Goal: Feedback & Contribution: Leave review/rating

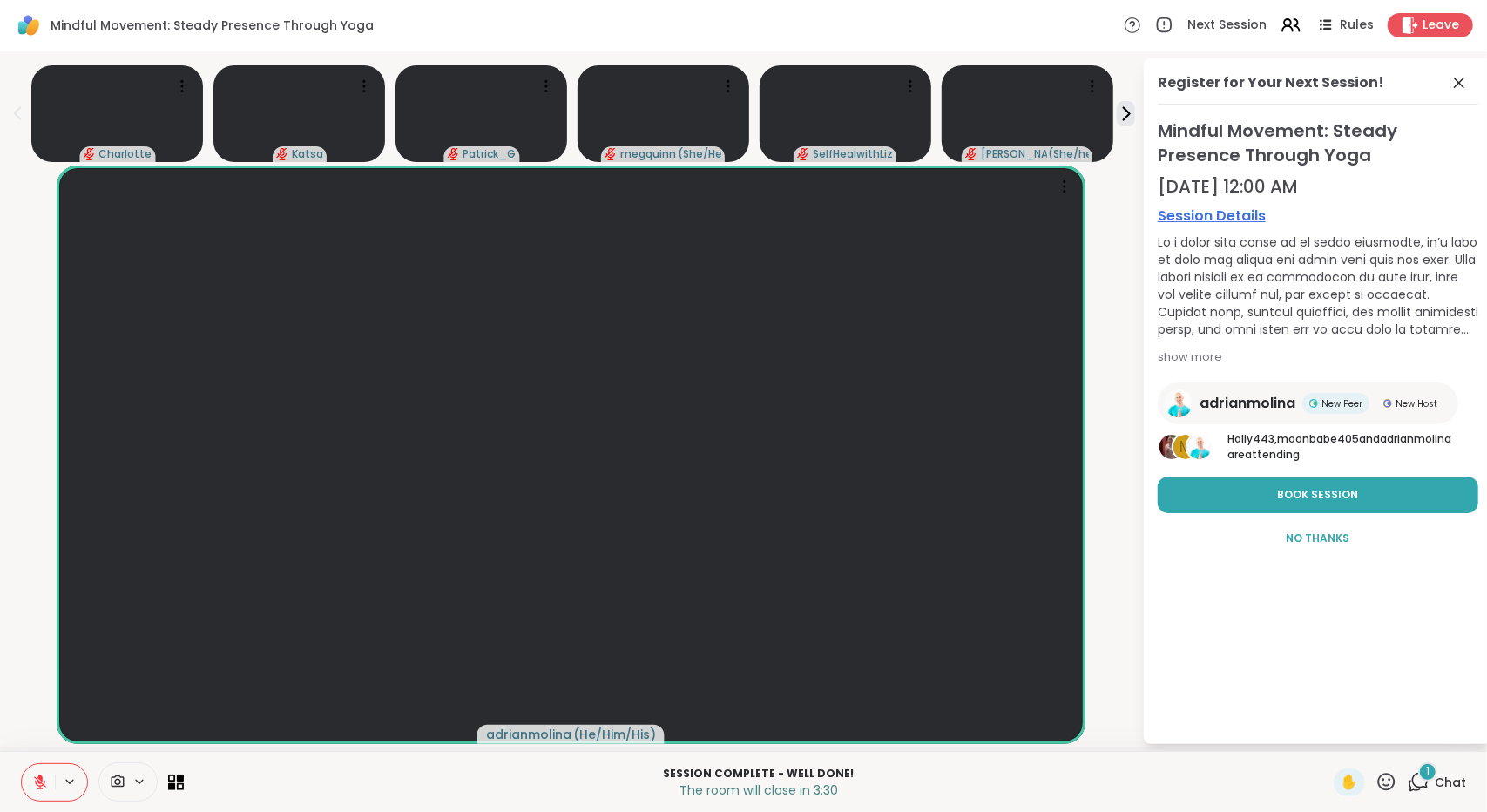
click at [1435, 782] on span "Chat" at bounding box center [1450, 782] width 32 height 18
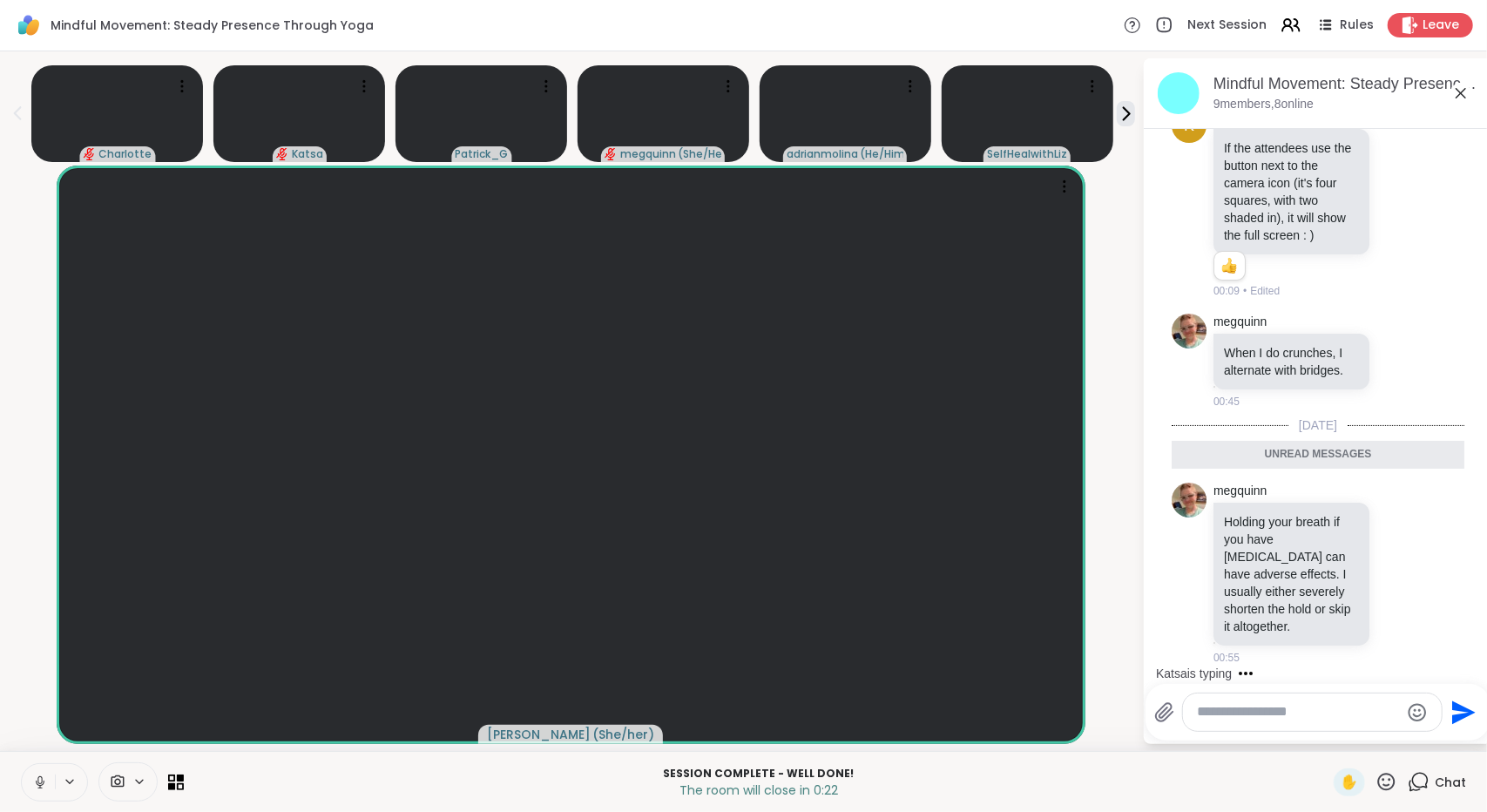
scroll to position [236, 0]
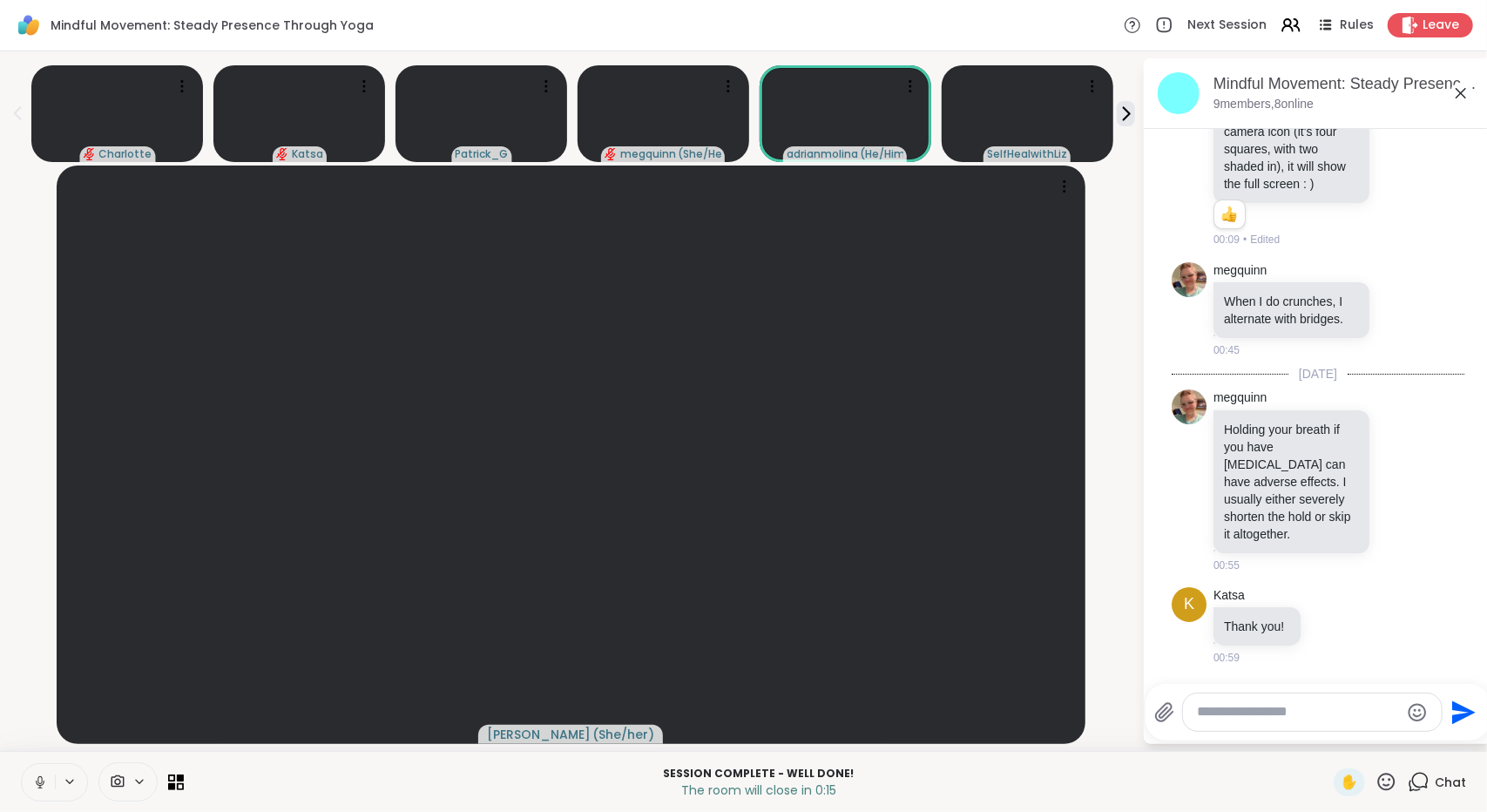
click at [1300, 713] on textarea "Type your message" at bounding box center [1298, 711] width 203 height 18
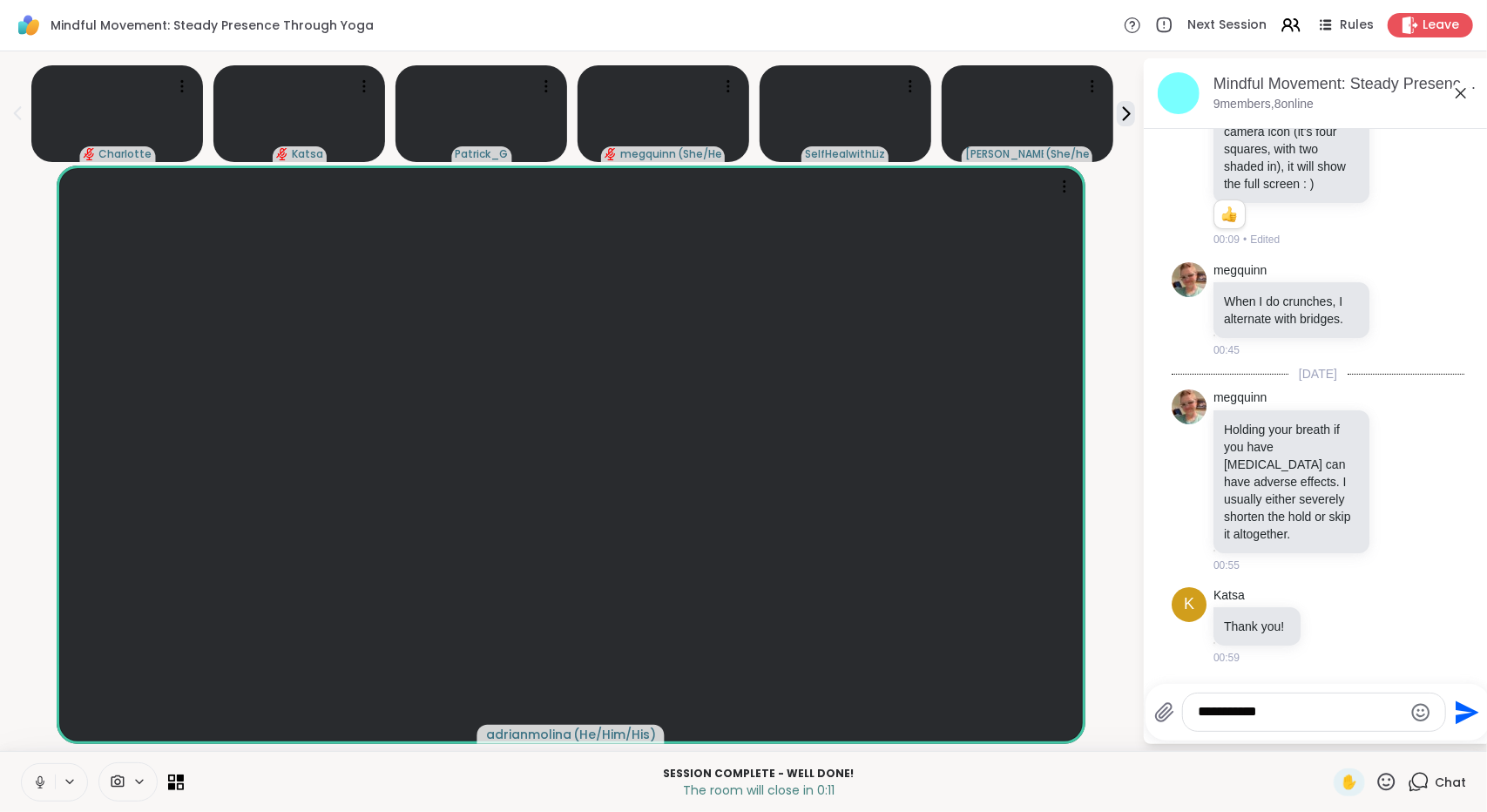
type textarea "**********"
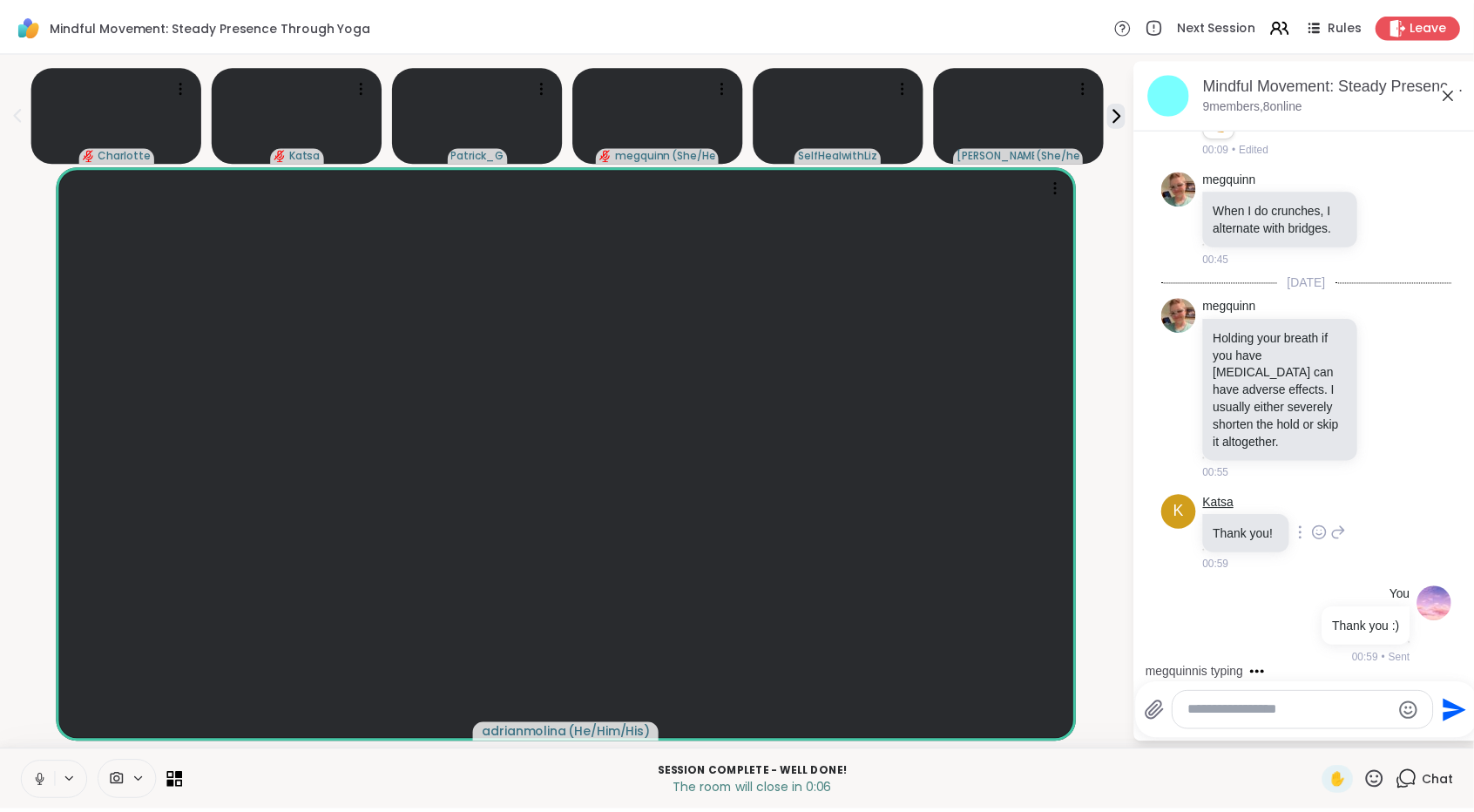
scroll to position [420, 0]
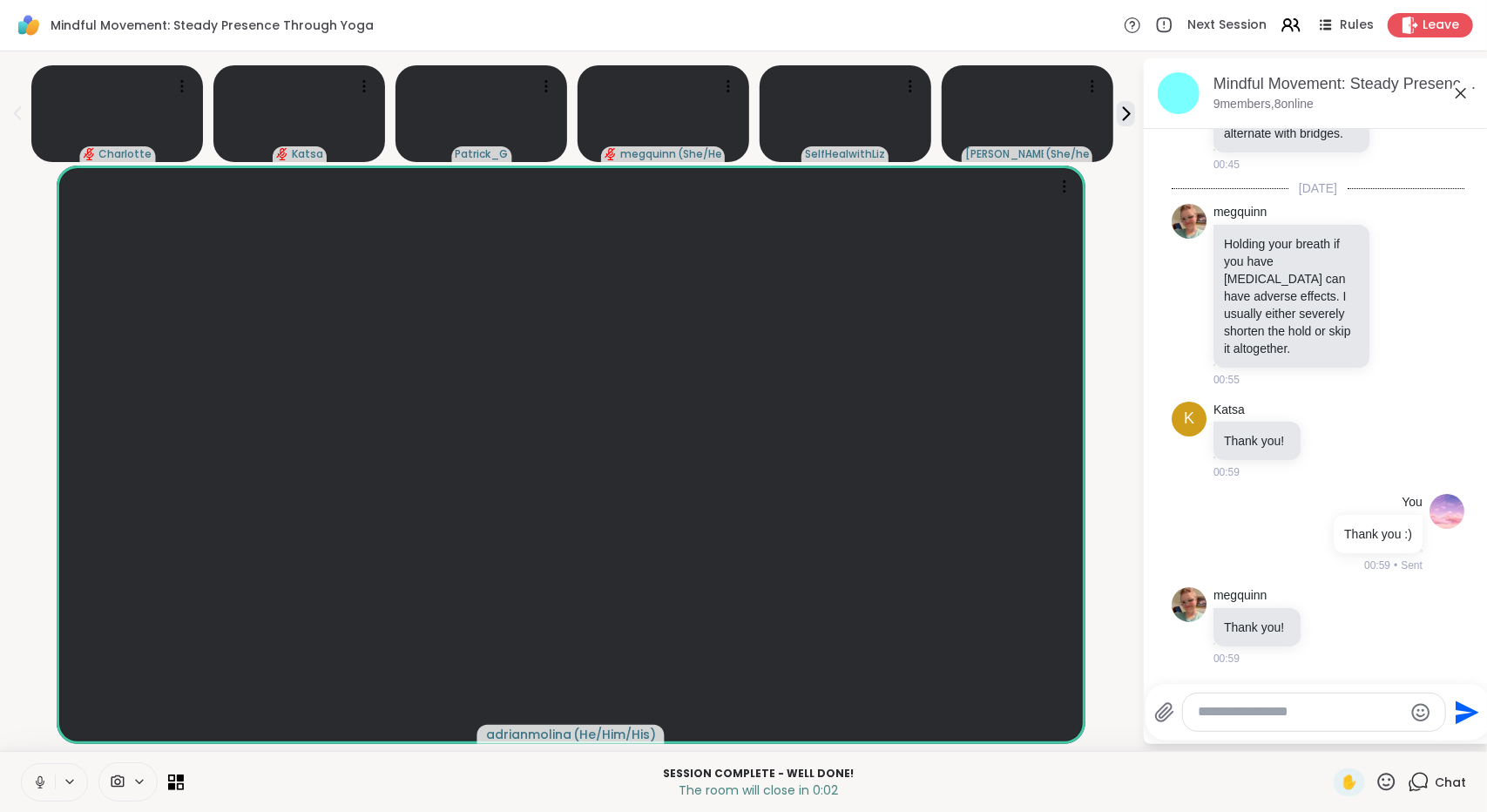
click at [1381, 790] on icon at bounding box center [1386, 781] width 22 height 22
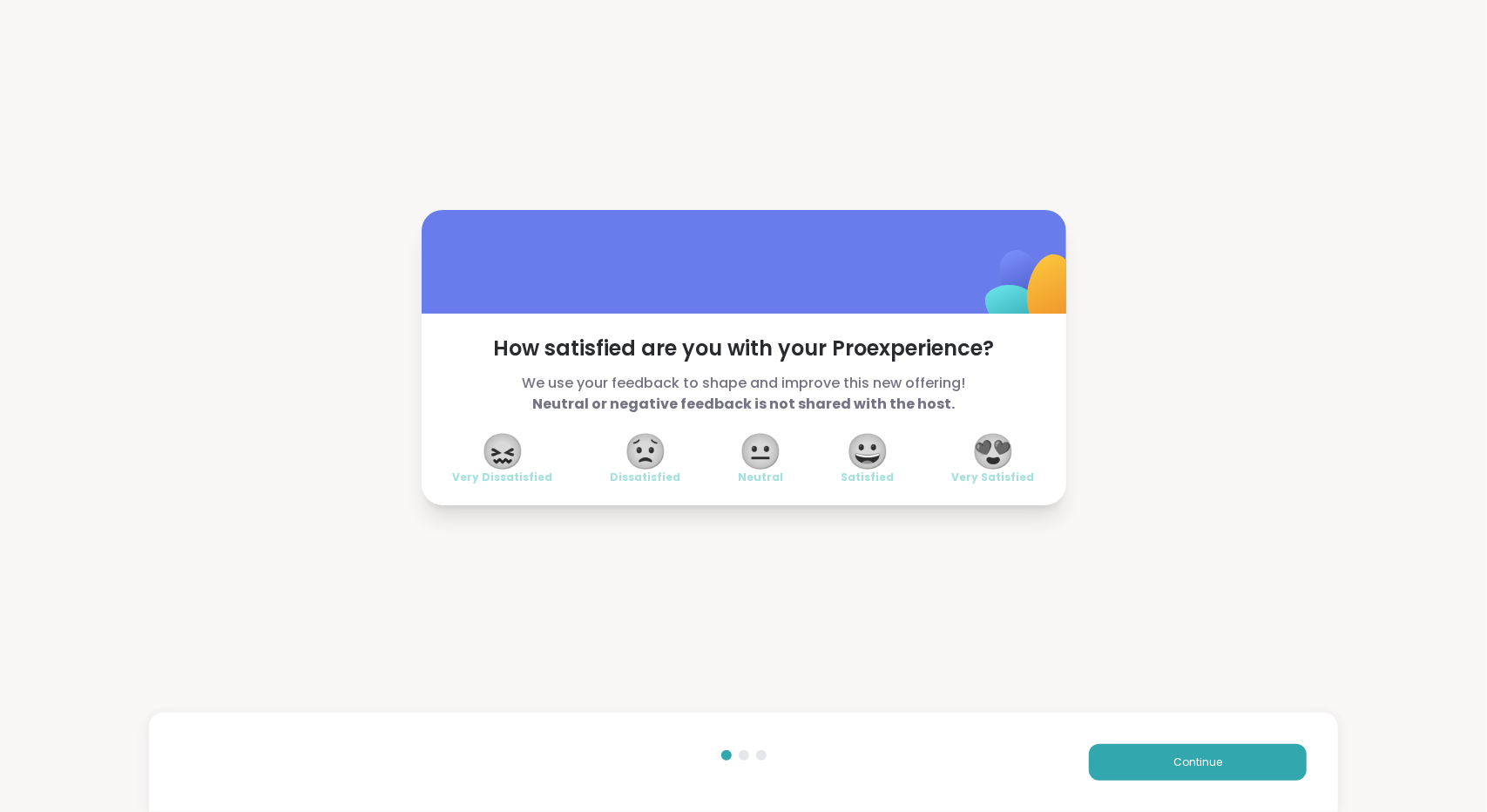
click at [986, 452] on span "😍" at bounding box center [993, 451] width 44 height 32
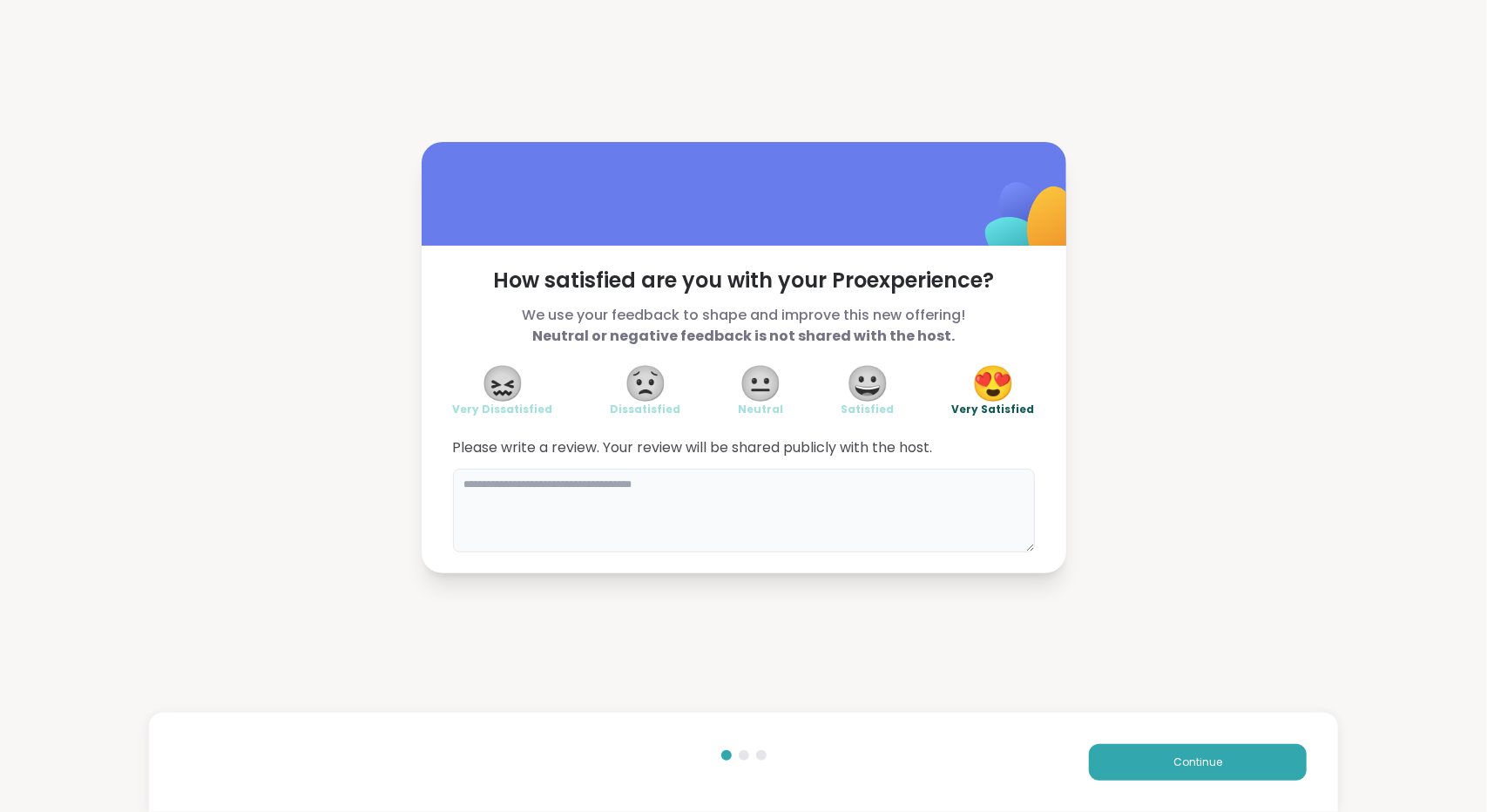
click at [817, 506] on textarea at bounding box center [744, 510] width 582 height 84
click at [623, 475] on textarea "**********" at bounding box center [744, 510] width 582 height 84
click at [619, 485] on textarea "**********" at bounding box center [744, 510] width 582 height 84
click at [744, 526] on textarea "**********" at bounding box center [744, 510] width 582 height 84
type textarea "**********"
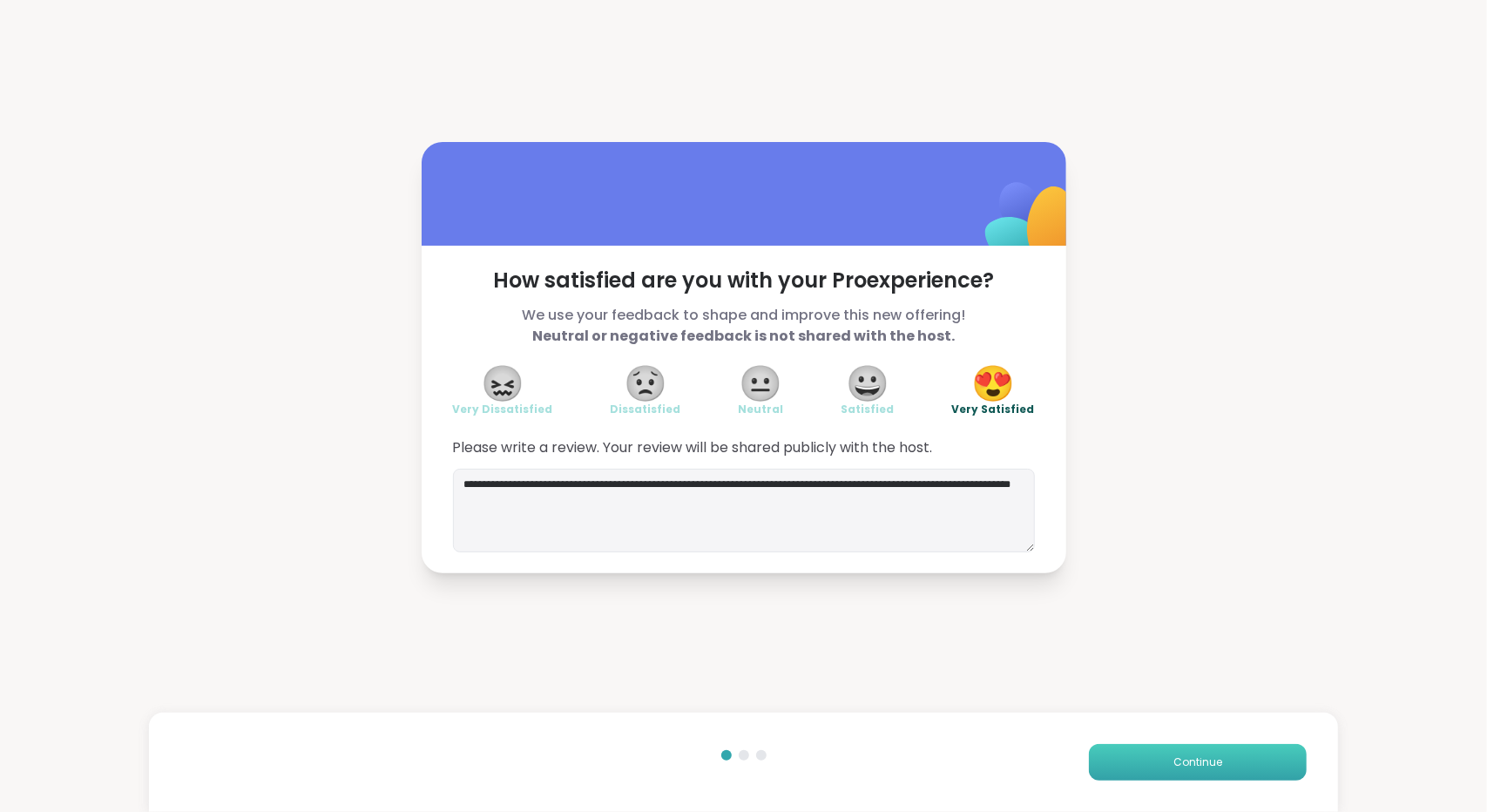
click at [1128, 757] on button "Continue" at bounding box center [1197, 762] width 218 height 37
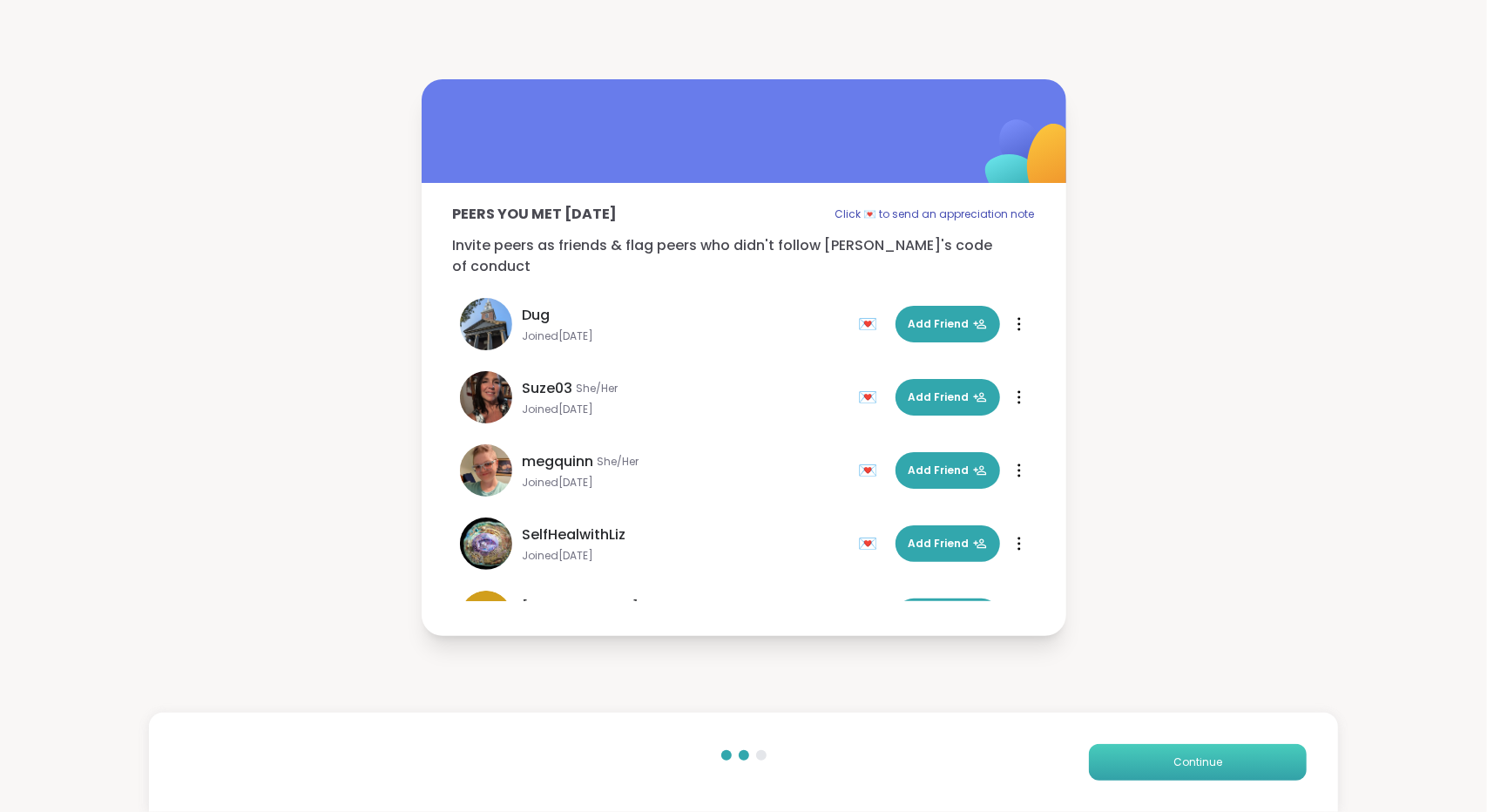
click at [1104, 761] on button "Continue" at bounding box center [1197, 762] width 218 height 37
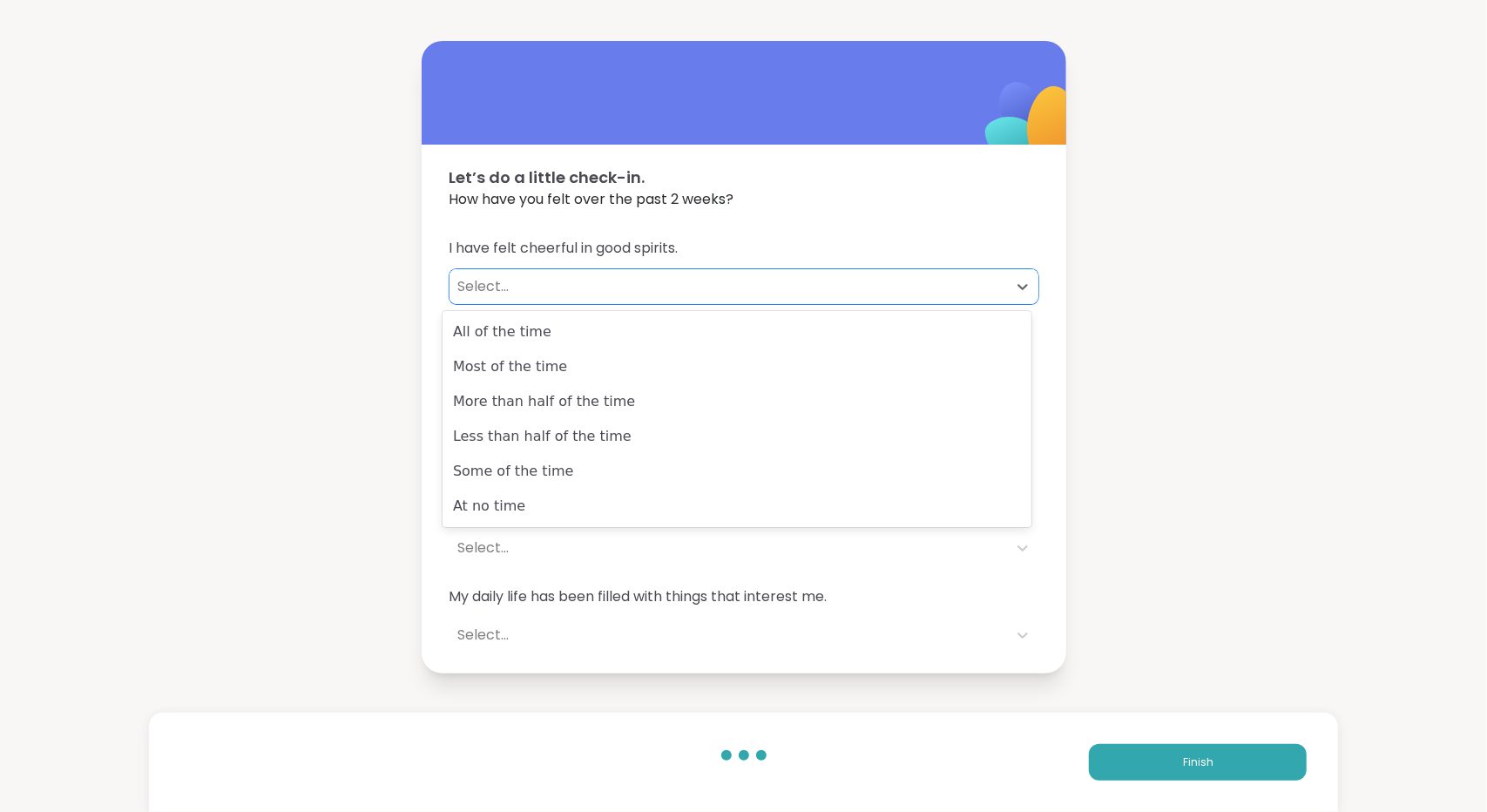
click at [645, 278] on div "Select..." at bounding box center [728, 286] width 540 height 21
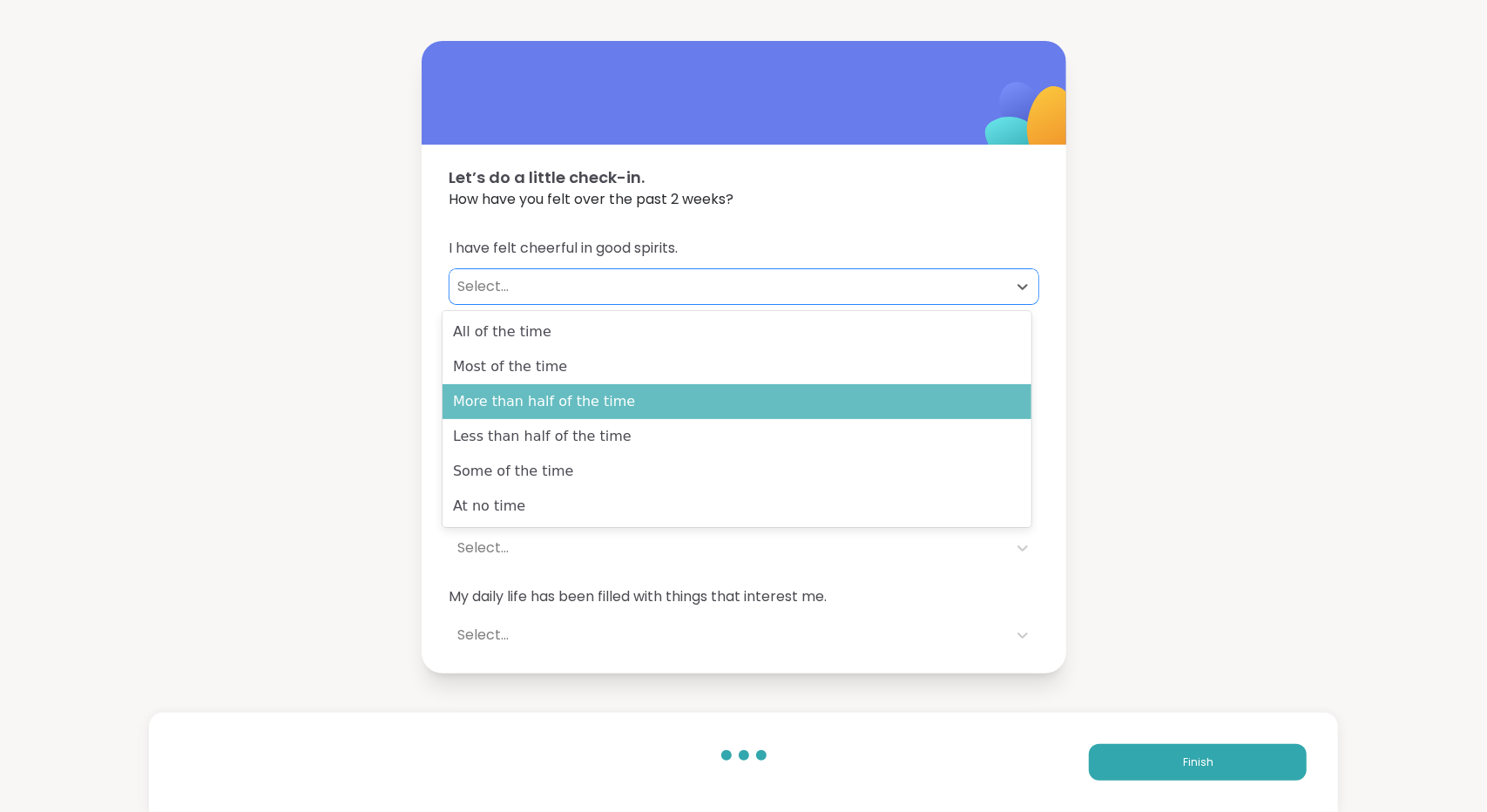
click at [579, 400] on div "More than half of the time" at bounding box center [736, 401] width 589 height 35
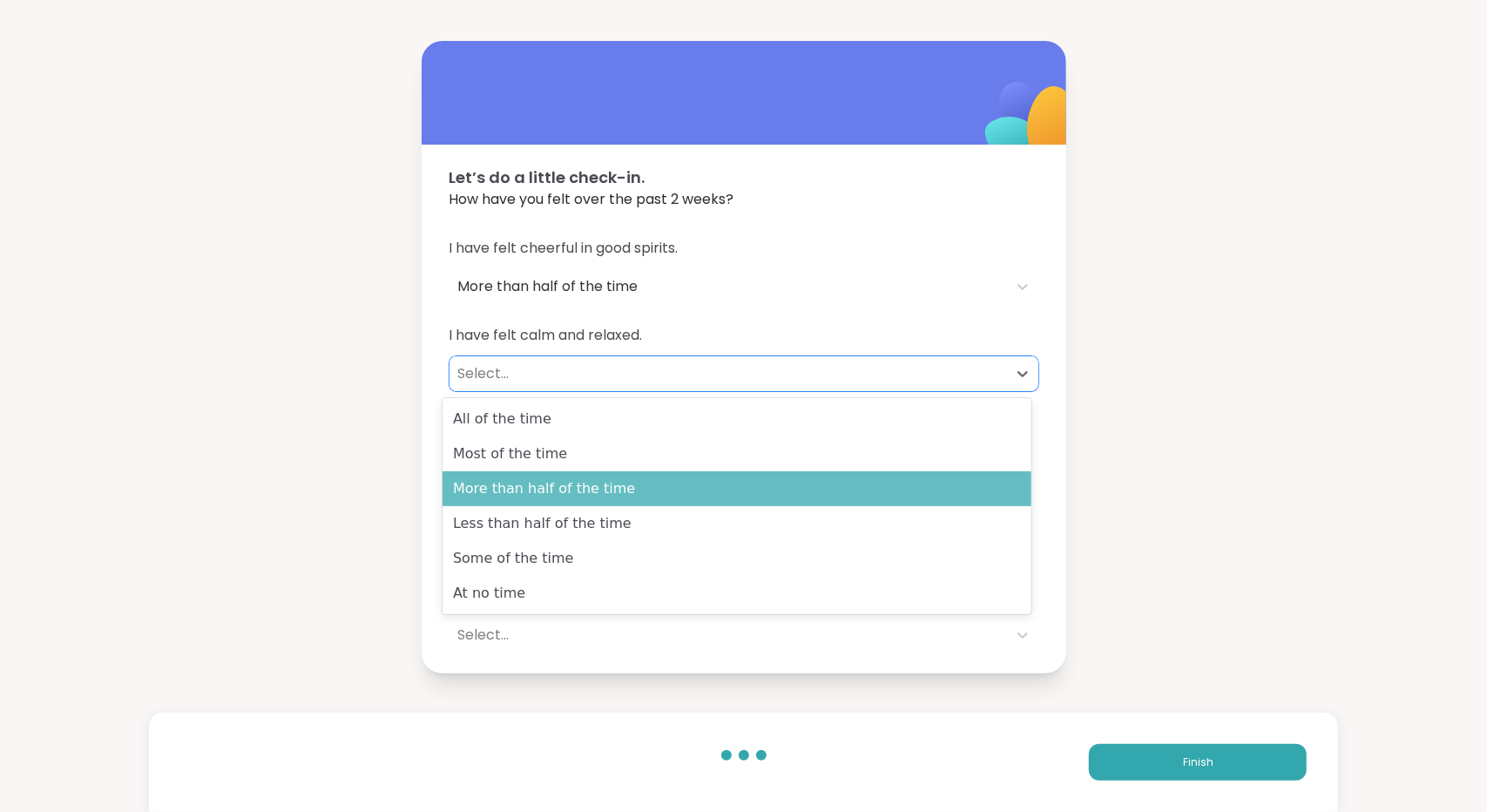
drag, startPoint x: 608, startPoint y: 375, endPoint x: 552, endPoint y: 498, distance: 135.1
click at [552, 498] on body "Let’s do a little check-in. How have you felt over the past 2 weeks? I have fel…" at bounding box center [743, 406] width 1487 height 812
click at [552, 498] on div "More than half of the time" at bounding box center [736, 488] width 589 height 35
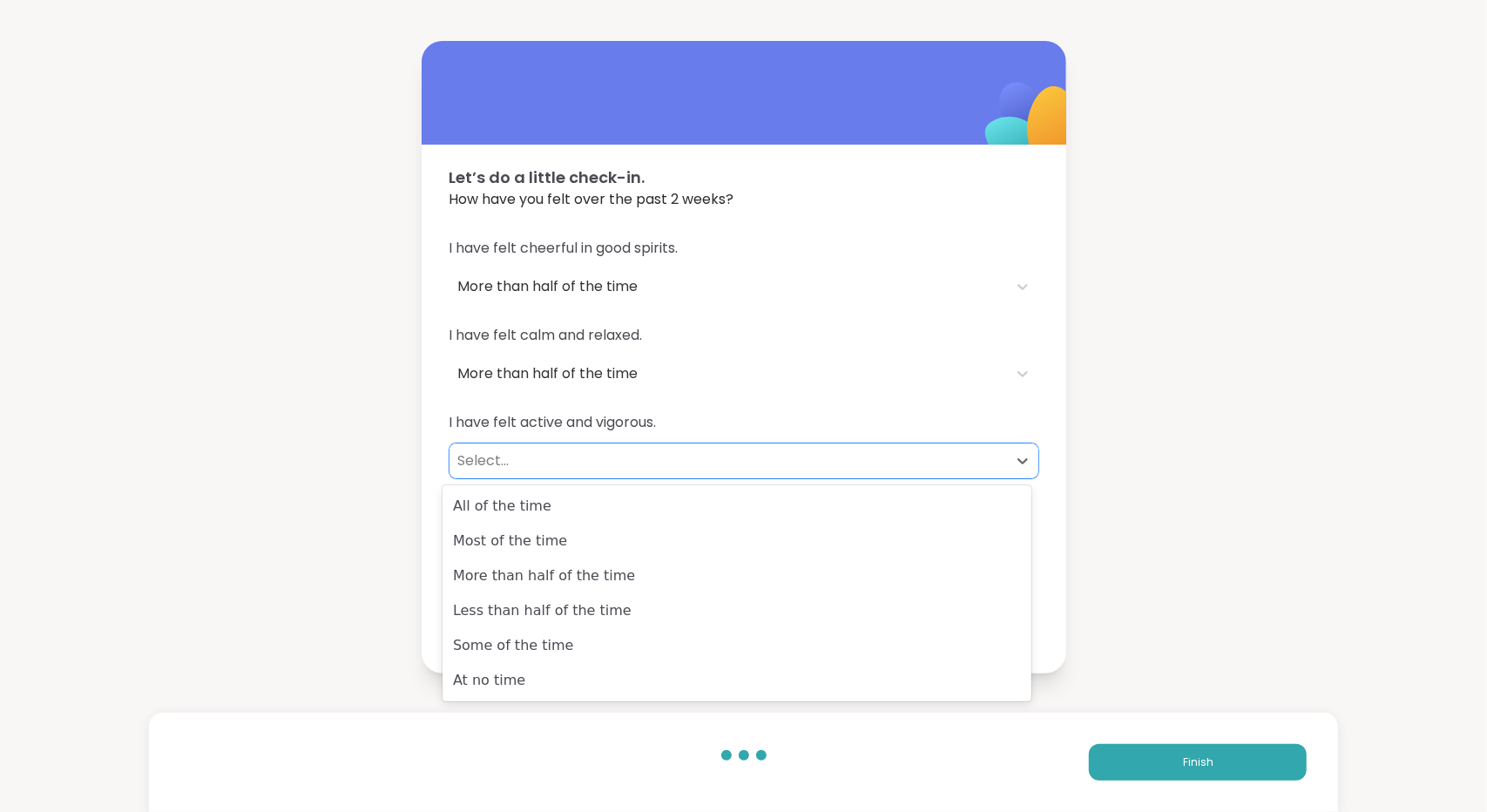
click at [598, 455] on div "Select..." at bounding box center [728, 460] width 540 height 21
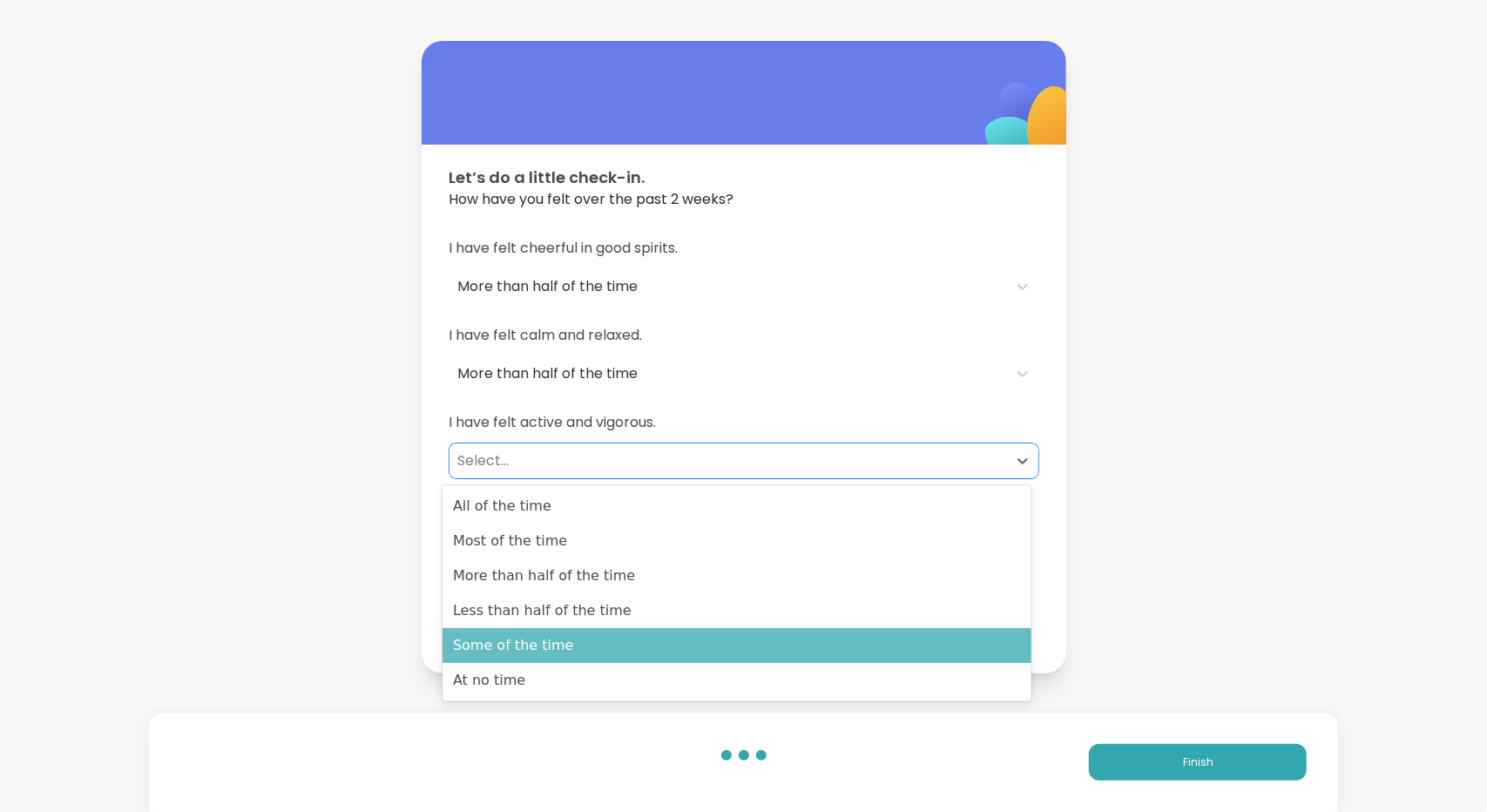
click at [521, 647] on div "Some of the time" at bounding box center [736, 645] width 589 height 35
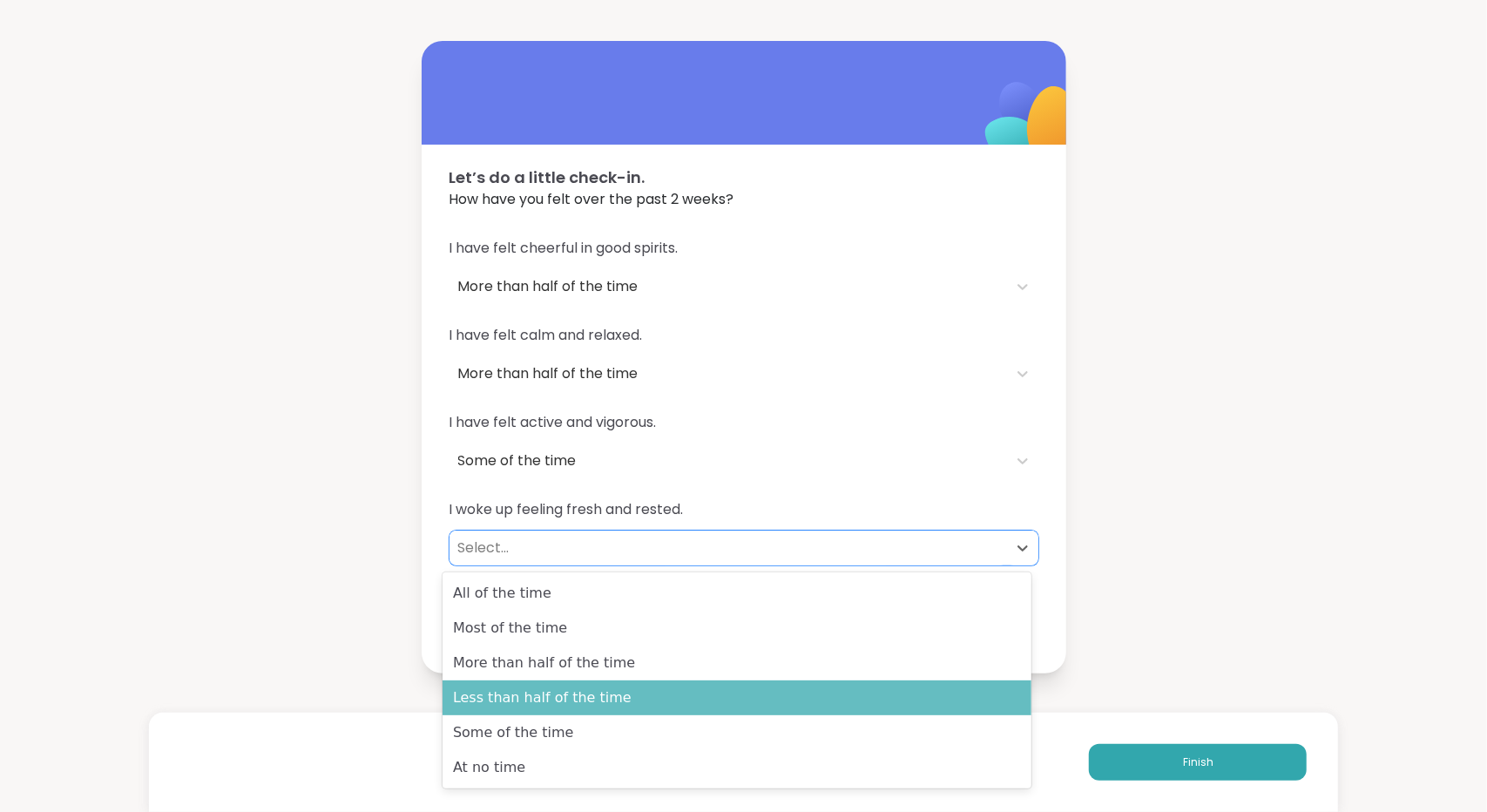
drag, startPoint x: 594, startPoint y: 530, endPoint x: 532, endPoint y: 708, distance: 188.5
click at [532, 708] on body "Let’s do a little check-in. How have you felt over the past 2 weeks? I have fel…" at bounding box center [743, 406] width 1487 height 812
click at [532, 708] on div "Less than half of the time" at bounding box center [736, 697] width 589 height 35
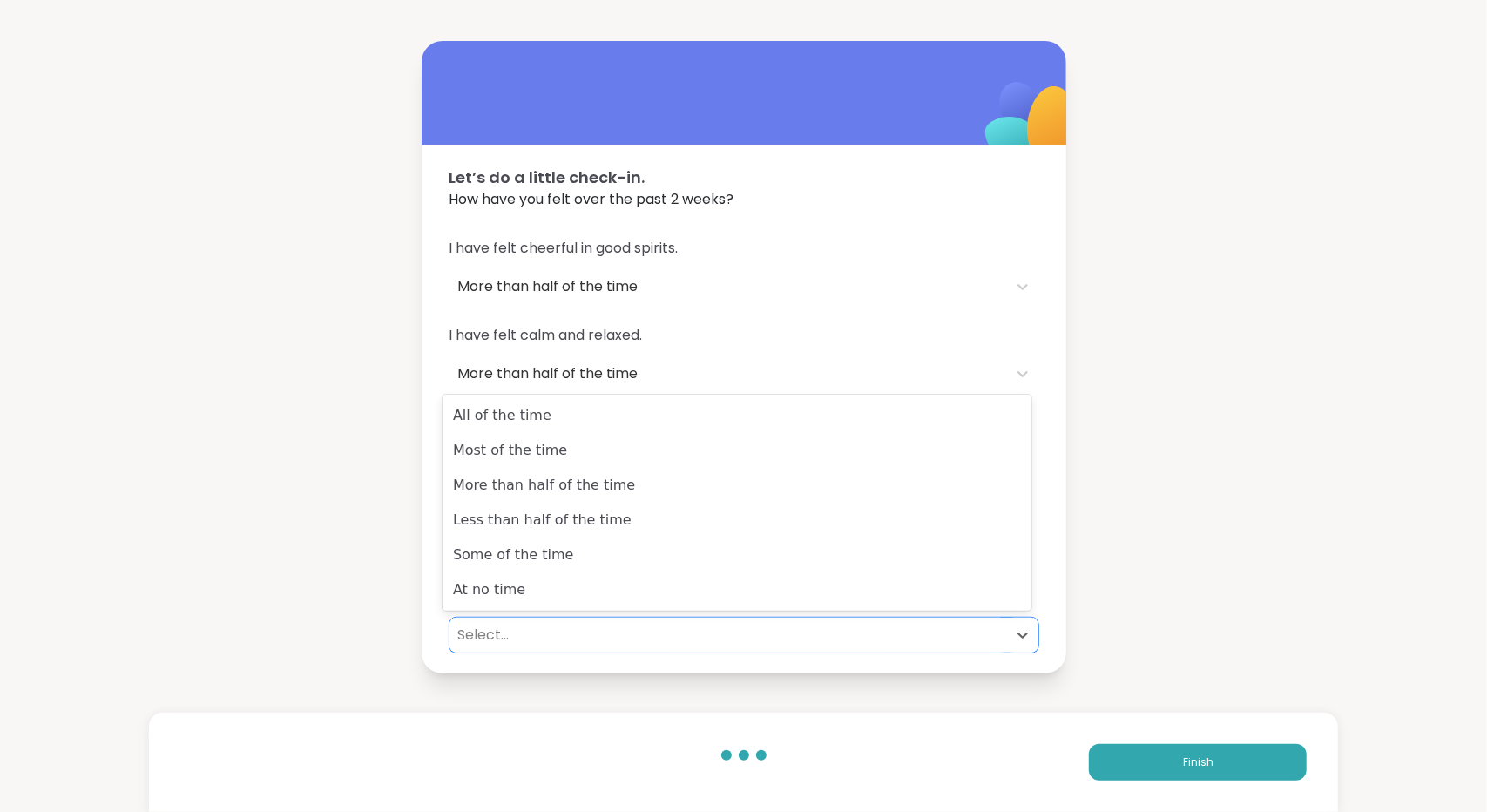
click at [598, 631] on div "Select..." at bounding box center [728, 634] width 540 height 21
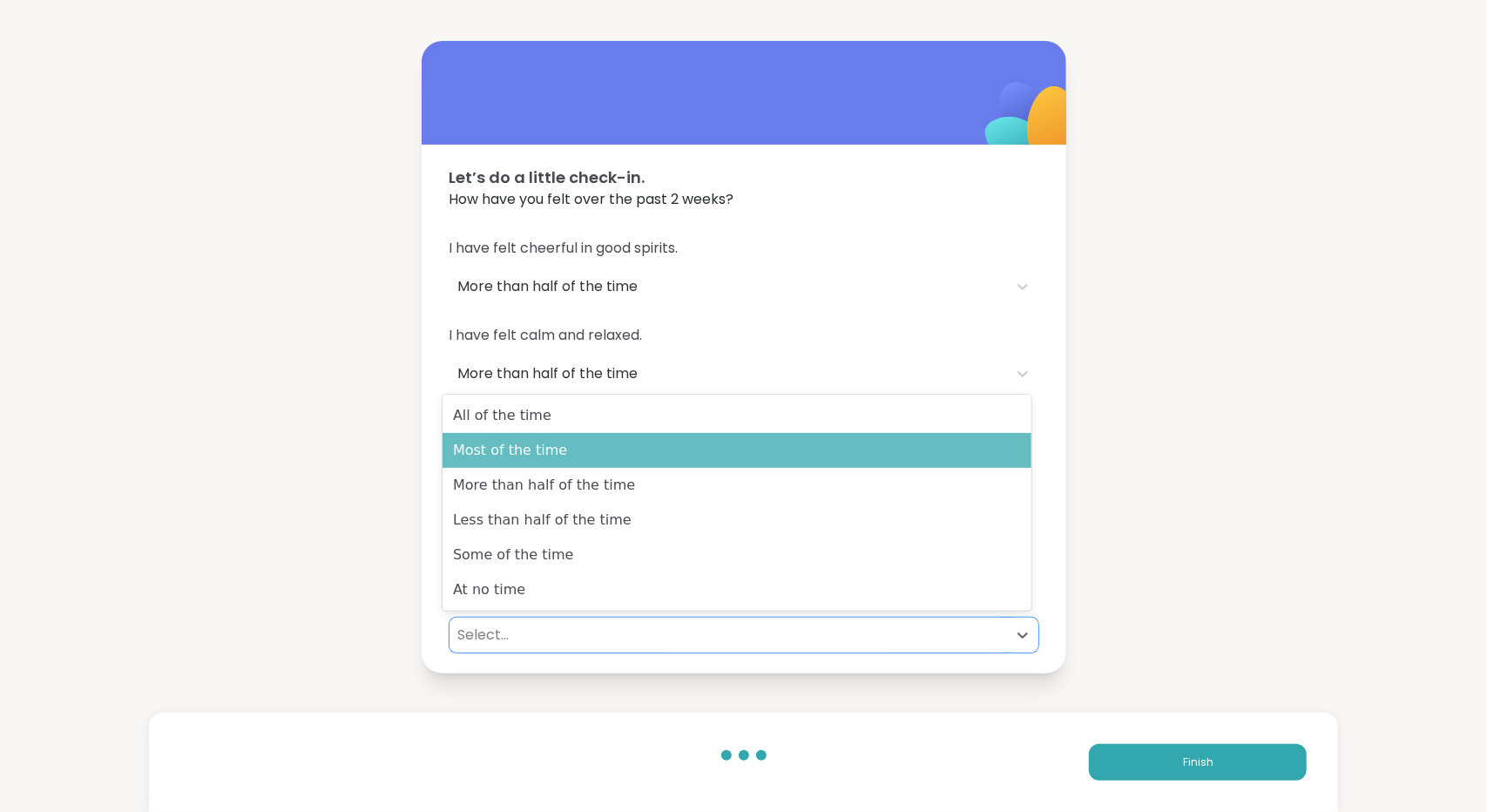
click at [669, 460] on div "Most of the time" at bounding box center [736, 450] width 589 height 35
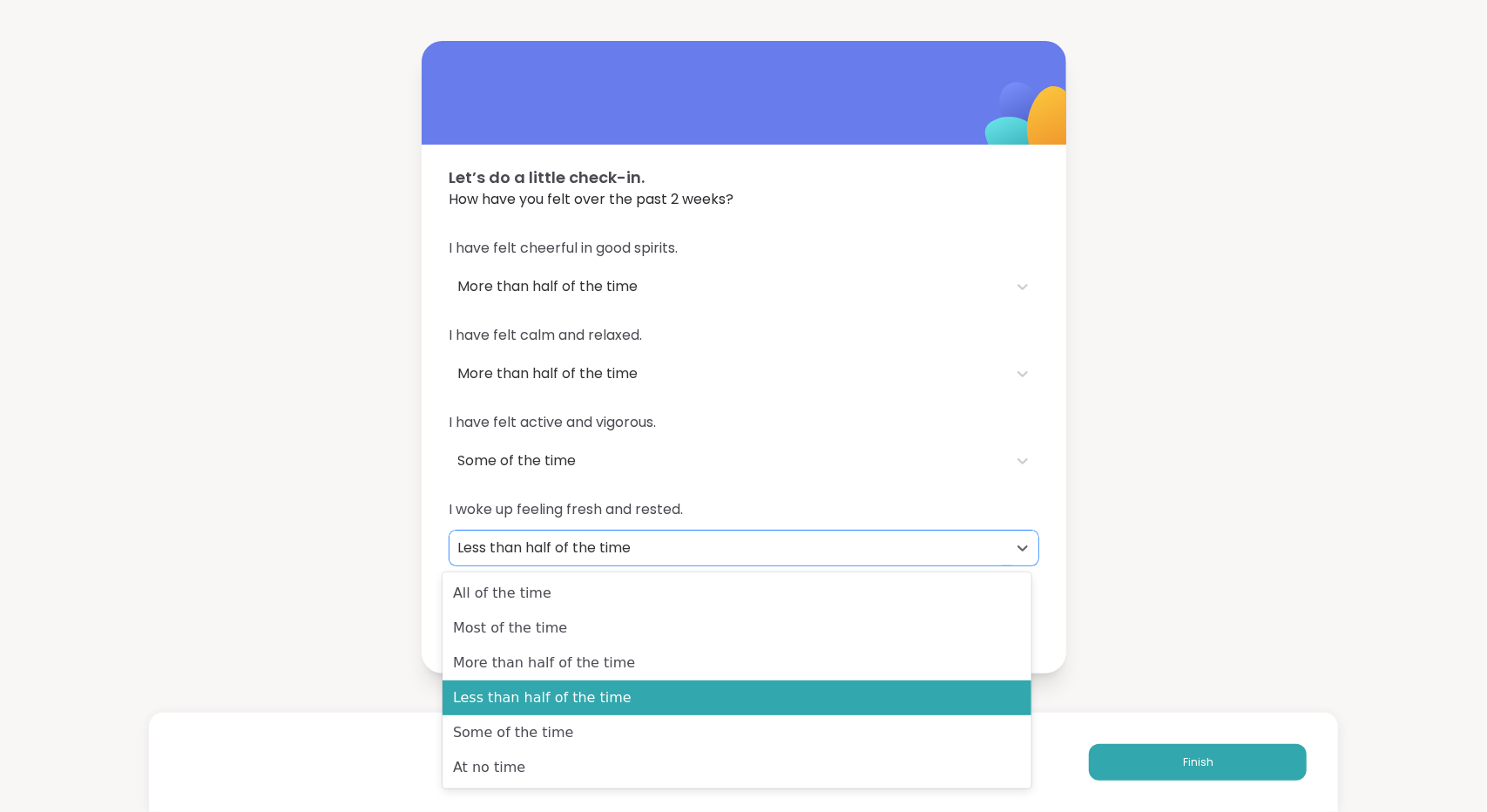
click at [671, 537] on div "Less than half of the time" at bounding box center [728, 547] width 540 height 21
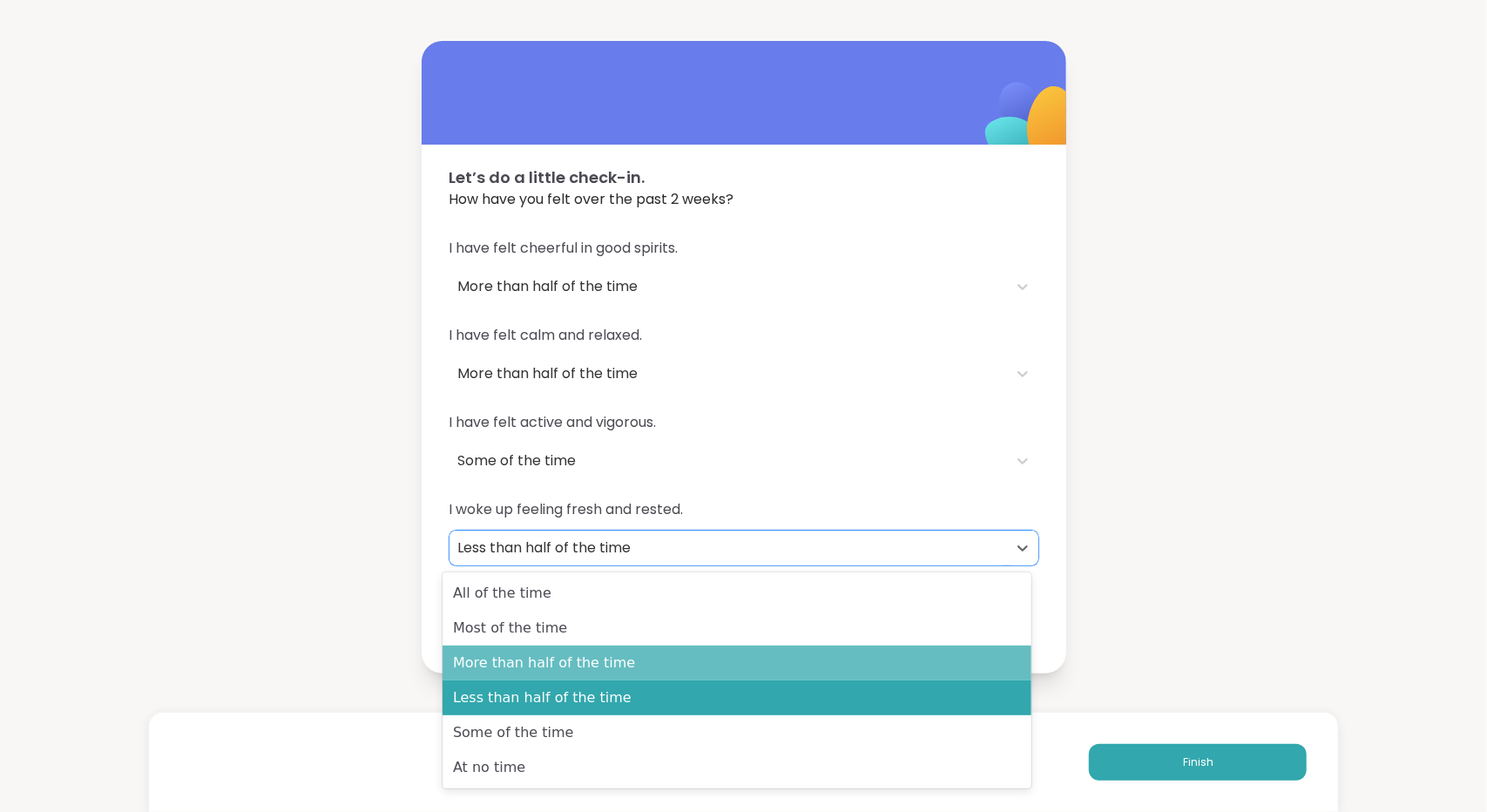
click at [635, 658] on div "More than half of the time" at bounding box center [736, 662] width 589 height 35
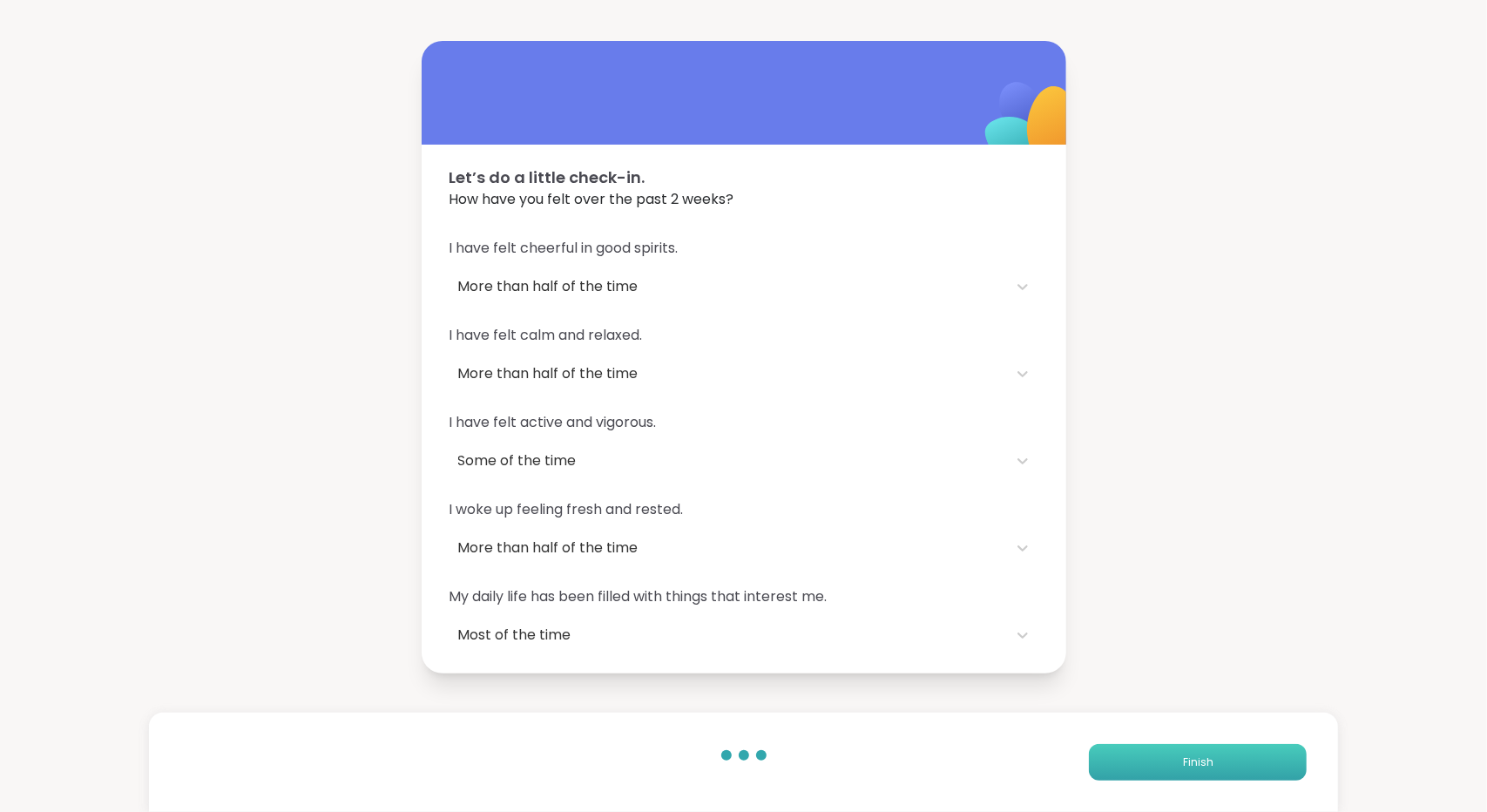
click at [1129, 754] on button "Finish" at bounding box center [1197, 762] width 218 height 37
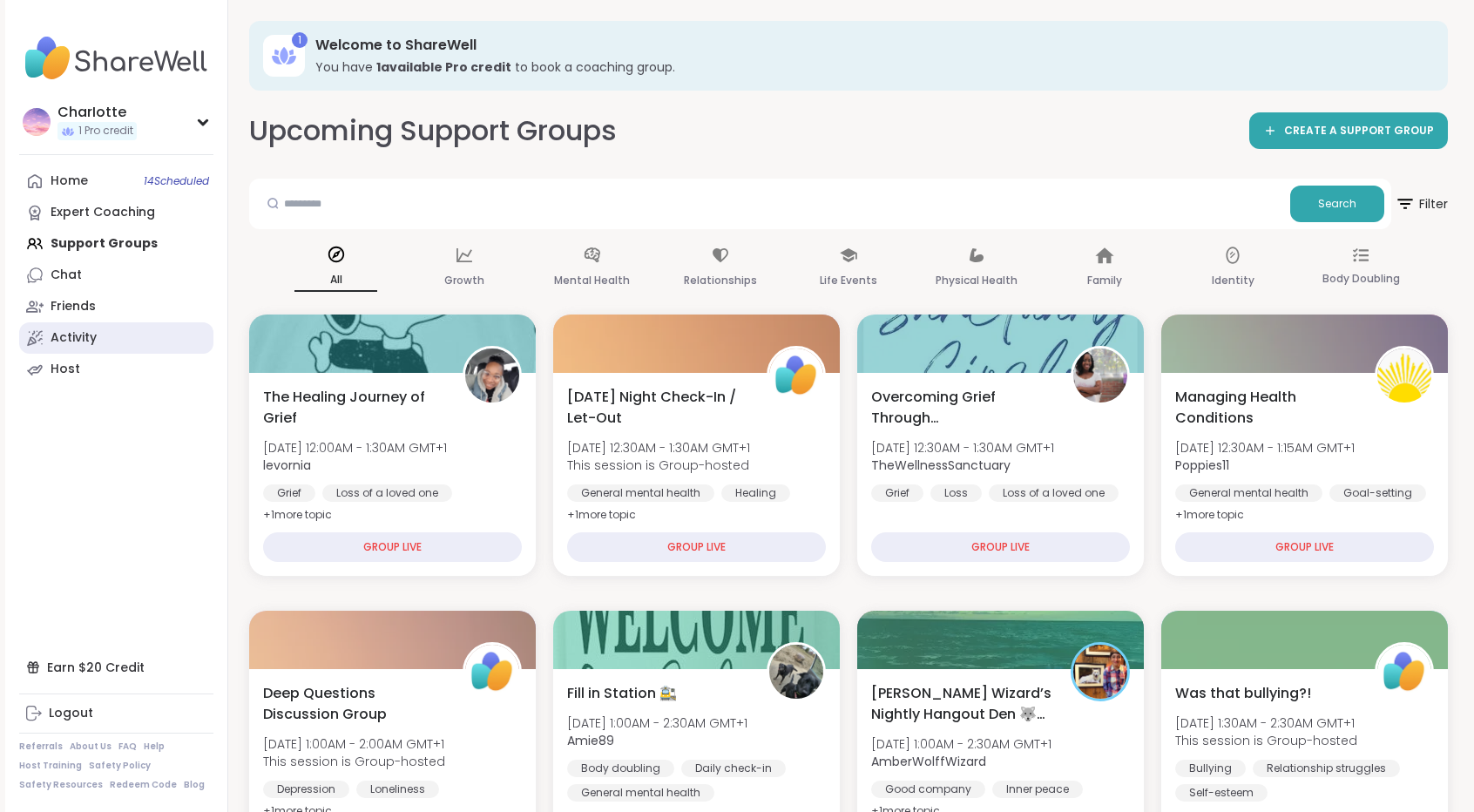
click at [87, 343] on div "Activity" at bounding box center [73, 338] width 46 height 18
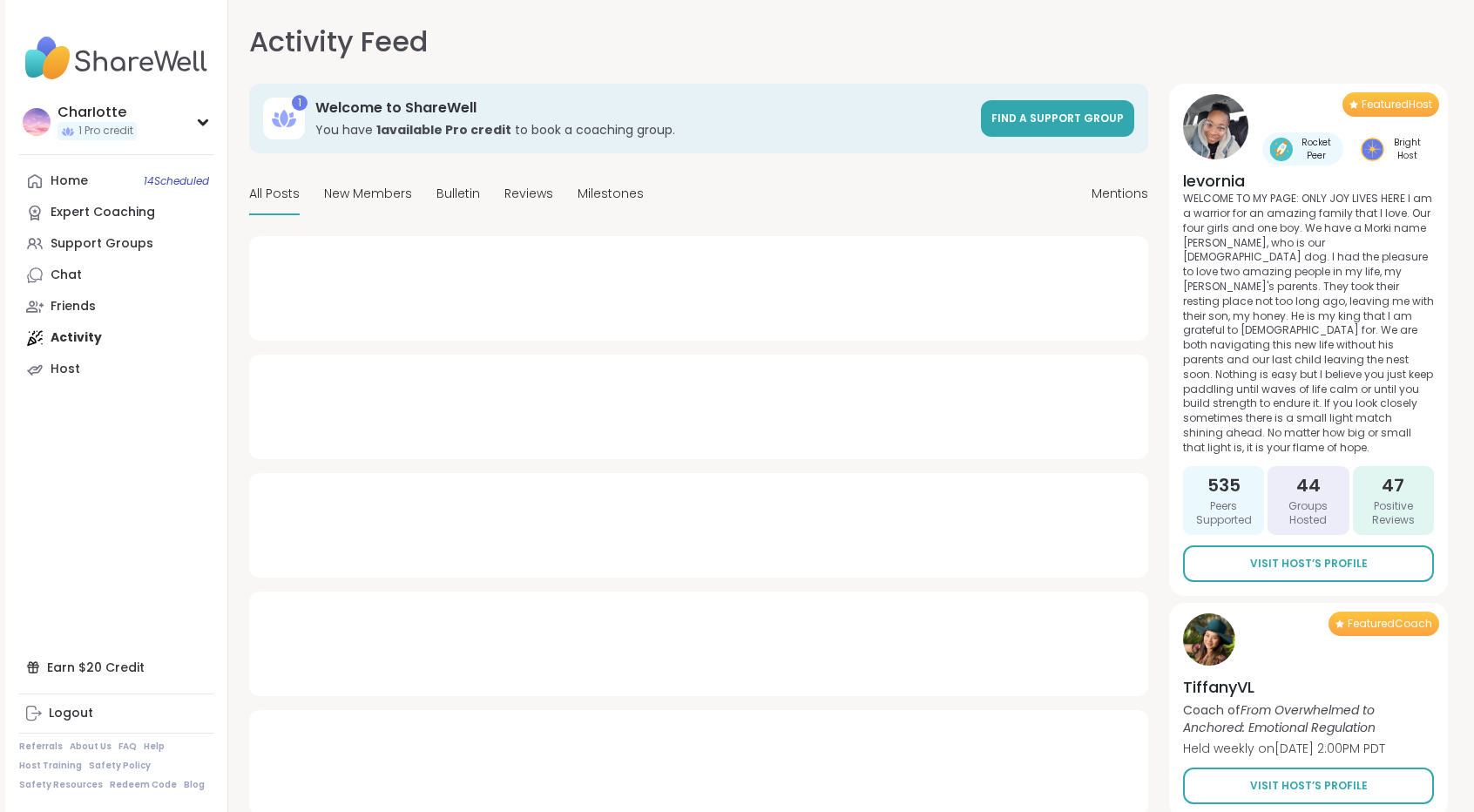
type textarea "*"
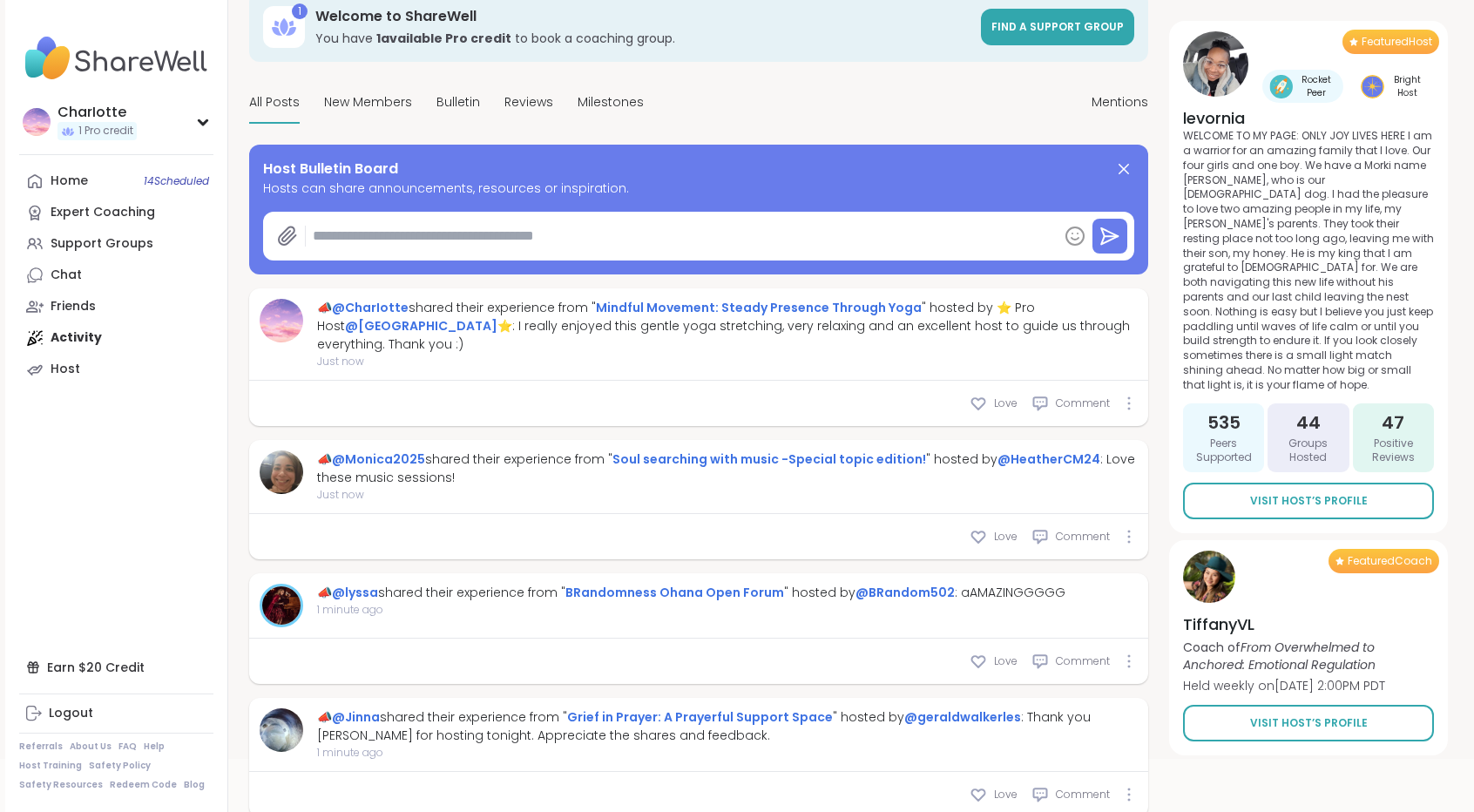
scroll to position [119, 0]
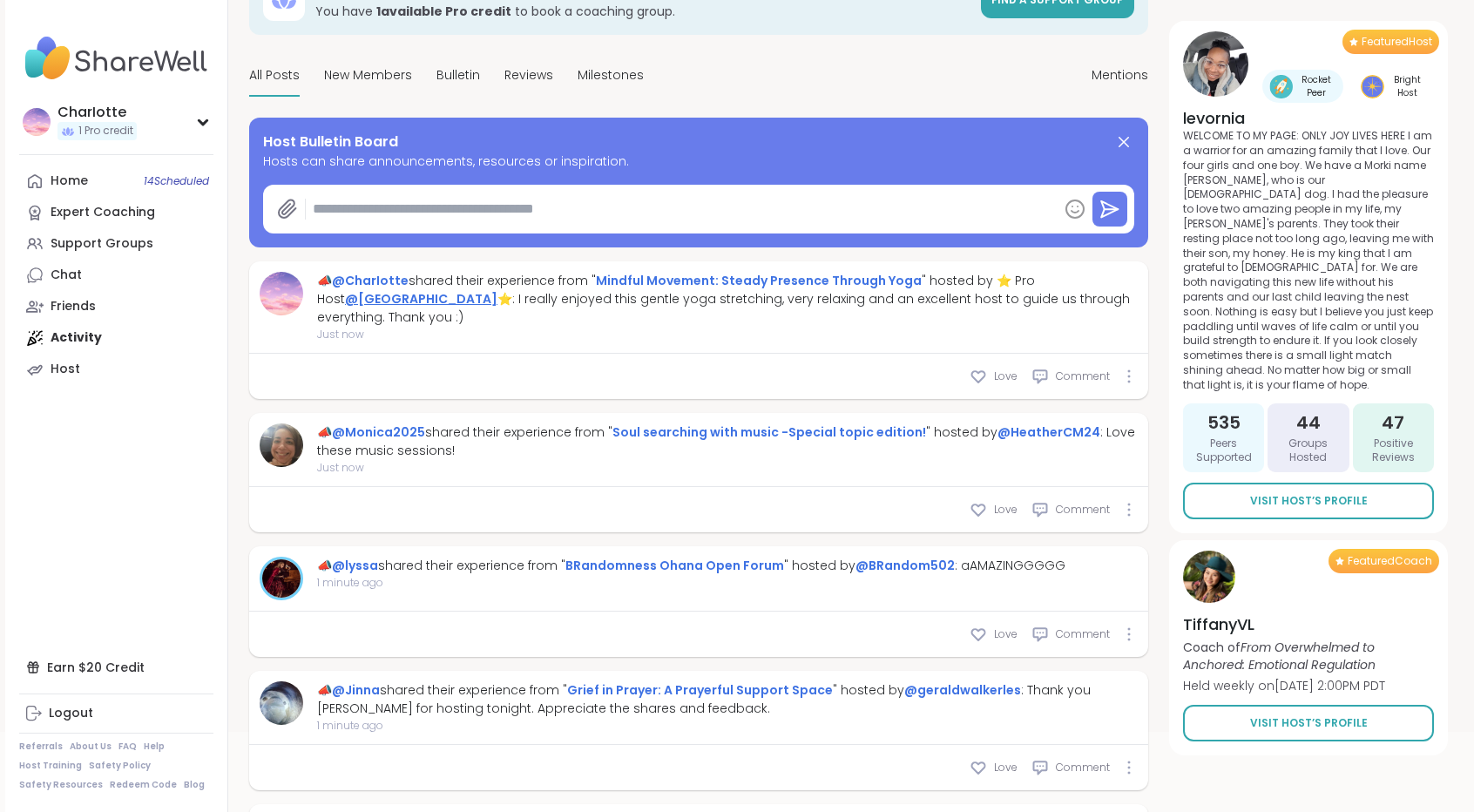
click at [389, 302] on link "@[GEOGRAPHIC_DATA]" at bounding box center [421, 299] width 152 height 18
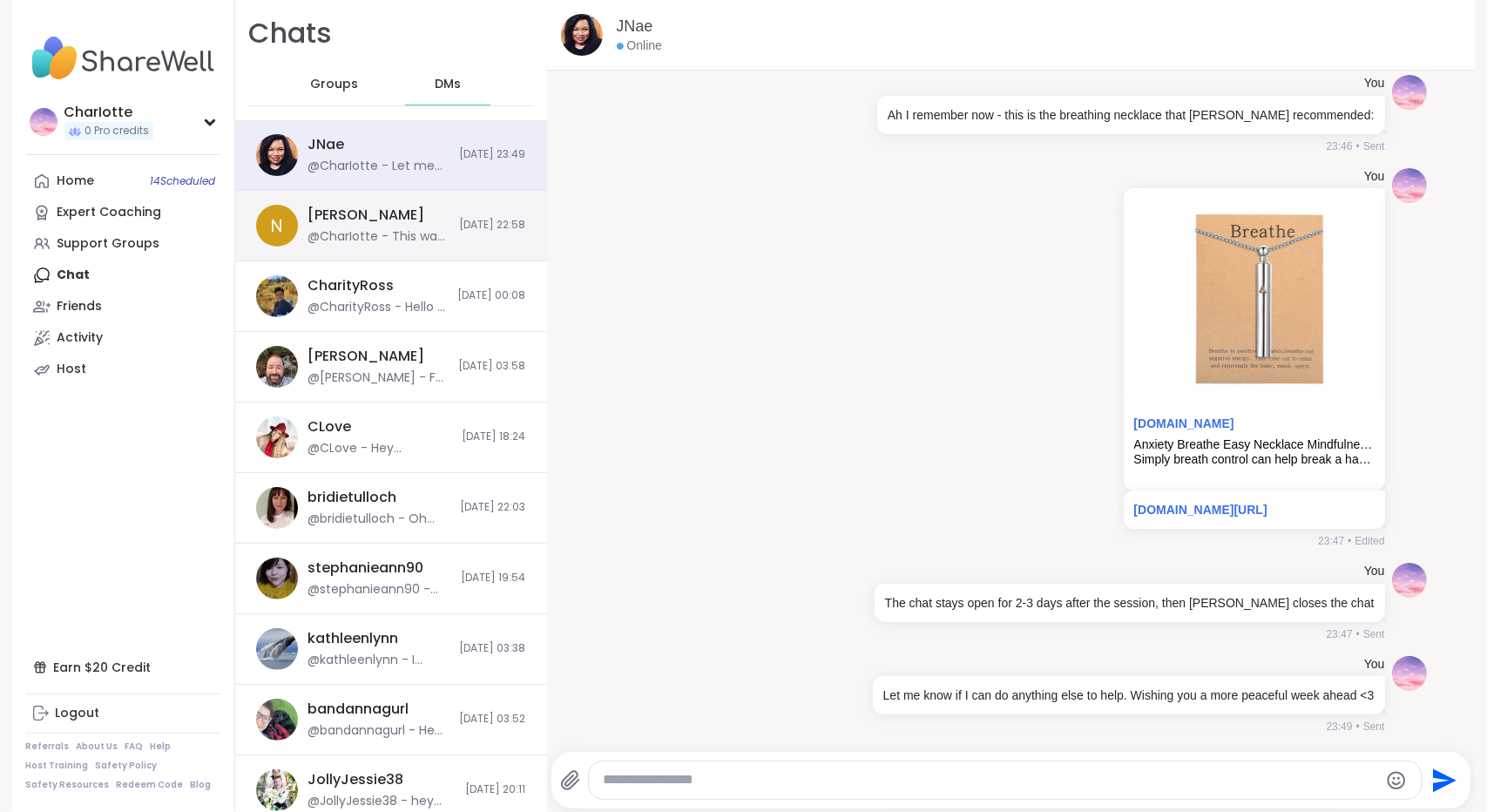
click at [322, 228] on div "@CharIotte - This was lovely! Feel lighter and at ease... I'll be revisiting th…" at bounding box center [379, 237] width 141 height 18
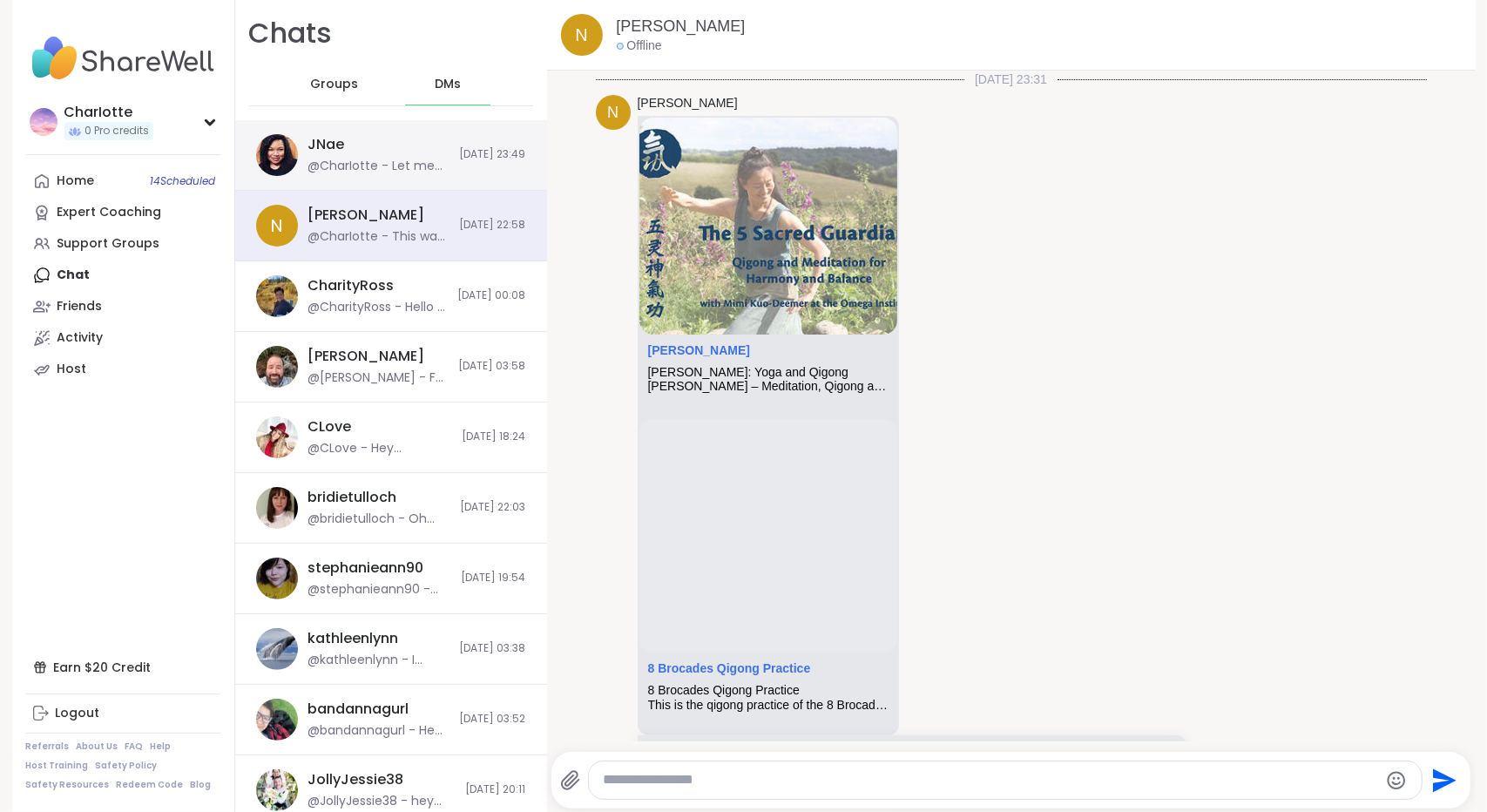
scroll to position [305, 0]
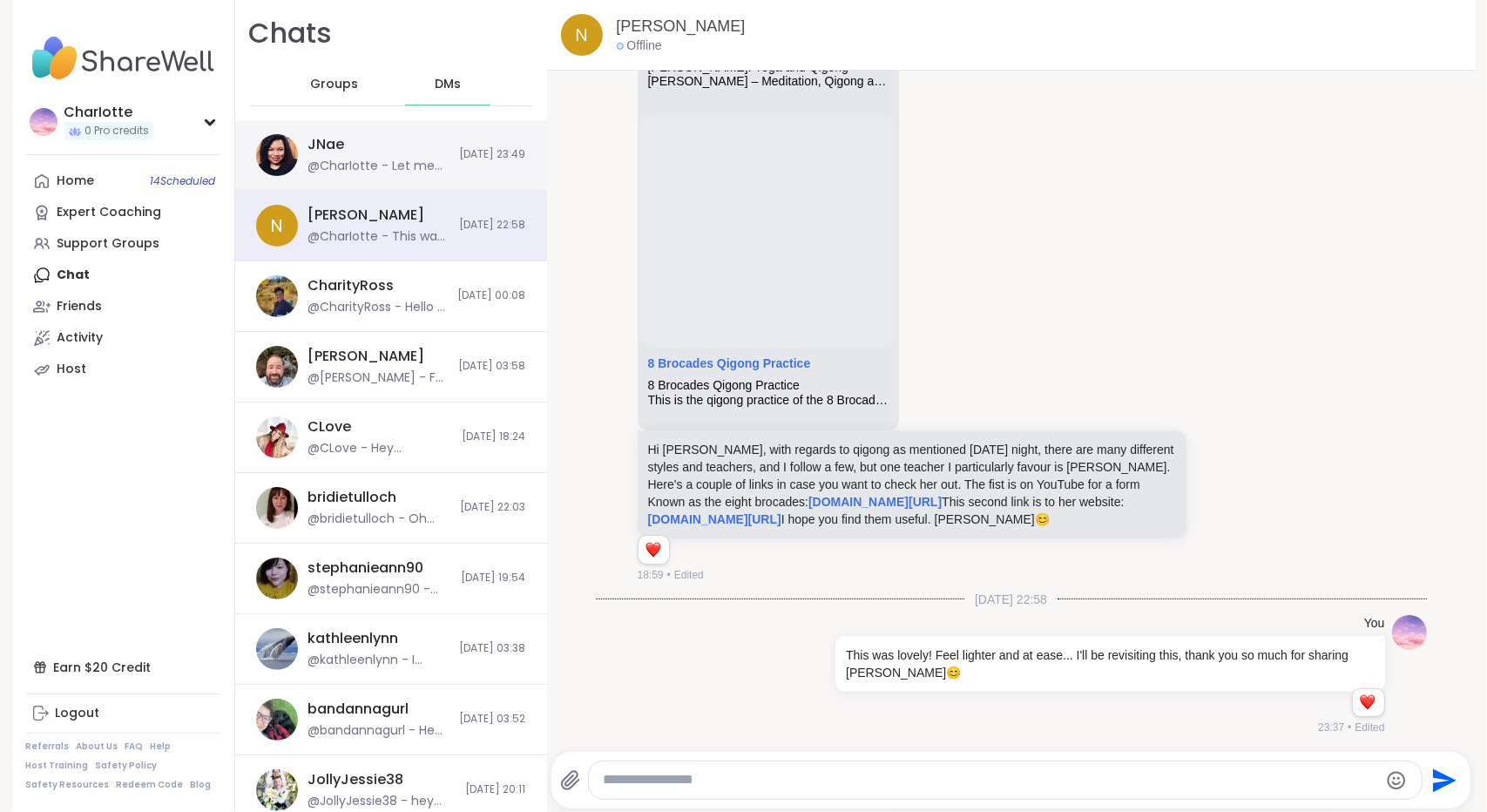
click at [336, 154] on div "JNae @CharIotte - Let me know if I can do anything else to help. Wishing you a …" at bounding box center [379, 154] width 141 height 40
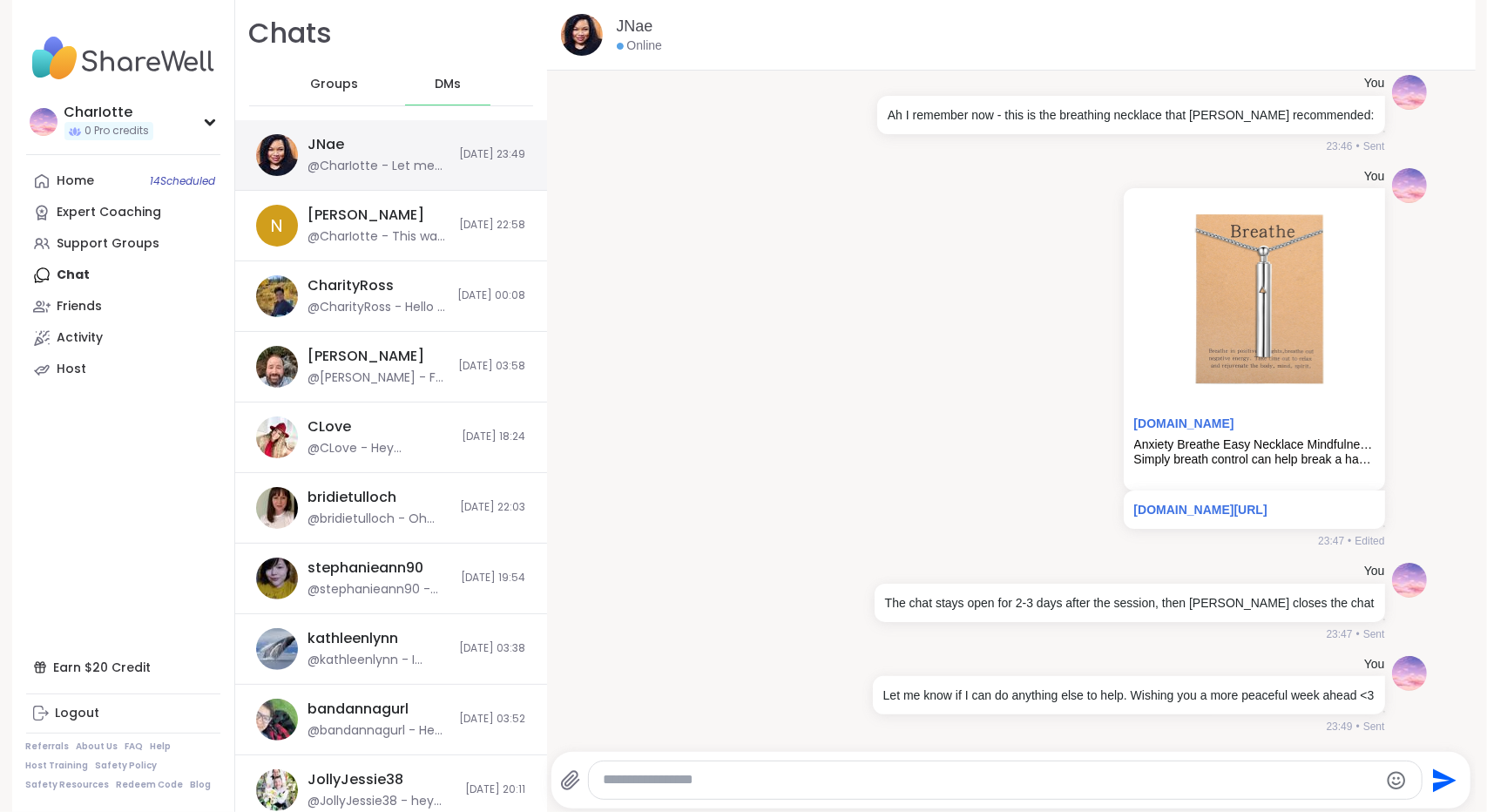
scroll to position [0, 0]
click at [338, 86] on span "Groups" at bounding box center [333, 85] width 47 height 18
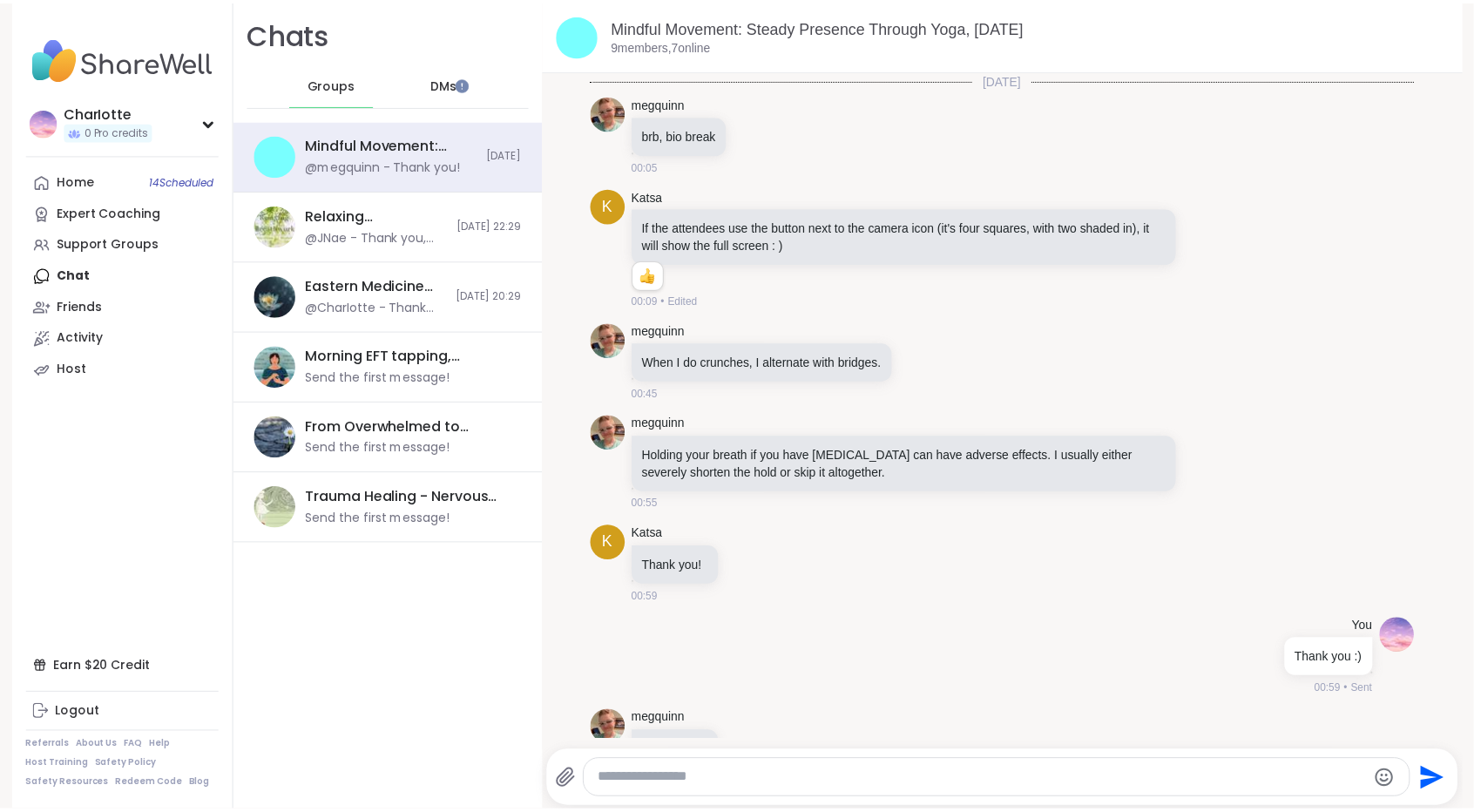
scroll to position [51, 0]
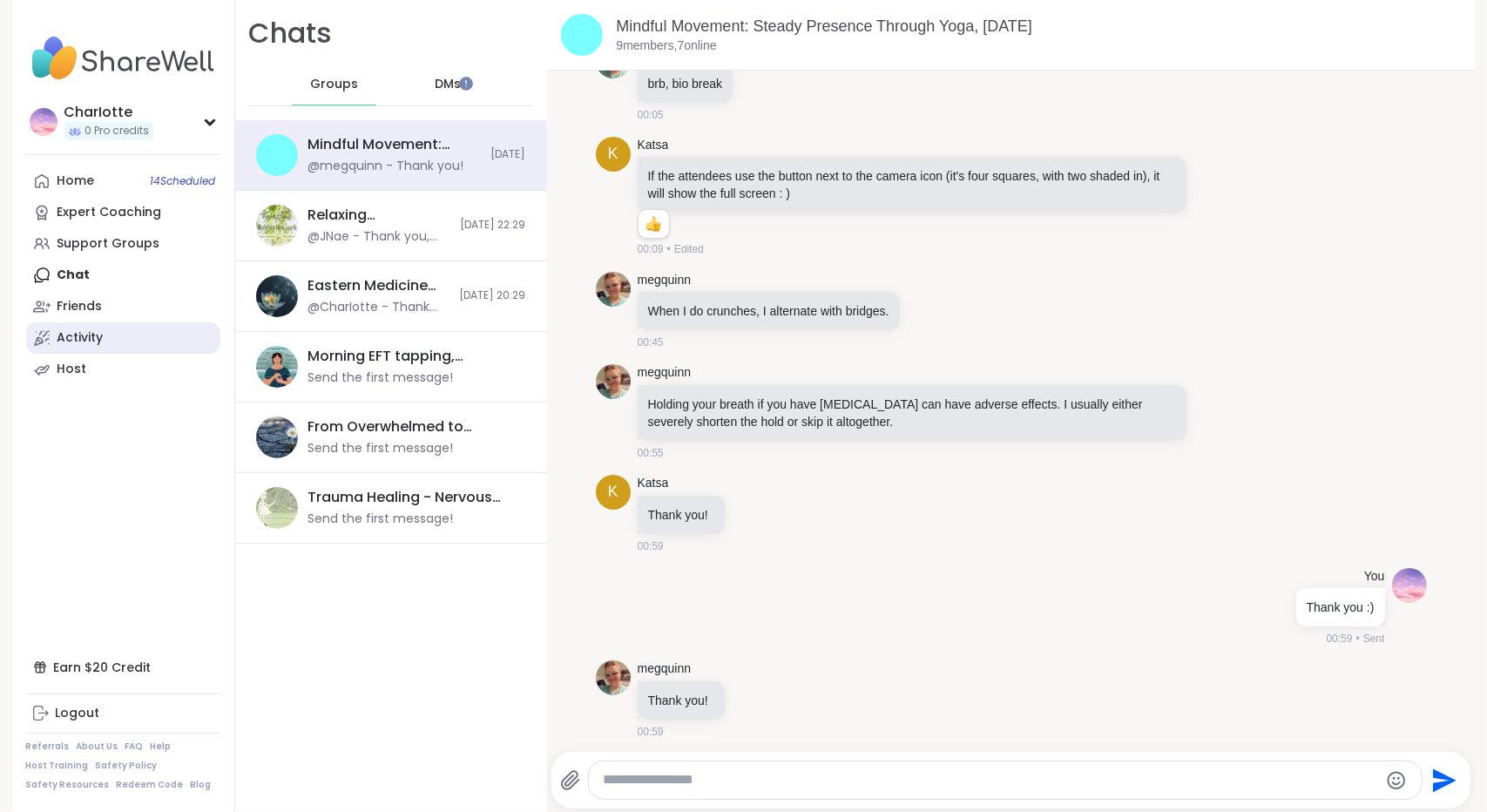
click at [56, 326] on link "Activity" at bounding box center [123, 338] width 194 height 32
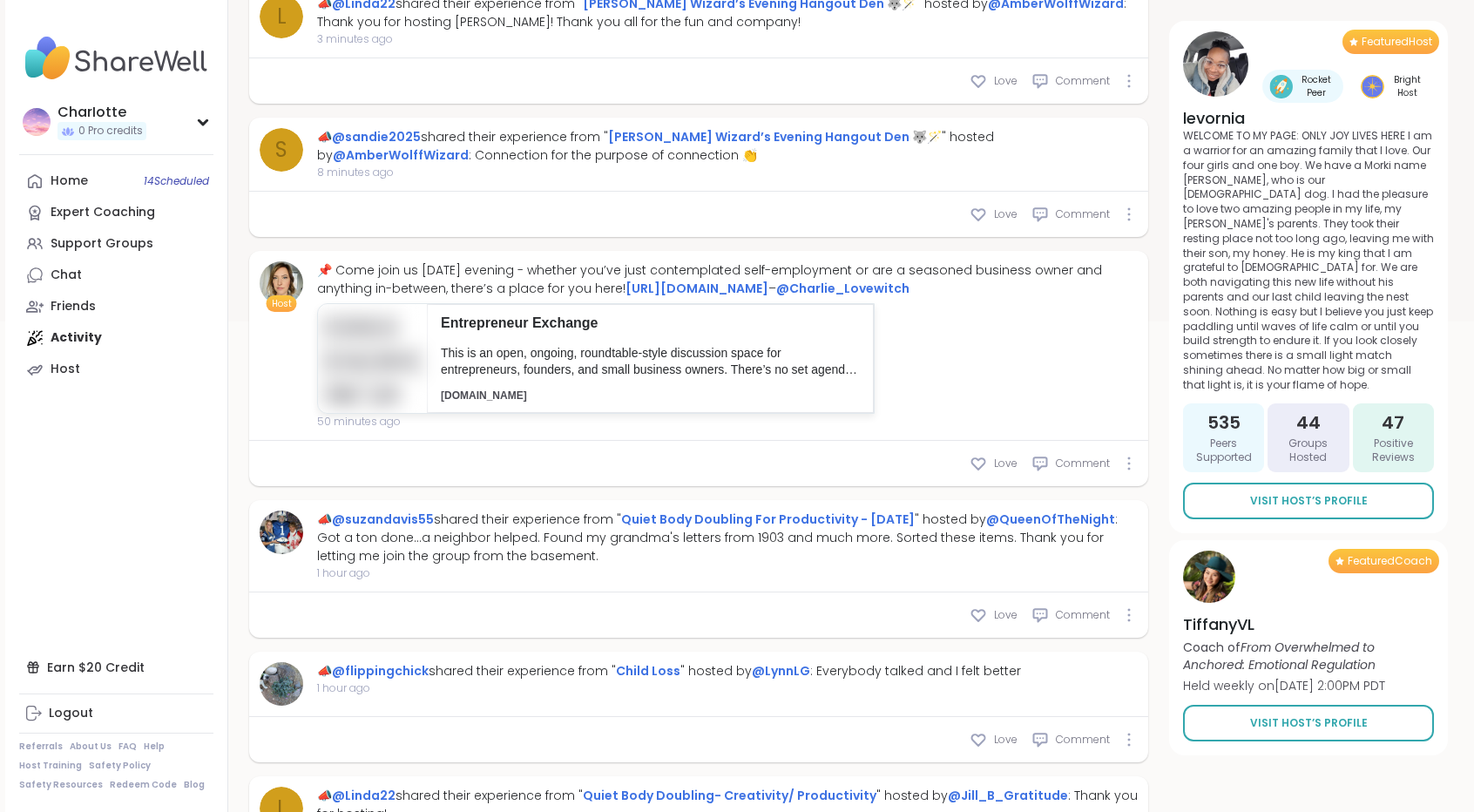
scroll to position [550, 0]
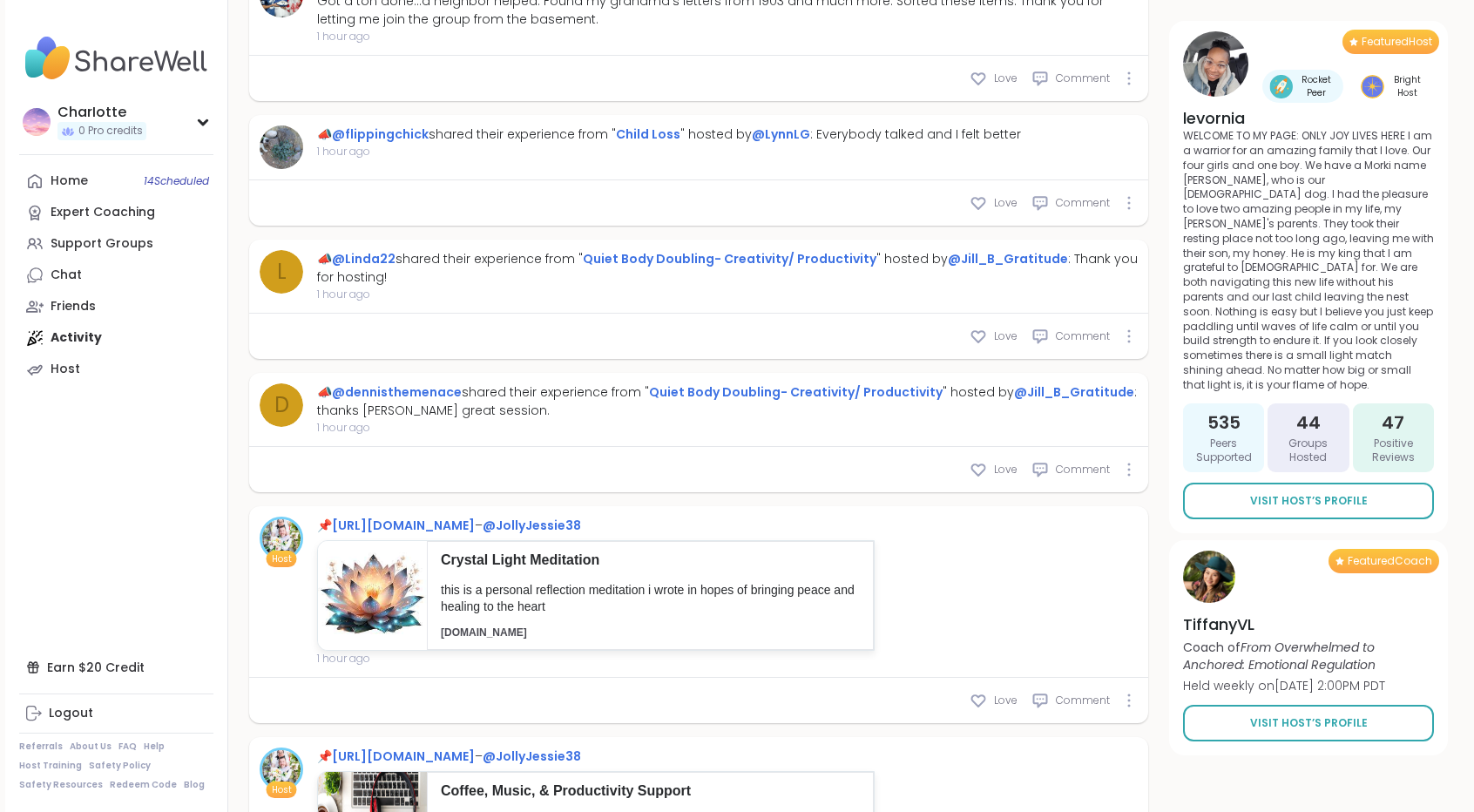
type textarea "*"
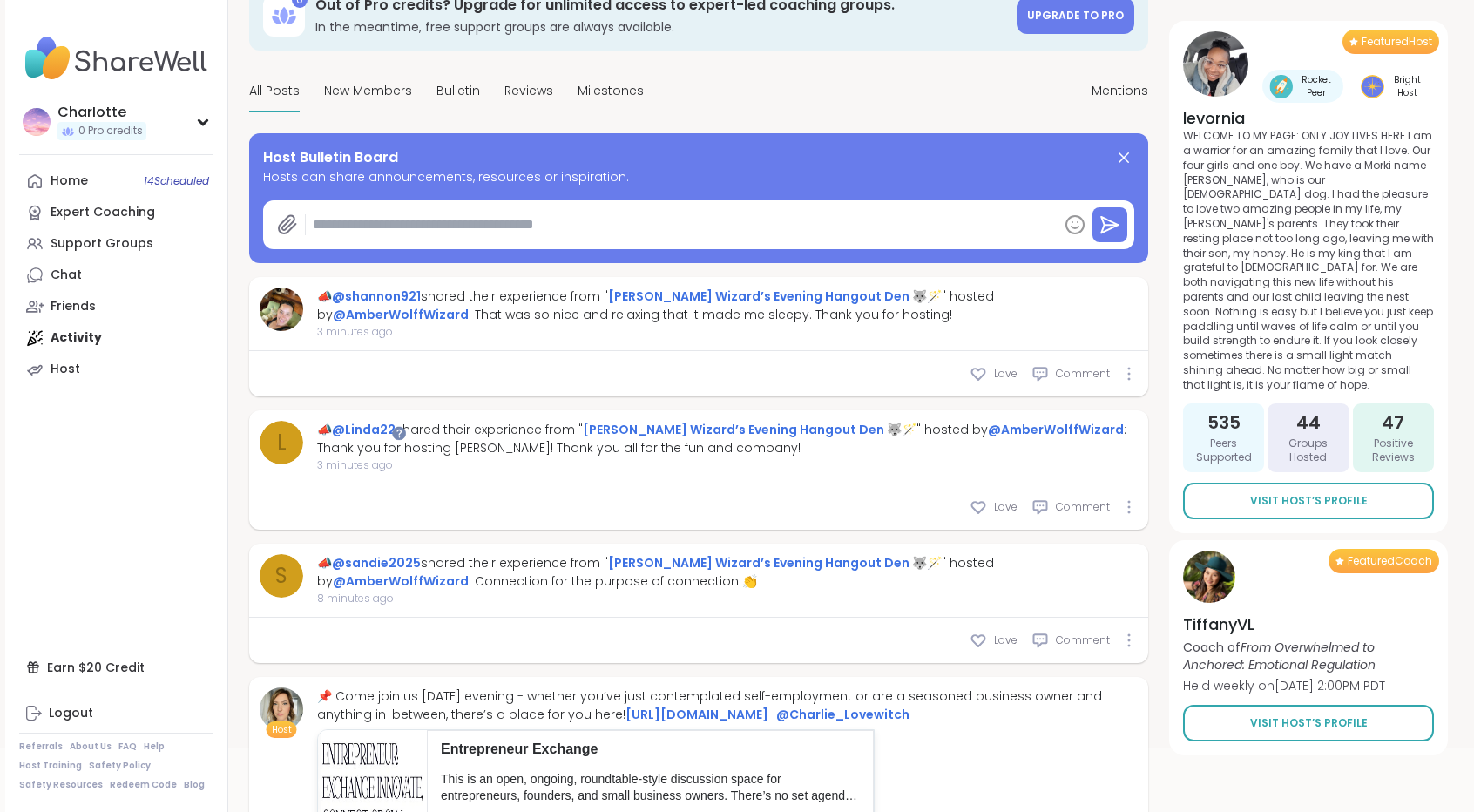
scroll to position [0, 0]
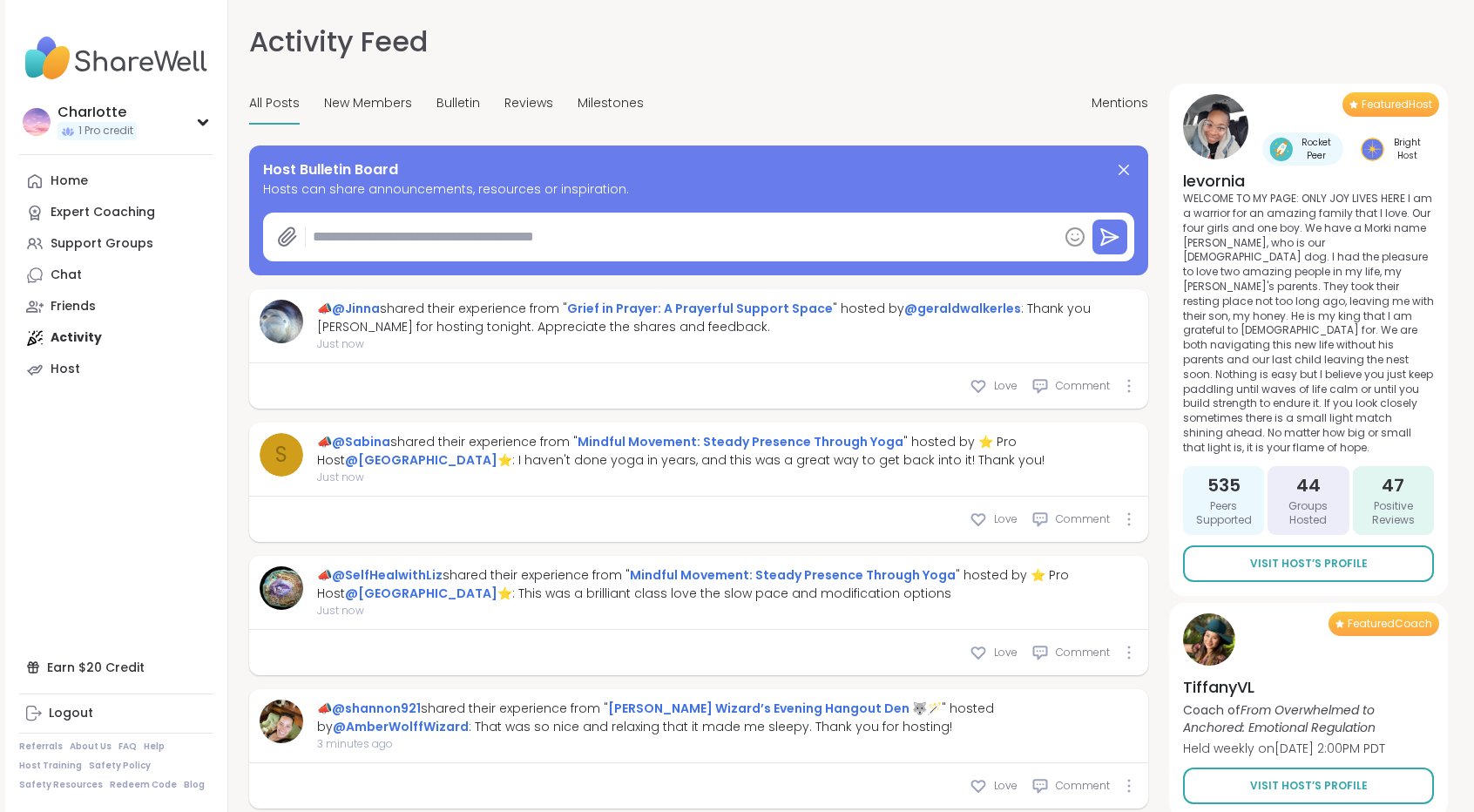
type textarea "*"
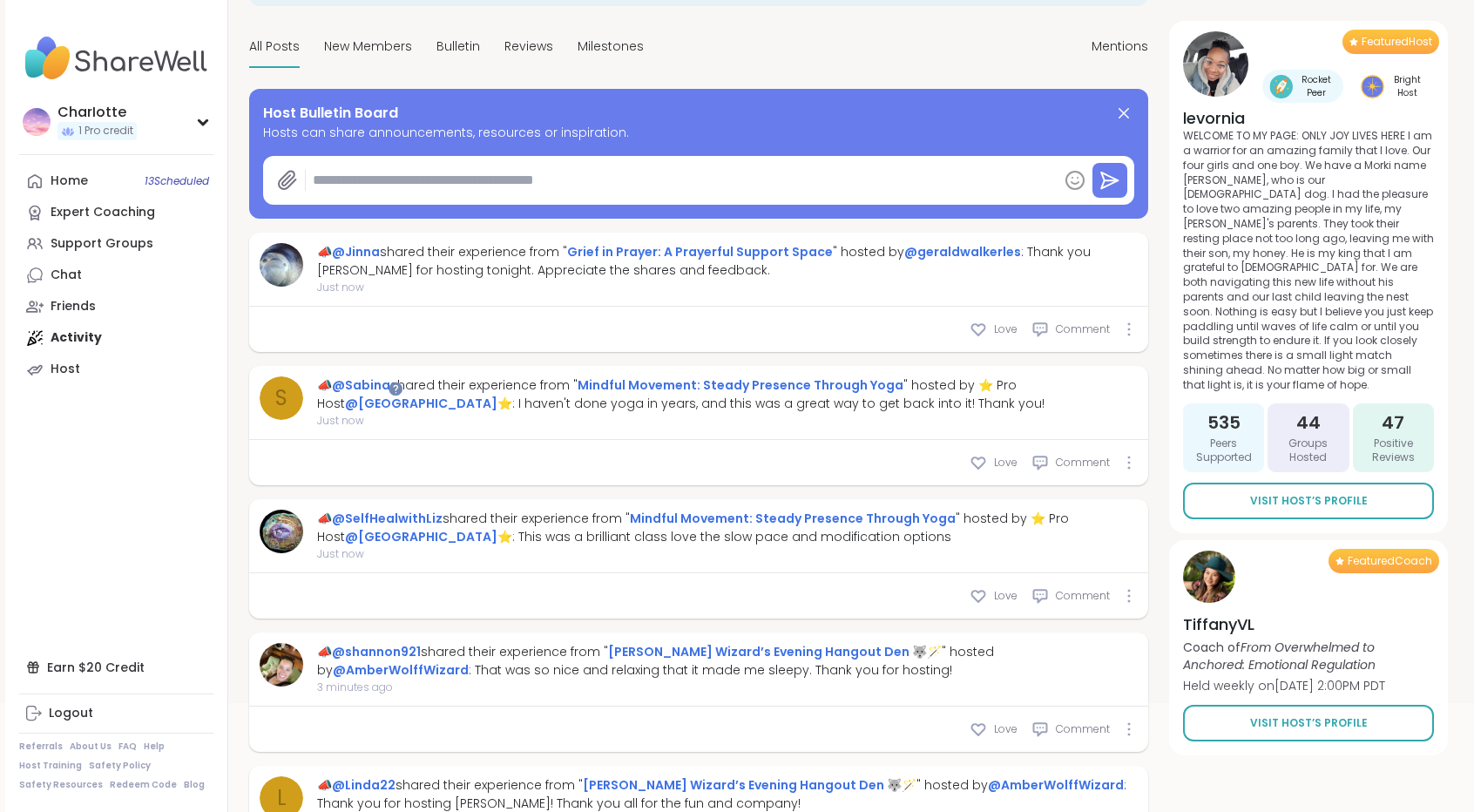
scroll to position [149, 0]
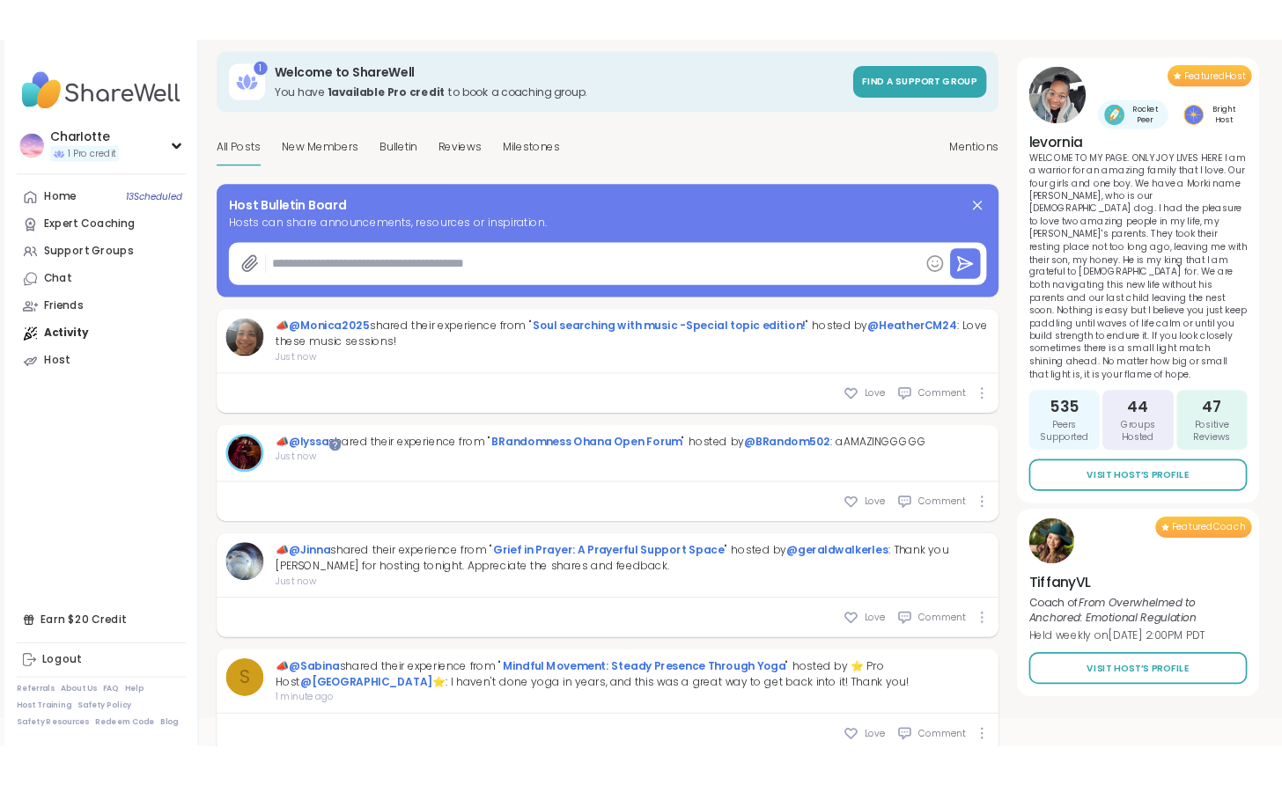
scroll to position [318, 0]
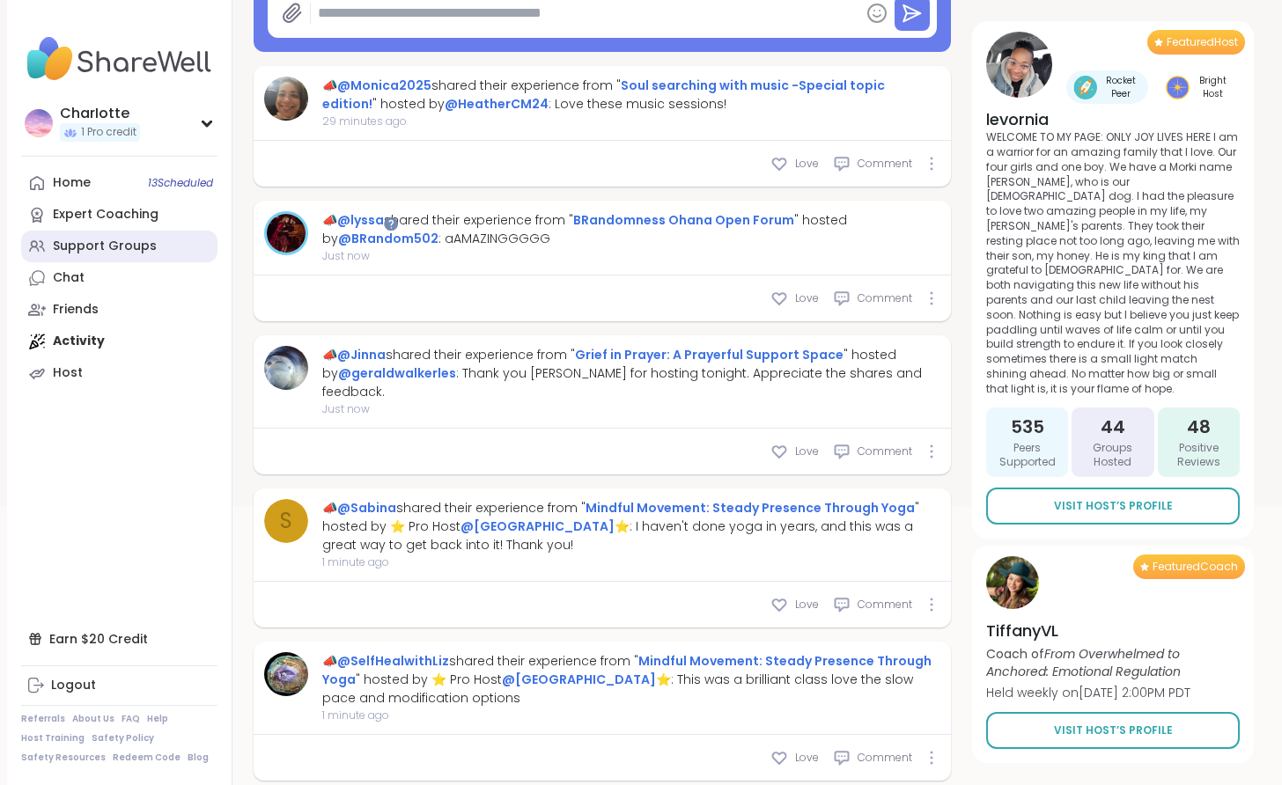
type textarea "*"
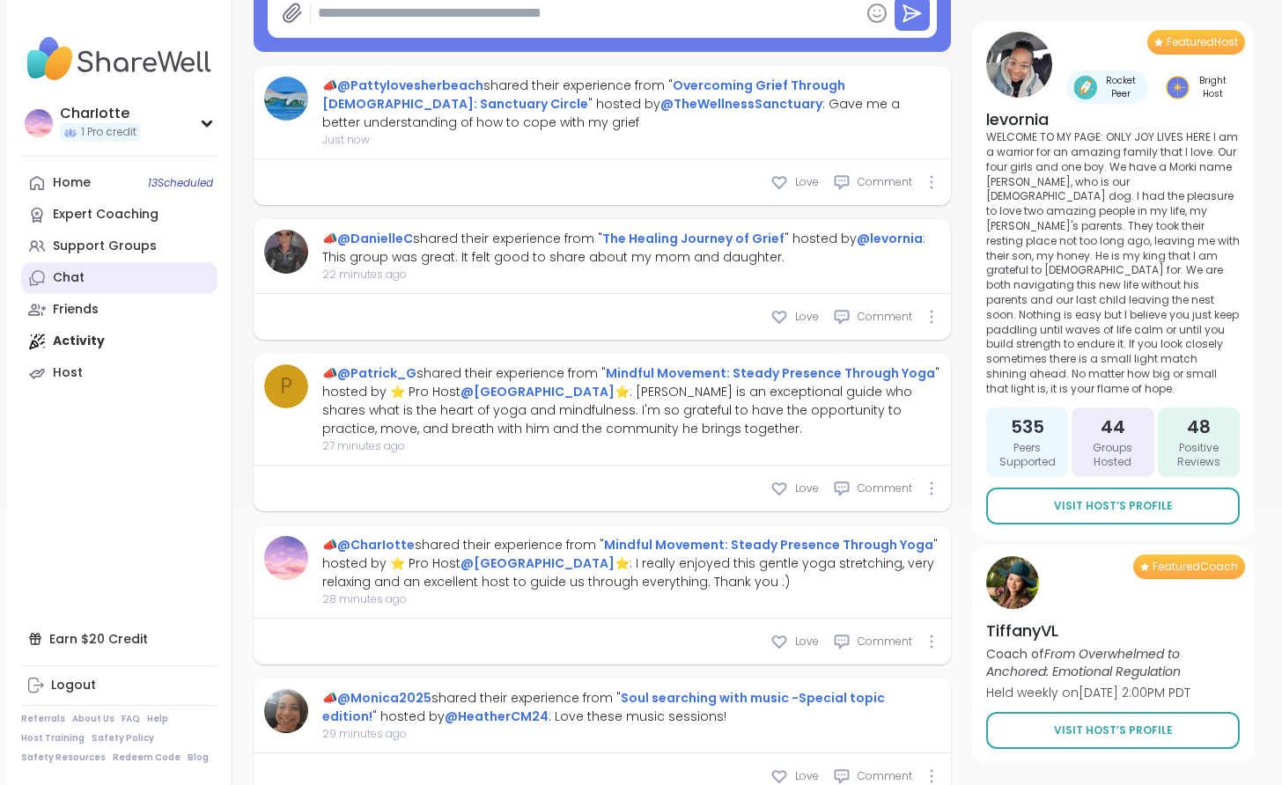
click at [105, 279] on link "Chat" at bounding box center [119, 278] width 196 height 32
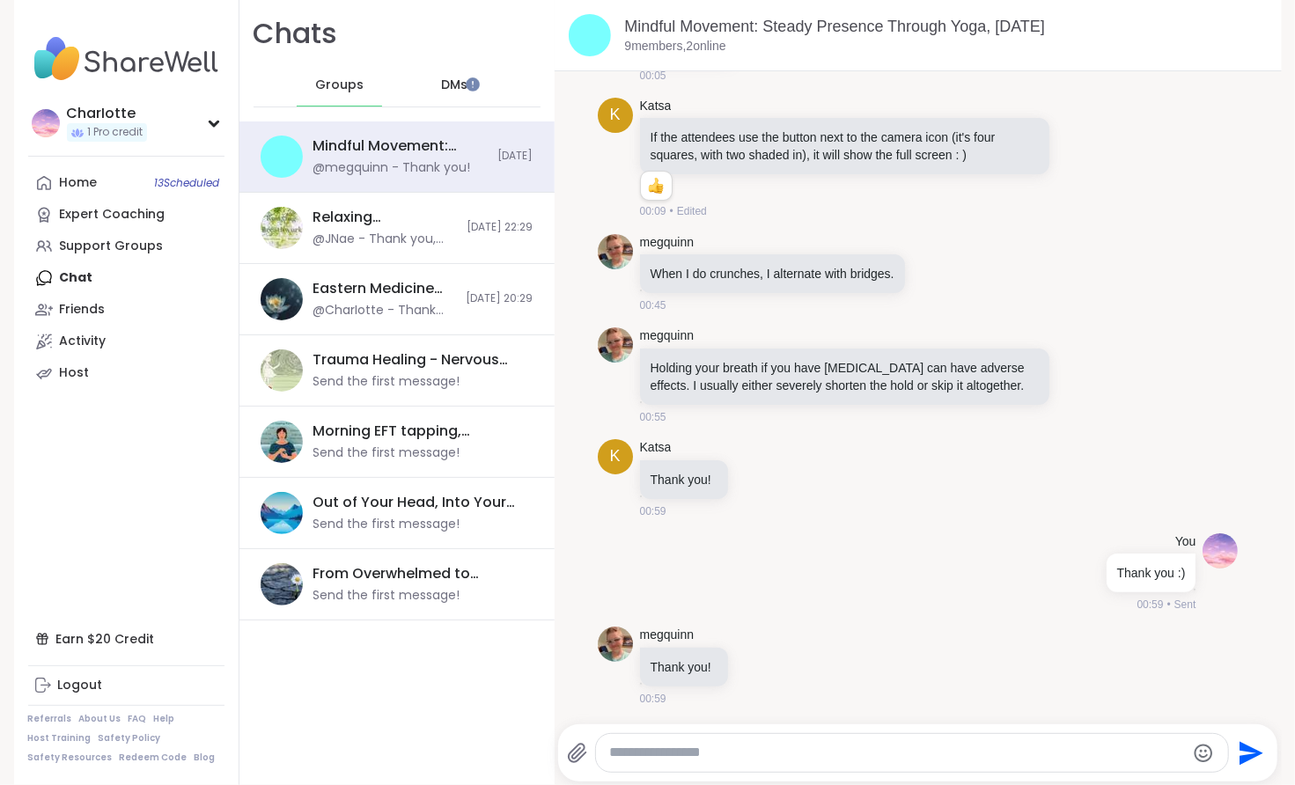
click at [349, 94] on div "Groups" at bounding box center [340, 85] width 86 height 42
click at [359, 232] on div "@JNae - Thank you, Suga. I appreciate you sharing this!" at bounding box center [385, 240] width 144 height 18
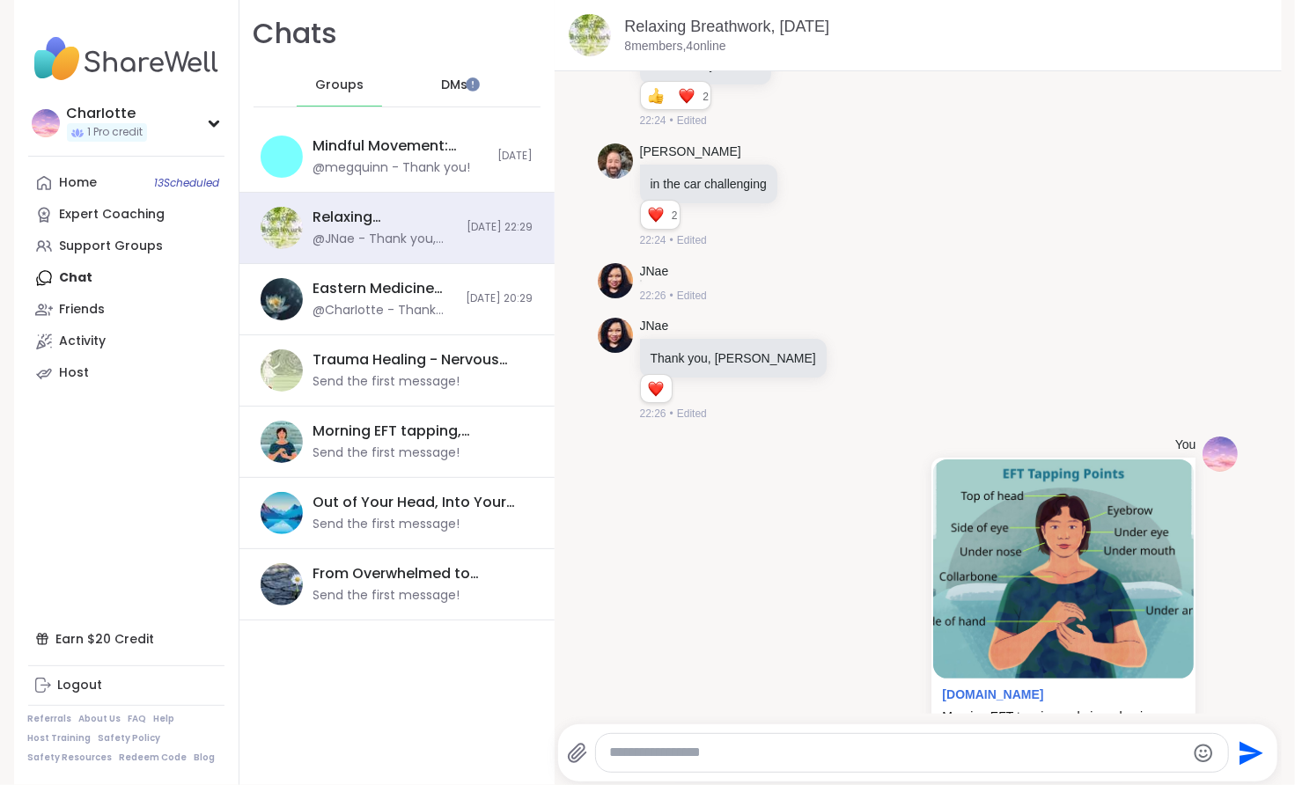
scroll to position [9353, 0]
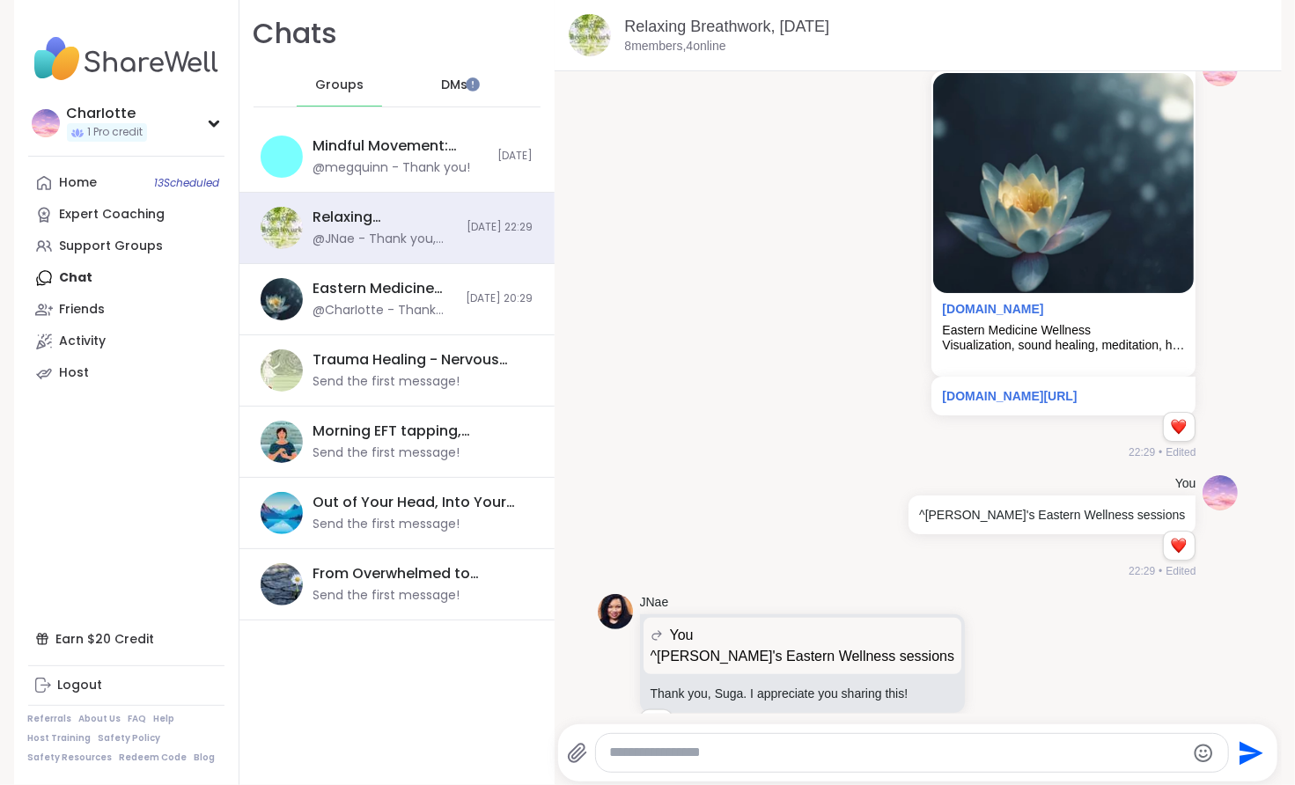
click at [990, 746] on textarea "Type your message" at bounding box center [897, 753] width 575 height 18
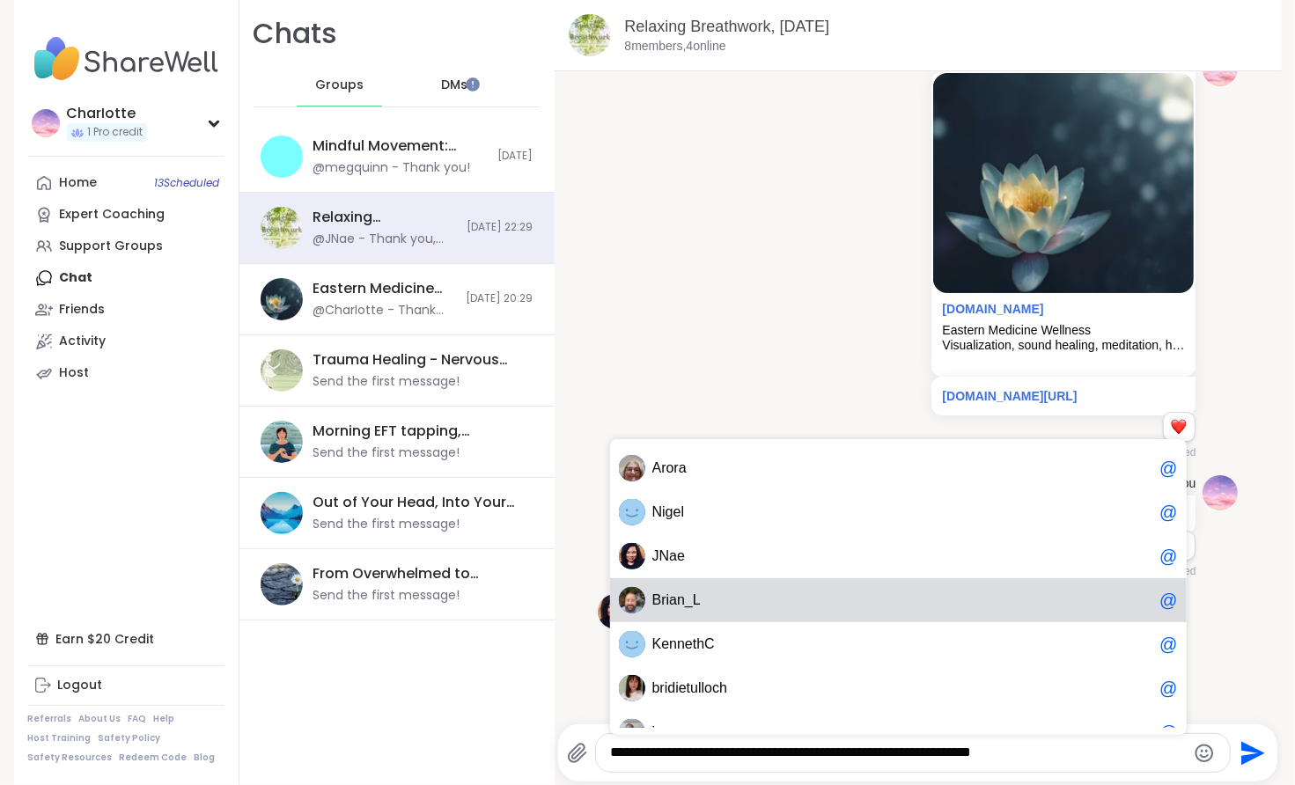
click at [696, 600] on span "B r i a n _ L" at bounding box center [902, 601] width 501 height 18
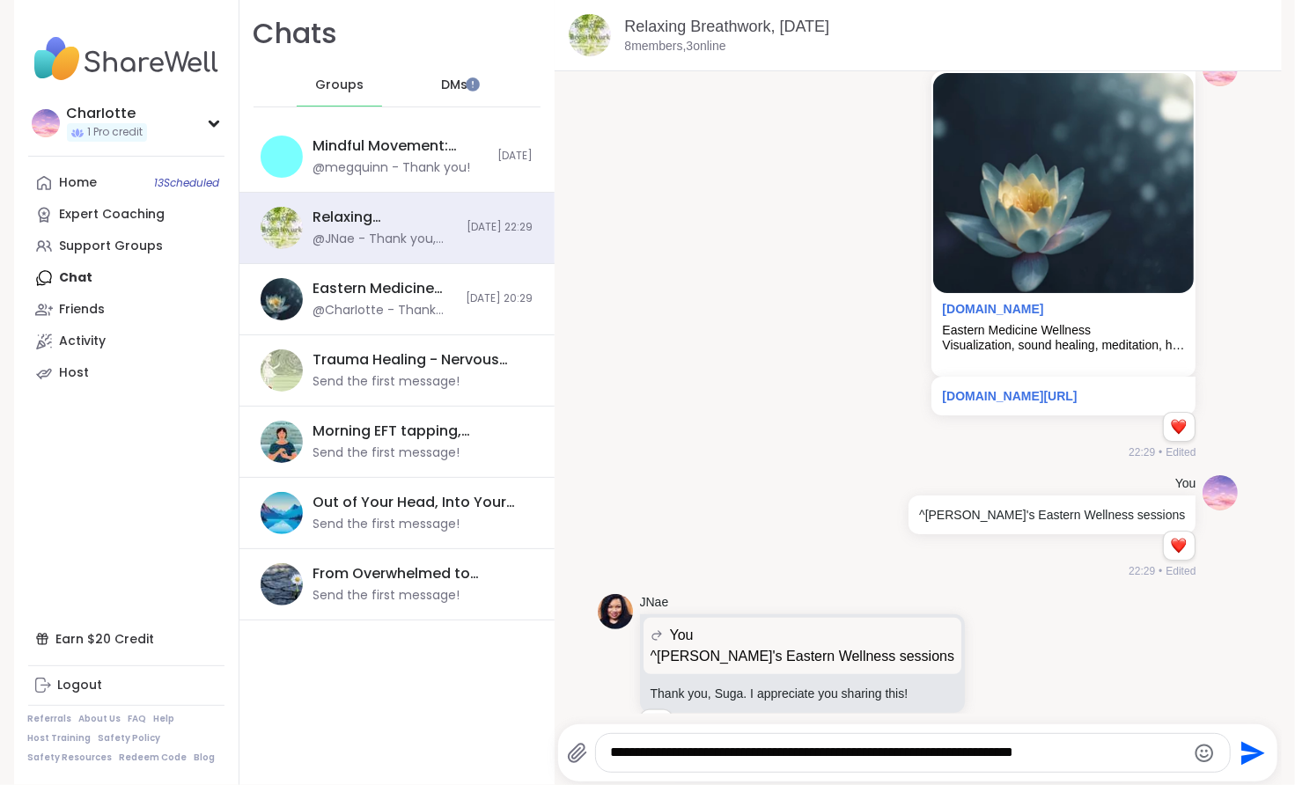
drag, startPoint x: 954, startPoint y: 755, endPoint x: 794, endPoint y: 753, distance: 160.3
click at [794, 753] on textarea "**********" at bounding box center [898, 753] width 576 height 18
click at [872, 751] on textarea "**********" at bounding box center [898, 753] width 576 height 18
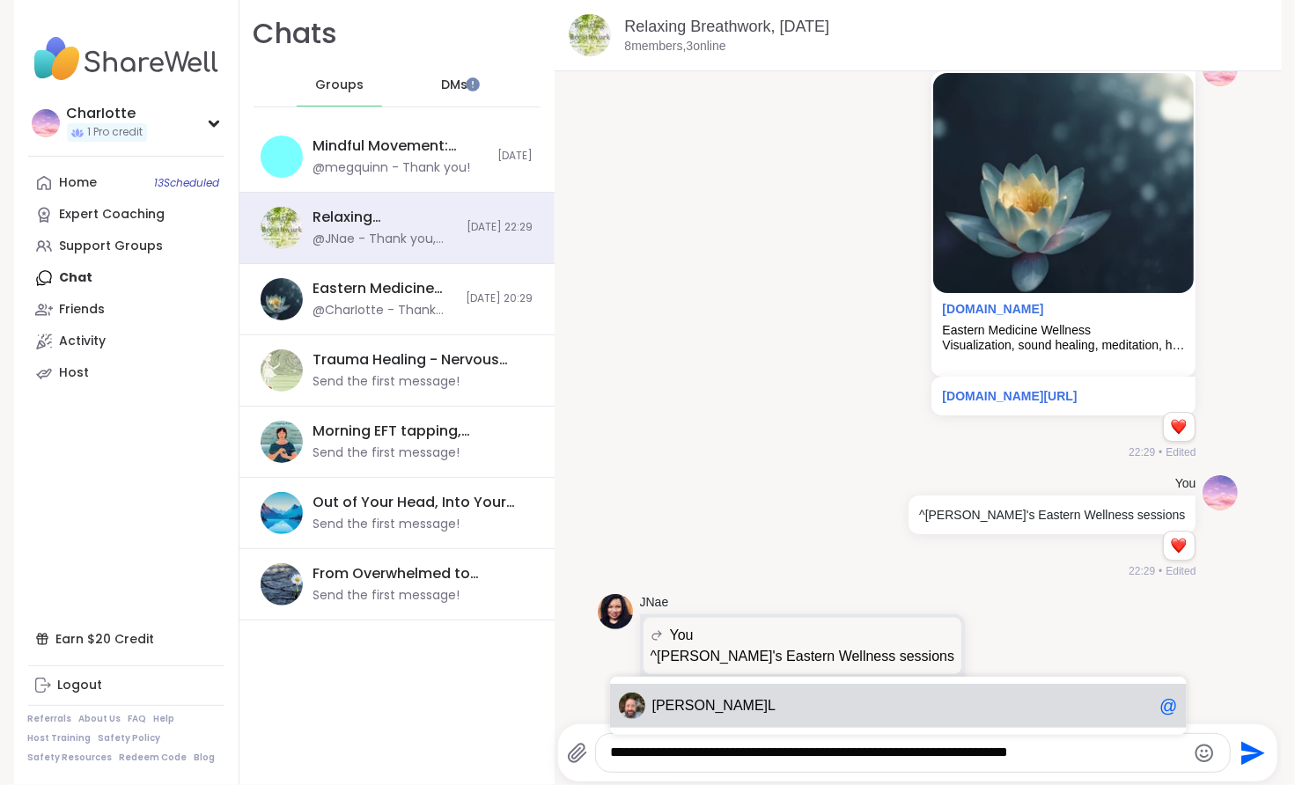
click at [791, 709] on span "Brian_ L" at bounding box center [902, 706] width 501 height 18
type textarea "**********"
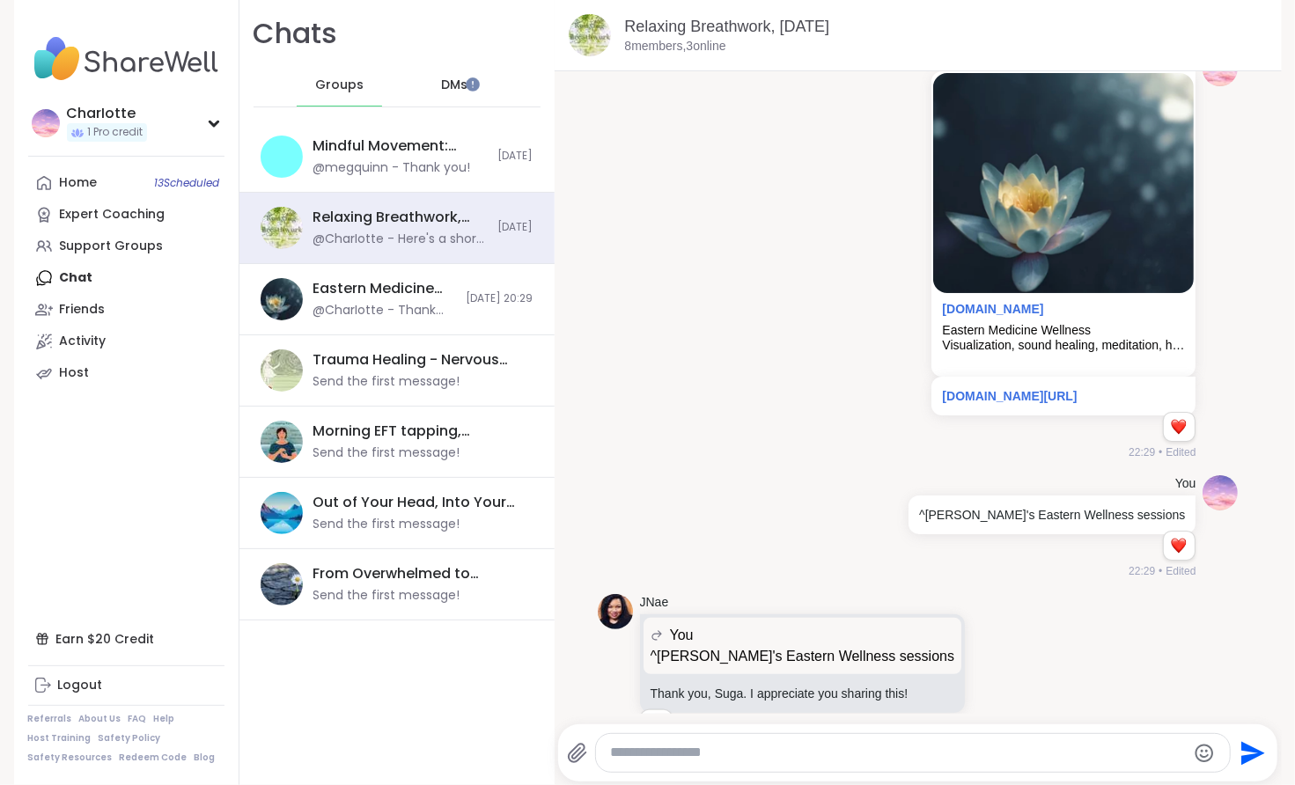
scroll to position [9482, 0]
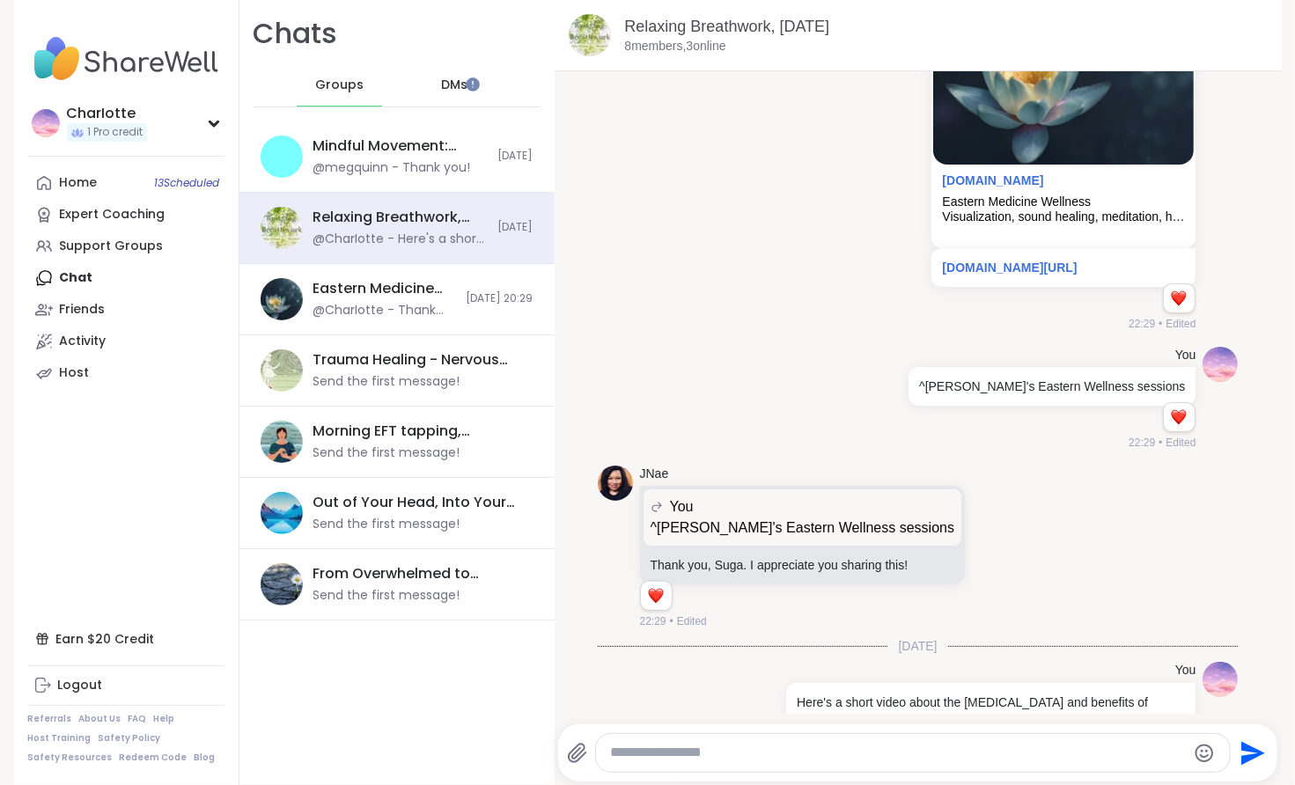
paste textarea "**********"
type textarea "**********"
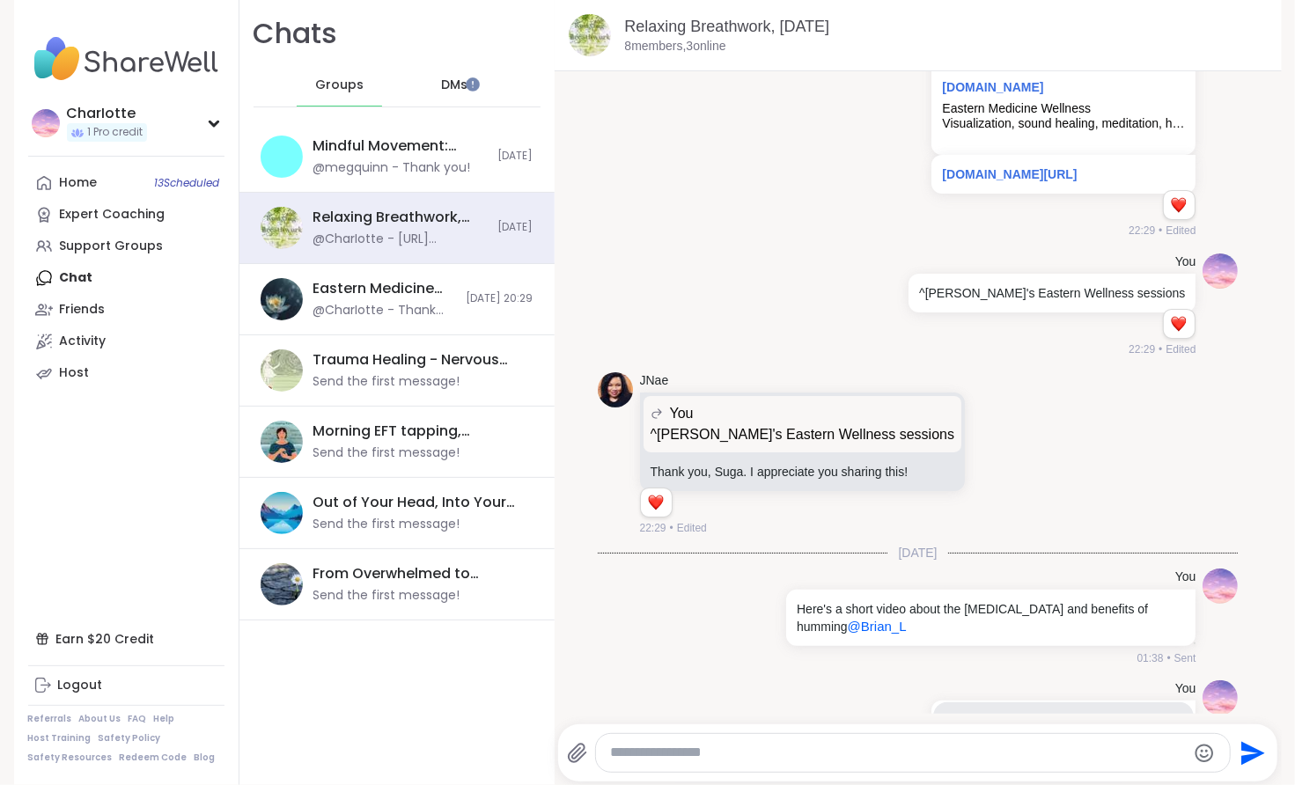
scroll to position [9896, 0]
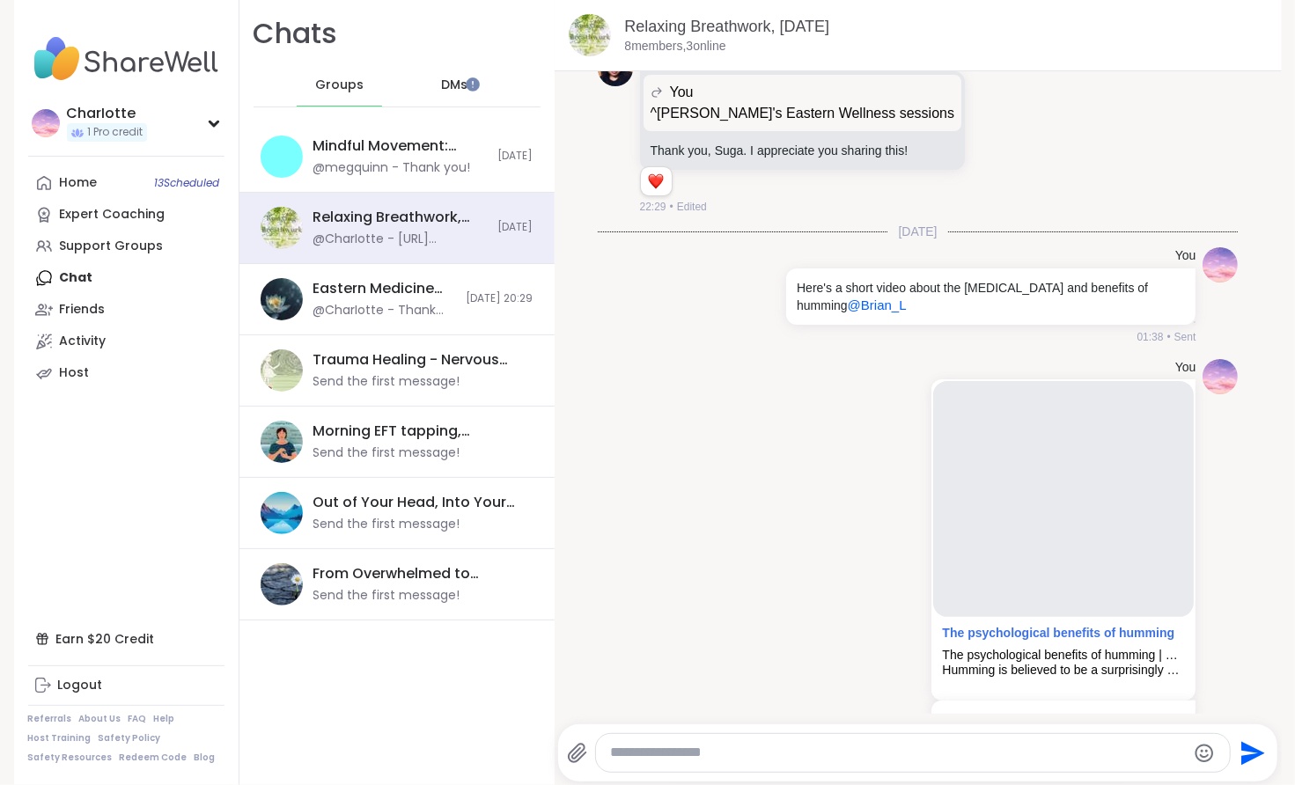
click at [1002, 744] on textarea "Type your message" at bounding box center [898, 753] width 576 height 18
paste textarea "**********"
type textarea "**********"
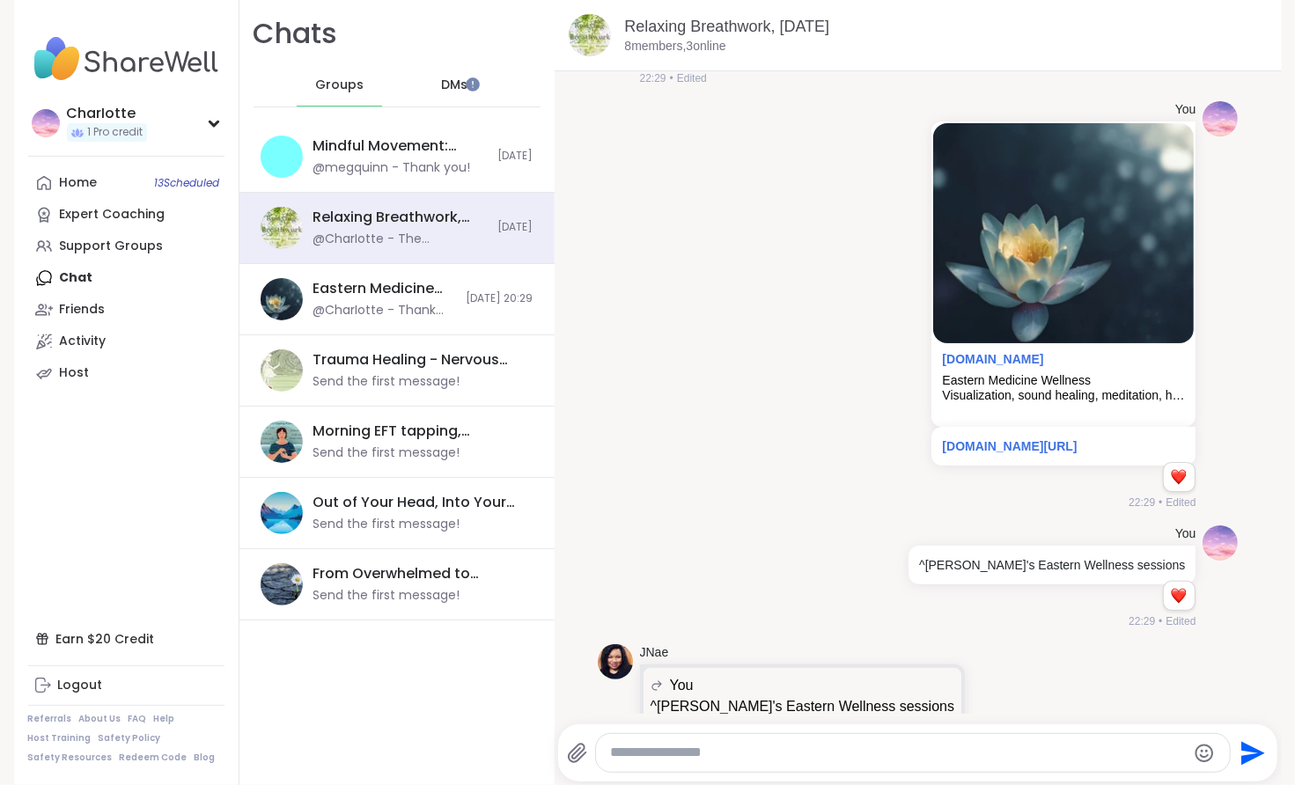
scroll to position [10025, 0]
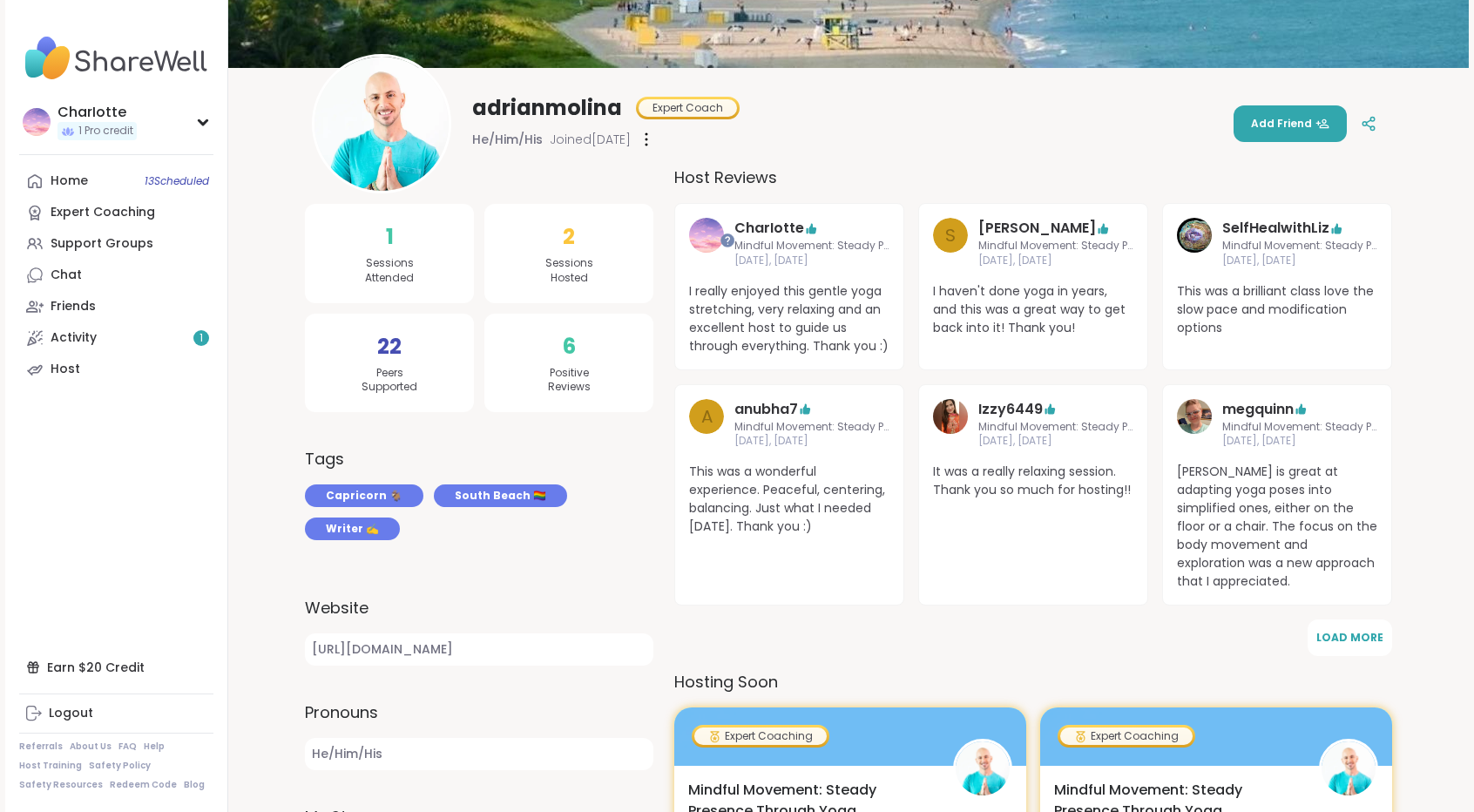
scroll to position [180, 0]
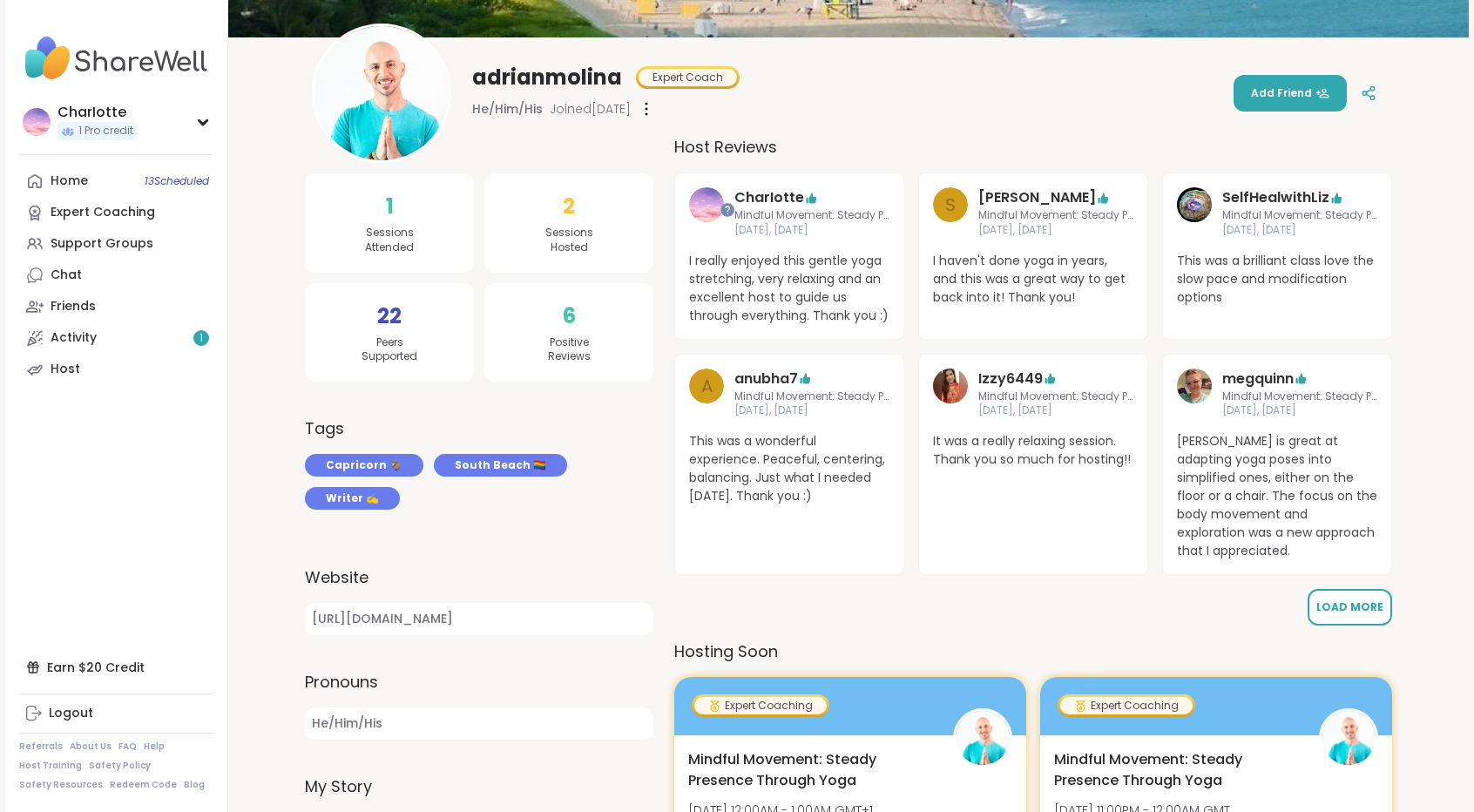
click at [1349, 599] on span "Load More" at bounding box center [1349, 606] width 67 height 15
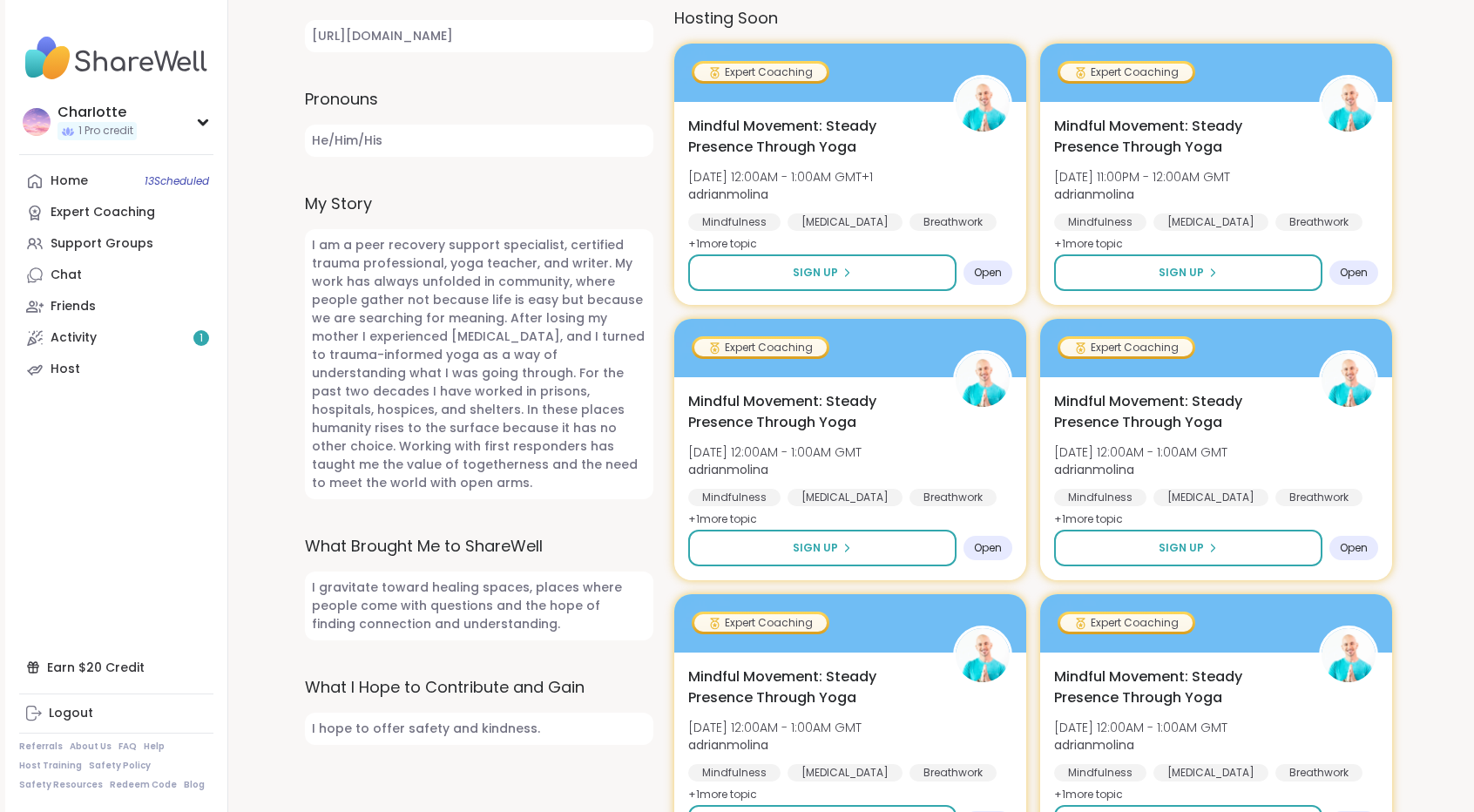
scroll to position [785, 0]
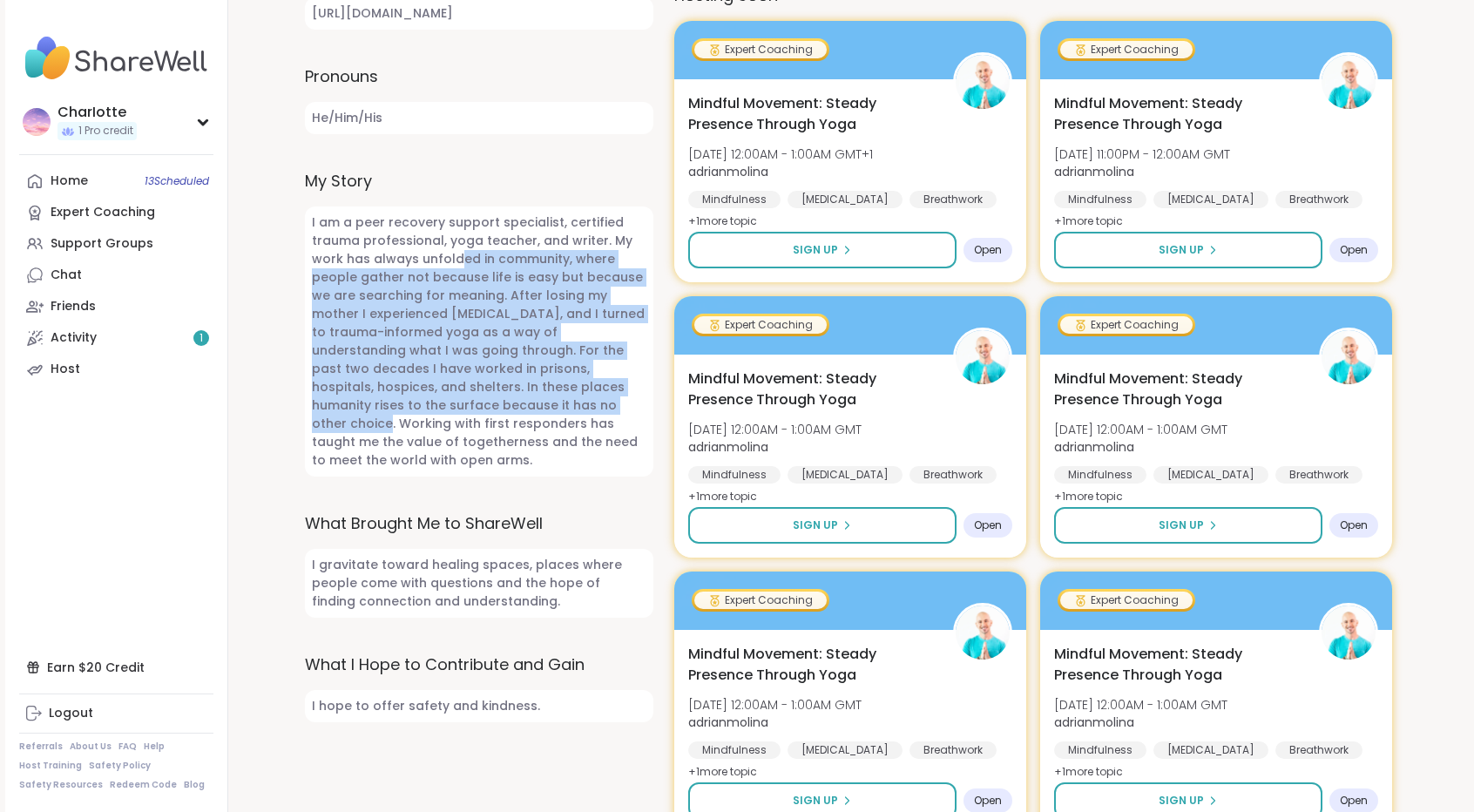
drag, startPoint x: 451, startPoint y: 260, endPoint x: 455, endPoint y: 406, distance: 146.1
click at [455, 406] on span "I am a peer recovery support specialist, certified trauma professional, yoga te…" at bounding box center [479, 341] width 348 height 270
drag, startPoint x: 455, startPoint y: 406, endPoint x: 474, endPoint y: 274, distance: 133.4
click at [474, 274] on span "I am a peer recovery support specialist, certified trauma professional, yoga te…" at bounding box center [479, 341] width 348 height 270
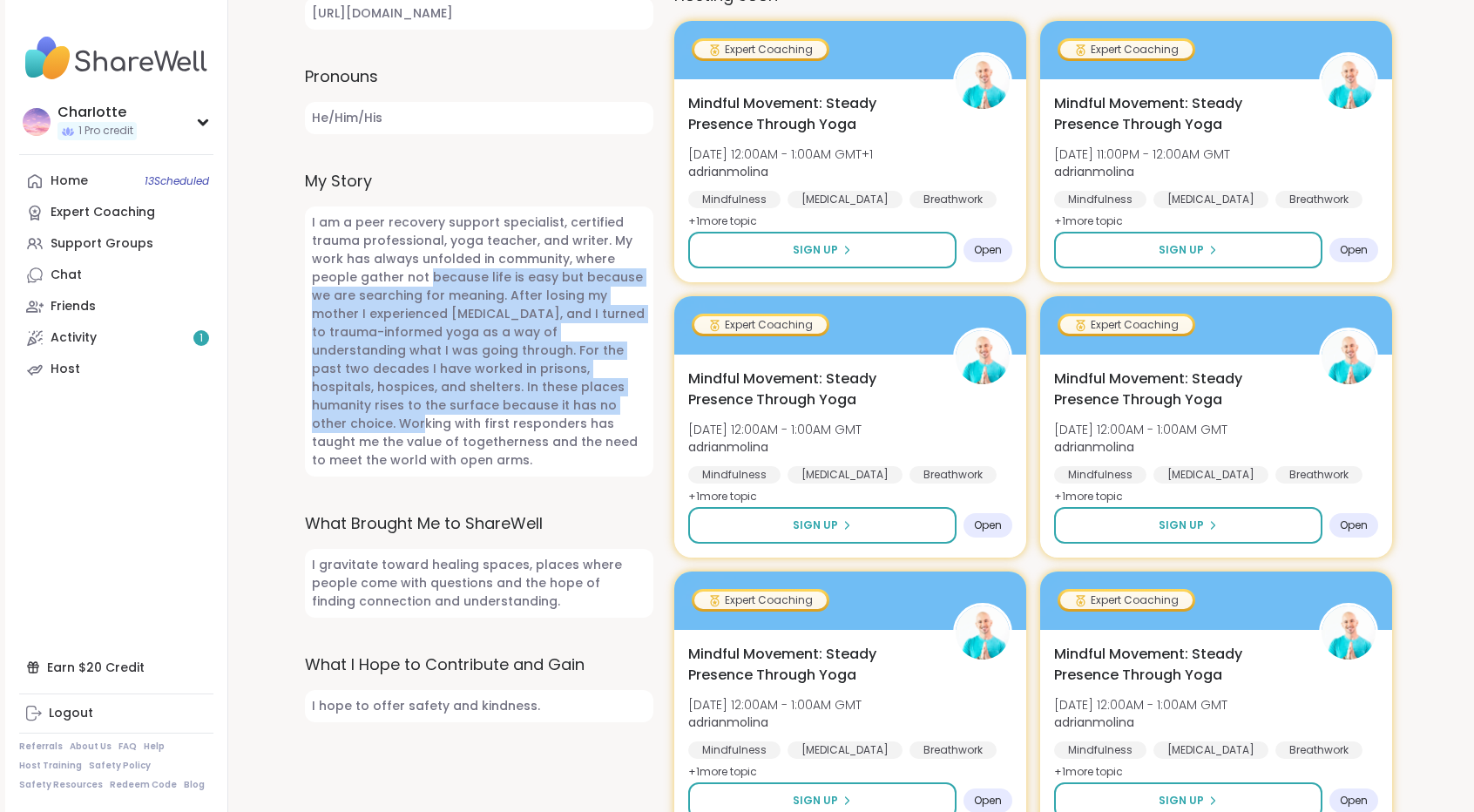
click at [474, 274] on span "I am a peer recovery support specialist, certified trauma professional, yoga te…" at bounding box center [479, 341] width 348 height 270
drag, startPoint x: 474, startPoint y: 274, endPoint x: 454, endPoint y: 399, distance: 126.6
click at [454, 399] on span "I am a peer recovery support specialist, certified trauma professional, yoga te…" at bounding box center [479, 341] width 348 height 270
drag, startPoint x: 454, startPoint y: 399, endPoint x: 471, endPoint y: 259, distance: 141.0
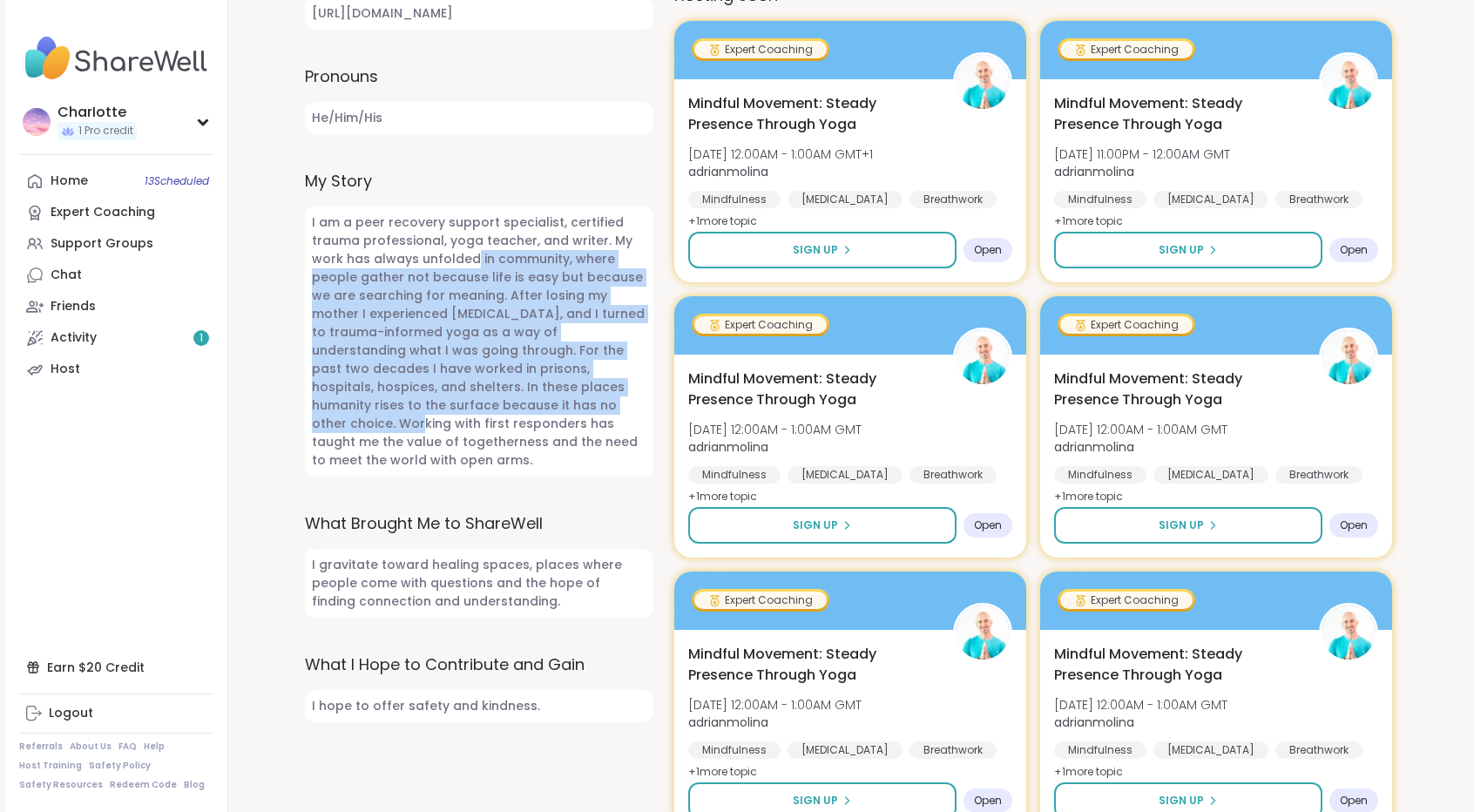
click at [471, 259] on span "I am a peer recovery support specialist, certified trauma professional, yoga te…" at bounding box center [479, 341] width 348 height 270
drag, startPoint x: 471, startPoint y: 259, endPoint x: 434, endPoint y: 411, distance: 156.4
click at [434, 411] on span "I am a peer recovery support specialist, certified trauma professional, yoga te…" at bounding box center [479, 341] width 348 height 270
click at [457, 286] on span "I am a peer recovery support specialist, certified trauma professional, yoga te…" at bounding box center [479, 341] width 348 height 270
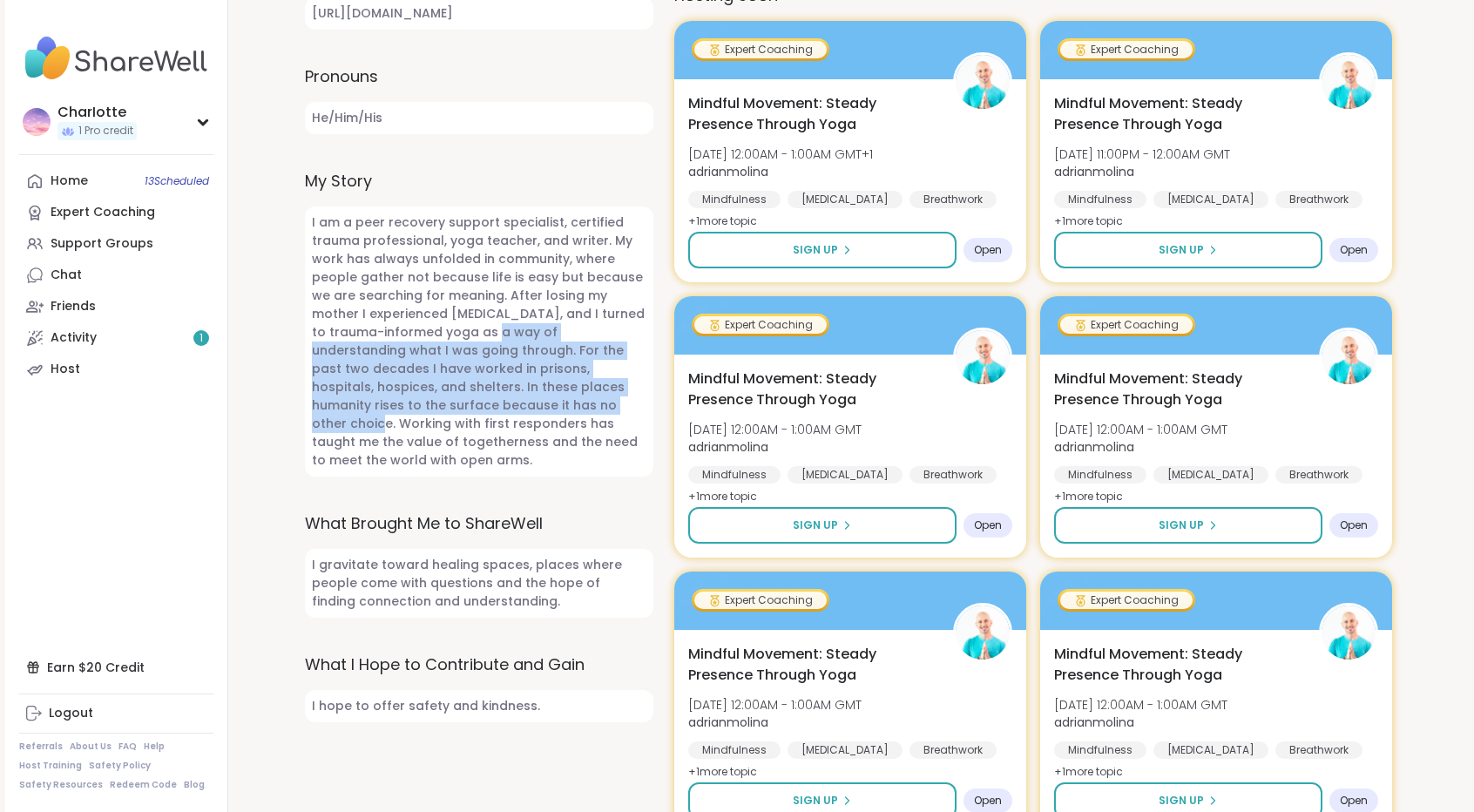
drag, startPoint x: 455, startPoint y: 332, endPoint x: 450, endPoint y: 408, distance: 76.2
click at [450, 408] on span "I am a peer recovery support specialist, certified trauma professional, yoga te…" at bounding box center [479, 341] width 348 height 270
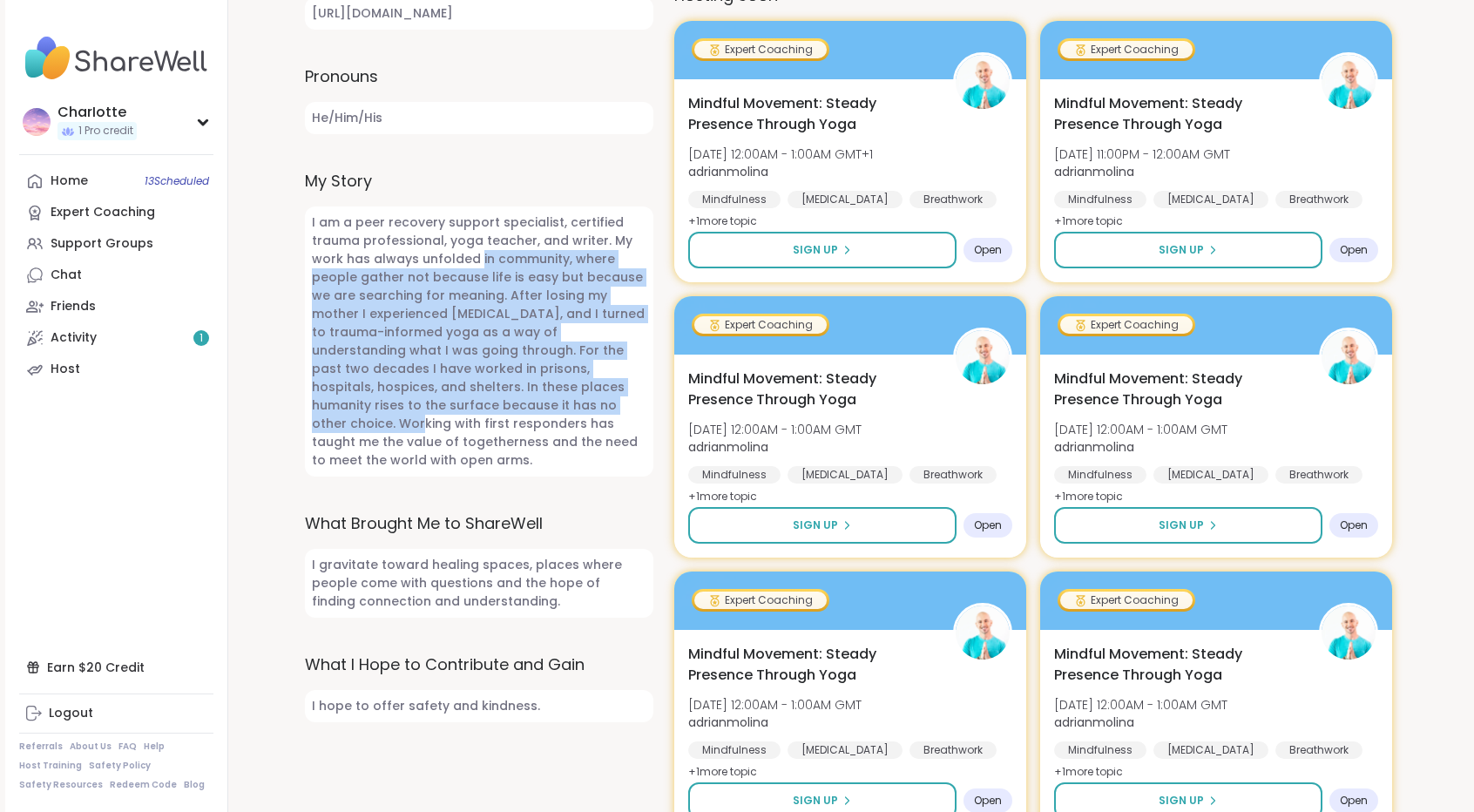
drag, startPoint x: 450, startPoint y: 408, endPoint x: 481, endPoint y: 264, distance: 147.3
click at [481, 264] on span "I am a peer recovery support specialist, certified trauma professional, yoga te…" at bounding box center [479, 341] width 348 height 270
click at [469, 338] on span "I am a peer recovery support specialist, certified trauma professional, yoga te…" at bounding box center [479, 341] width 348 height 270
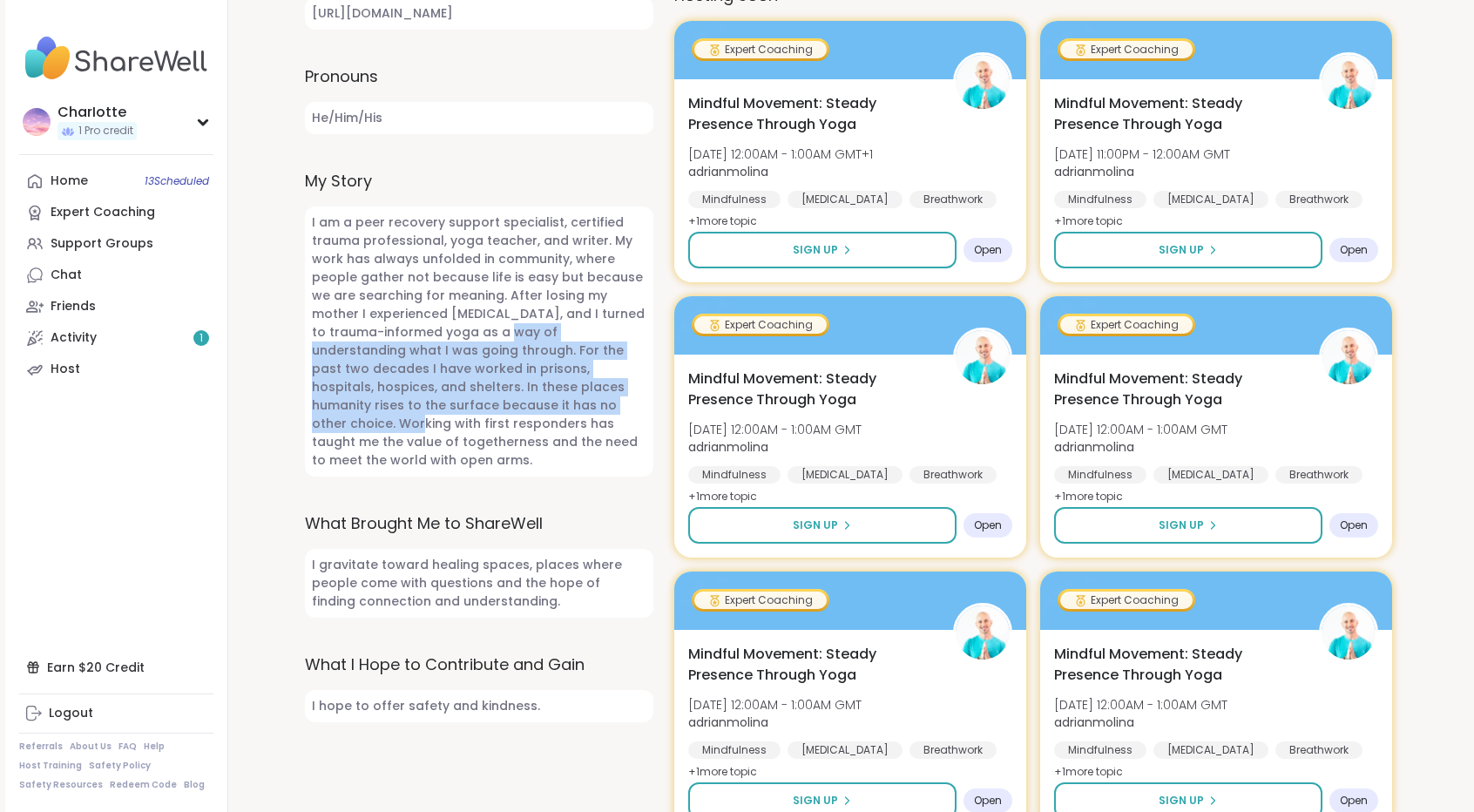
drag, startPoint x: 469, startPoint y: 338, endPoint x: 452, endPoint y: 417, distance: 80.8
click at [452, 417] on span "I am a peer recovery support specialist, certified trauma professional, yoga te…" at bounding box center [479, 341] width 348 height 270
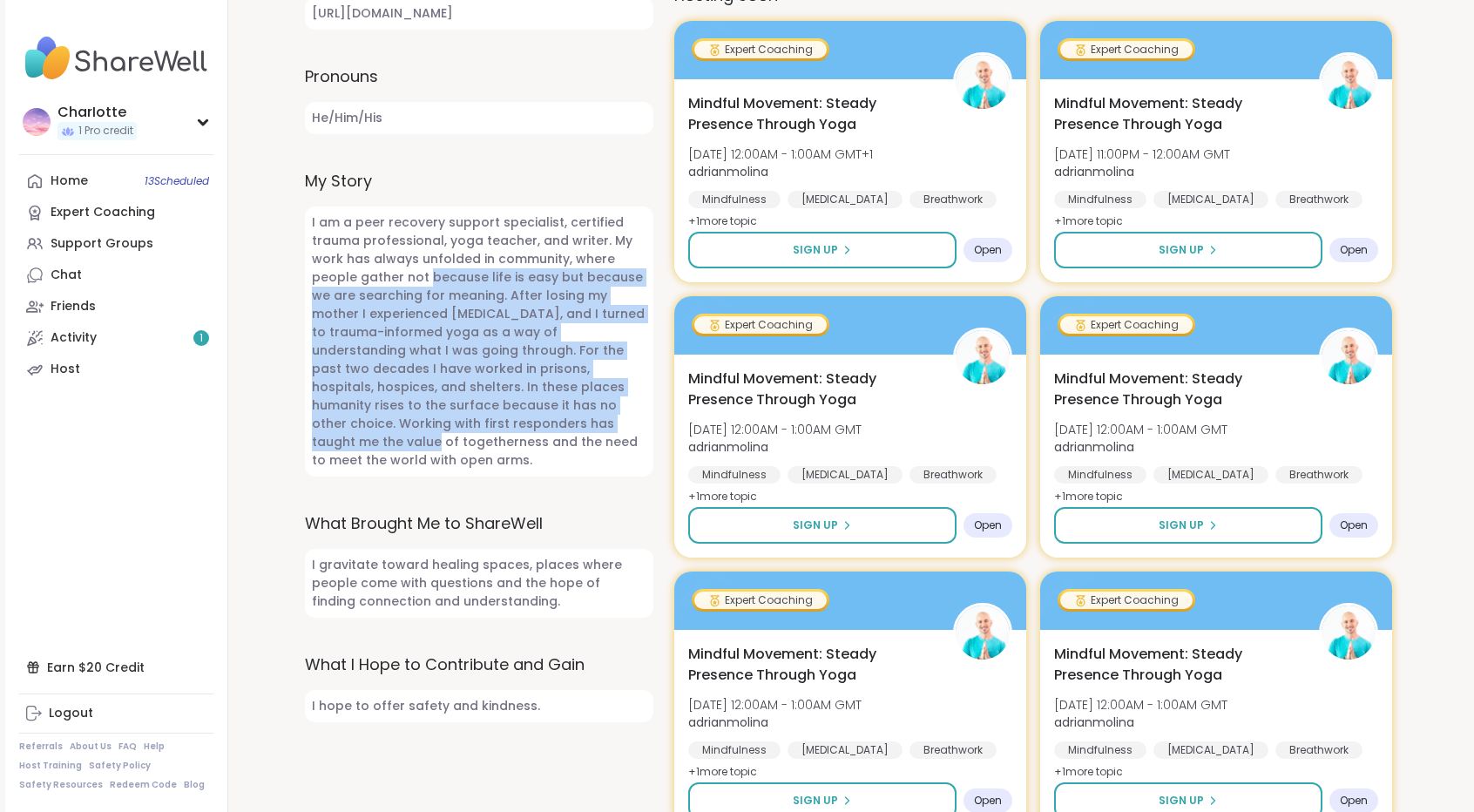
drag, startPoint x: 452, startPoint y: 417, endPoint x: 475, endPoint y: 280, distance: 138.9
click at [475, 280] on span "I am a peer recovery support specialist, certified trauma professional, yoga te…" at bounding box center [479, 341] width 348 height 270
drag, startPoint x: 475, startPoint y: 280, endPoint x: 458, endPoint y: 418, distance: 139.0
click at [458, 418] on span "I am a peer recovery support specialist, certified trauma professional, yoga te…" at bounding box center [479, 341] width 348 height 270
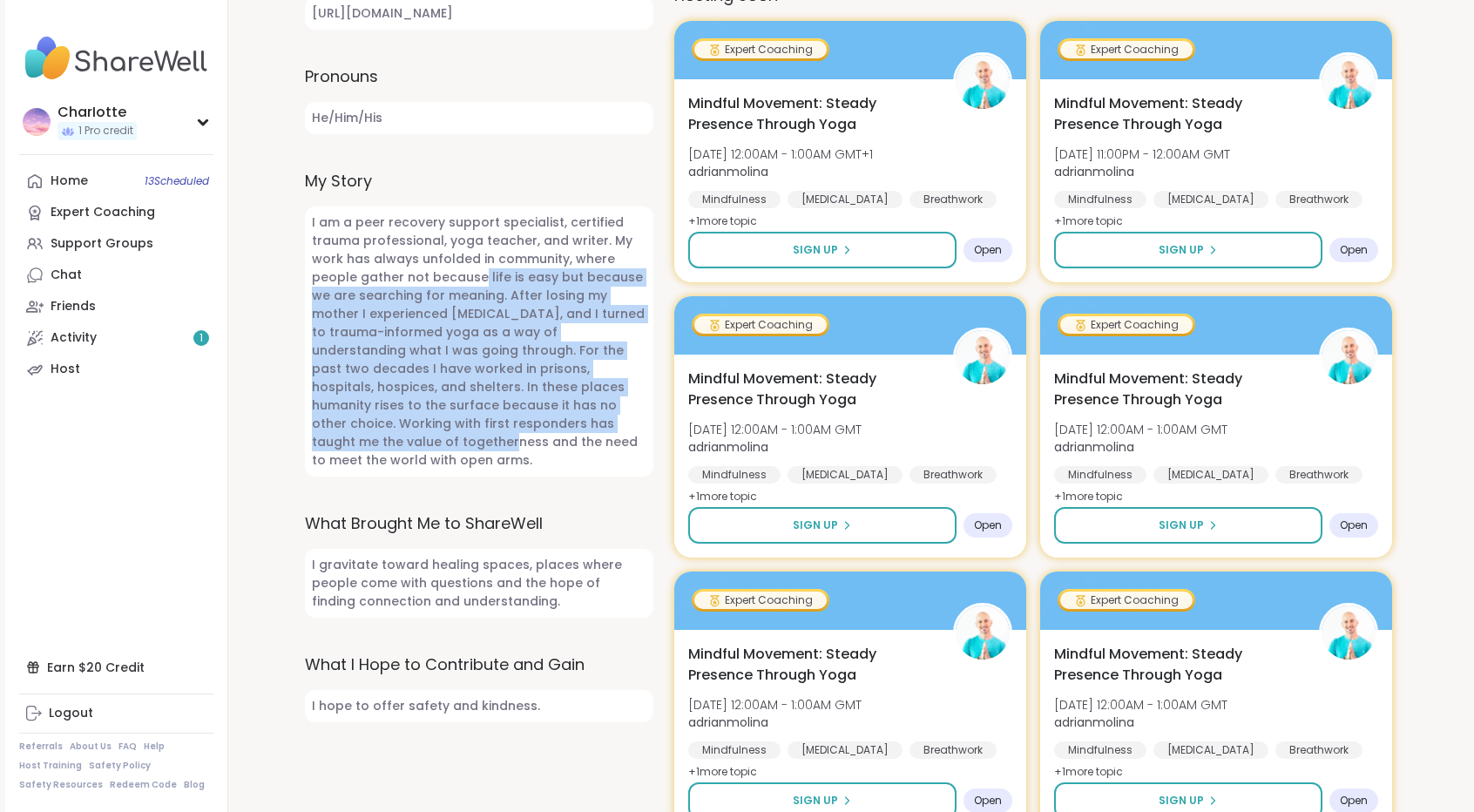
click at [458, 418] on span "I am a peer recovery support specialist, certified trauma professional, yoga te…" at bounding box center [479, 341] width 348 height 270
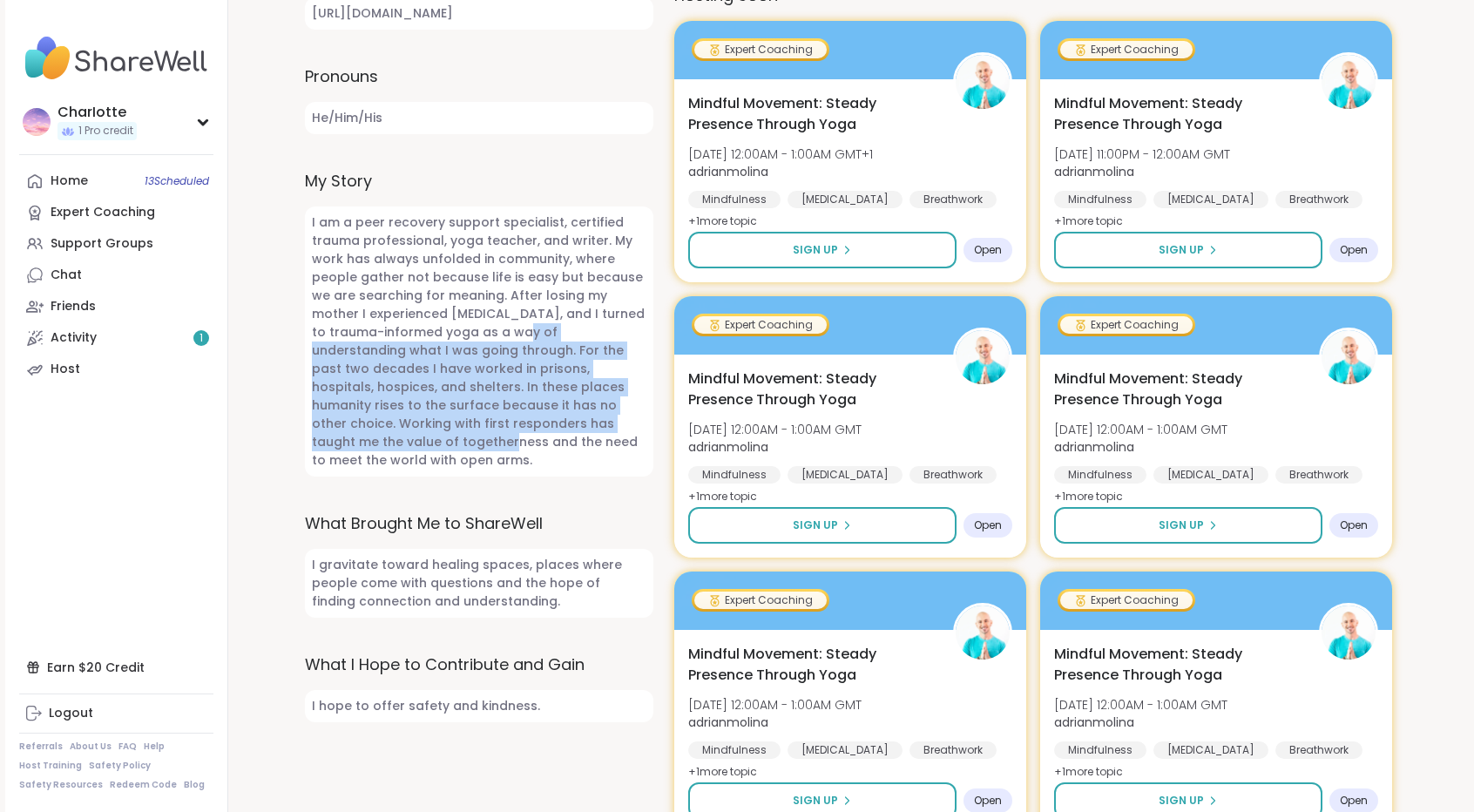
drag, startPoint x: 458, startPoint y: 418, endPoint x: 477, endPoint y: 337, distance: 83.2
click at [477, 337] on span "I am a peer recovery support specialist, certified trauma professional, yoga te…" at bounding box center [479, 341] width 348 height 270
drag, startPoint x: 477, startPoint y: 337, endPoint x: 455, endPoint y: 431, distance: 96.5
click at [455, 431] on span "I am a peer recovery support specialist, certified trauma professional, yoga te…" at bounding box center [479, 341] width 348 height 270
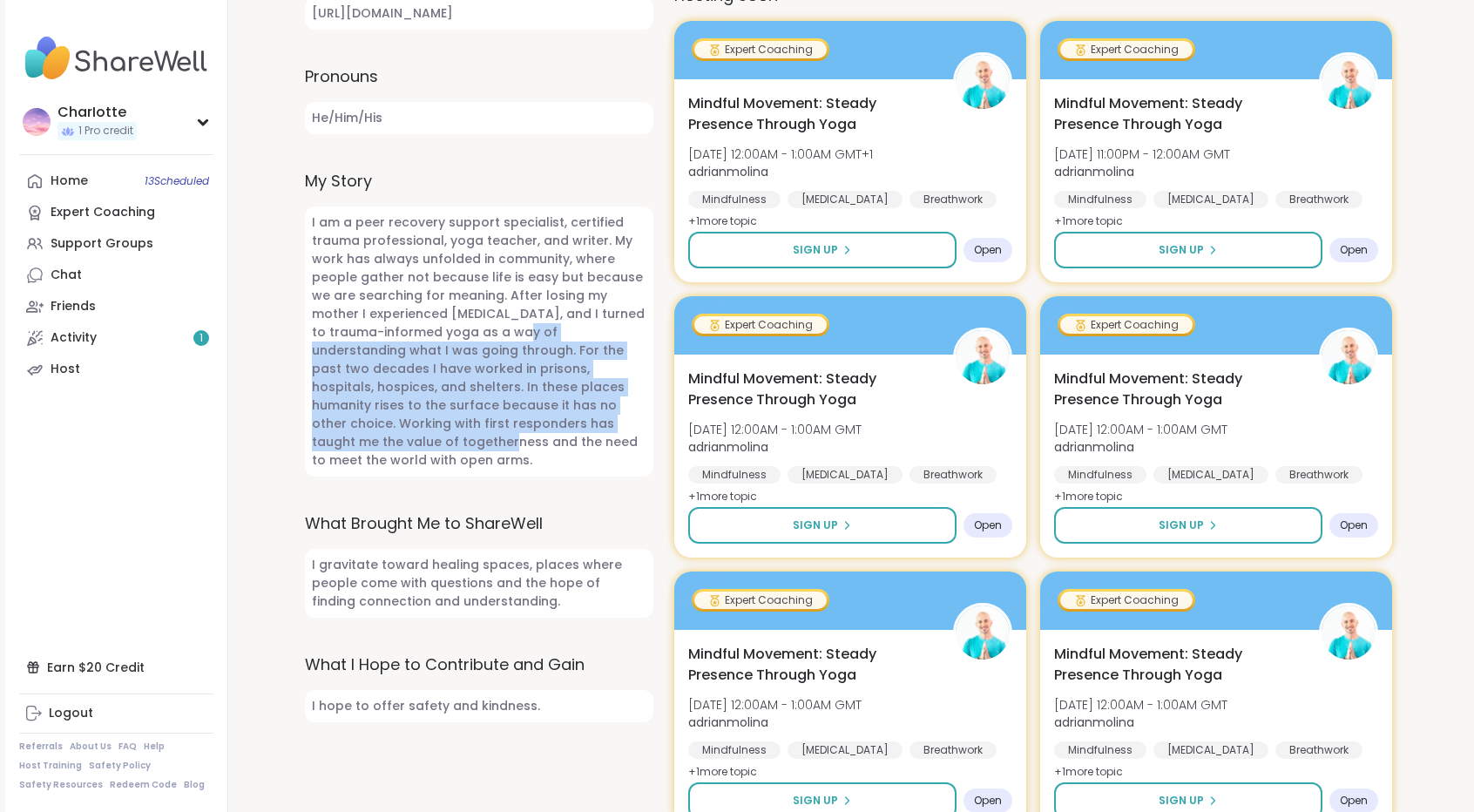
click at [455, 431] on span "I am a peer recovery support specialist, certified trauma professional, yoga te…" at bounding box center [479, 341] width 348 height 270
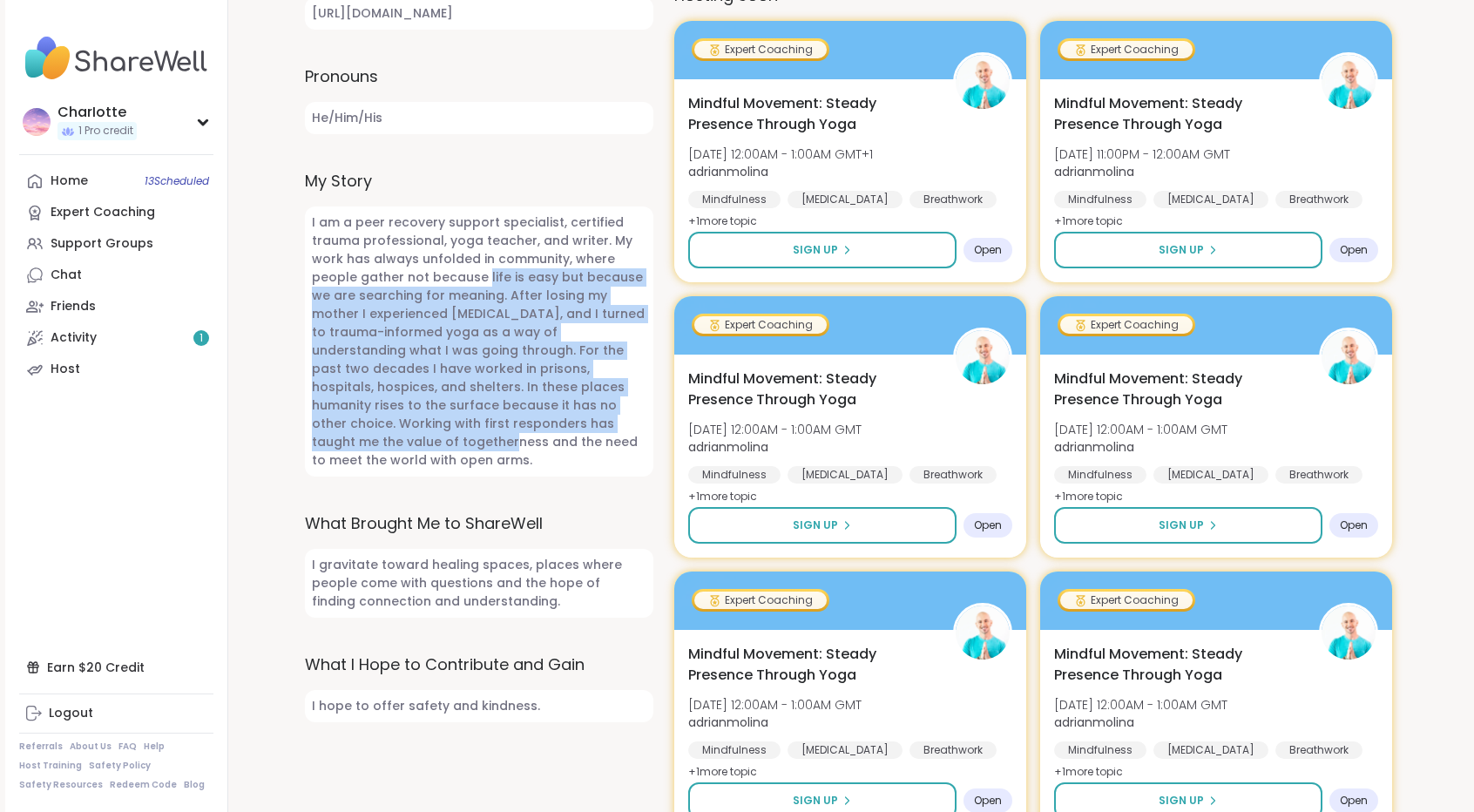
drag, startPoint x: 455, startPoint y: 431, endPoint x: 484, endPoint y: 265, distance: 168.5
click at [484, 265] on span "I am a peer recovery support specialist, certified trauma professional, yoga te…" at bounding box center [479, 341] width 348 height 270
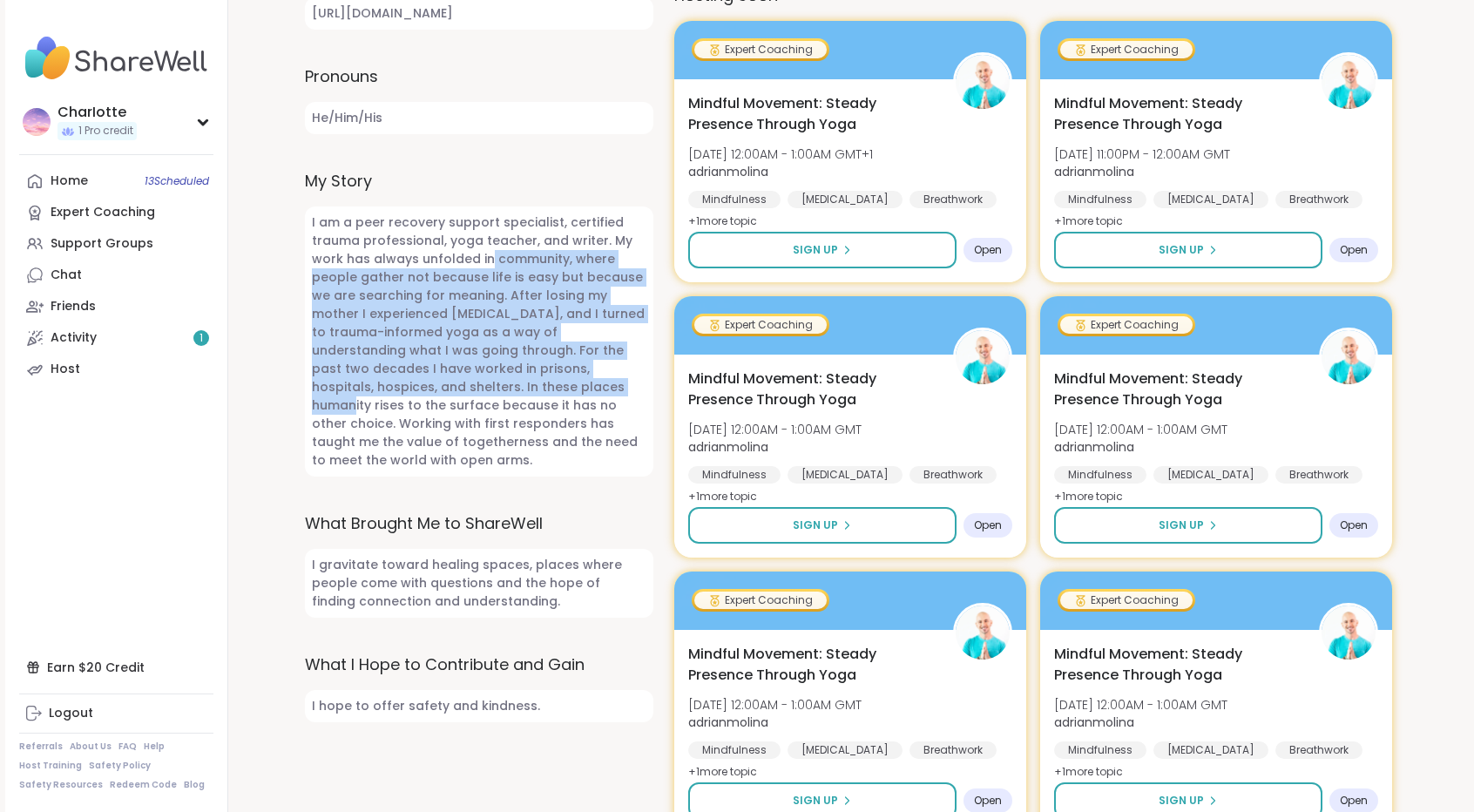
drag, startPoint x: 484, startPoint y: 265, endPoint x: 450, endPoint y: 403, distance: 142.1
click at [450, 403] on span "I am a peer recovery support specialist, certified trauma professional, yoga te…" at bounding box center [479, 341] width 348 height 270
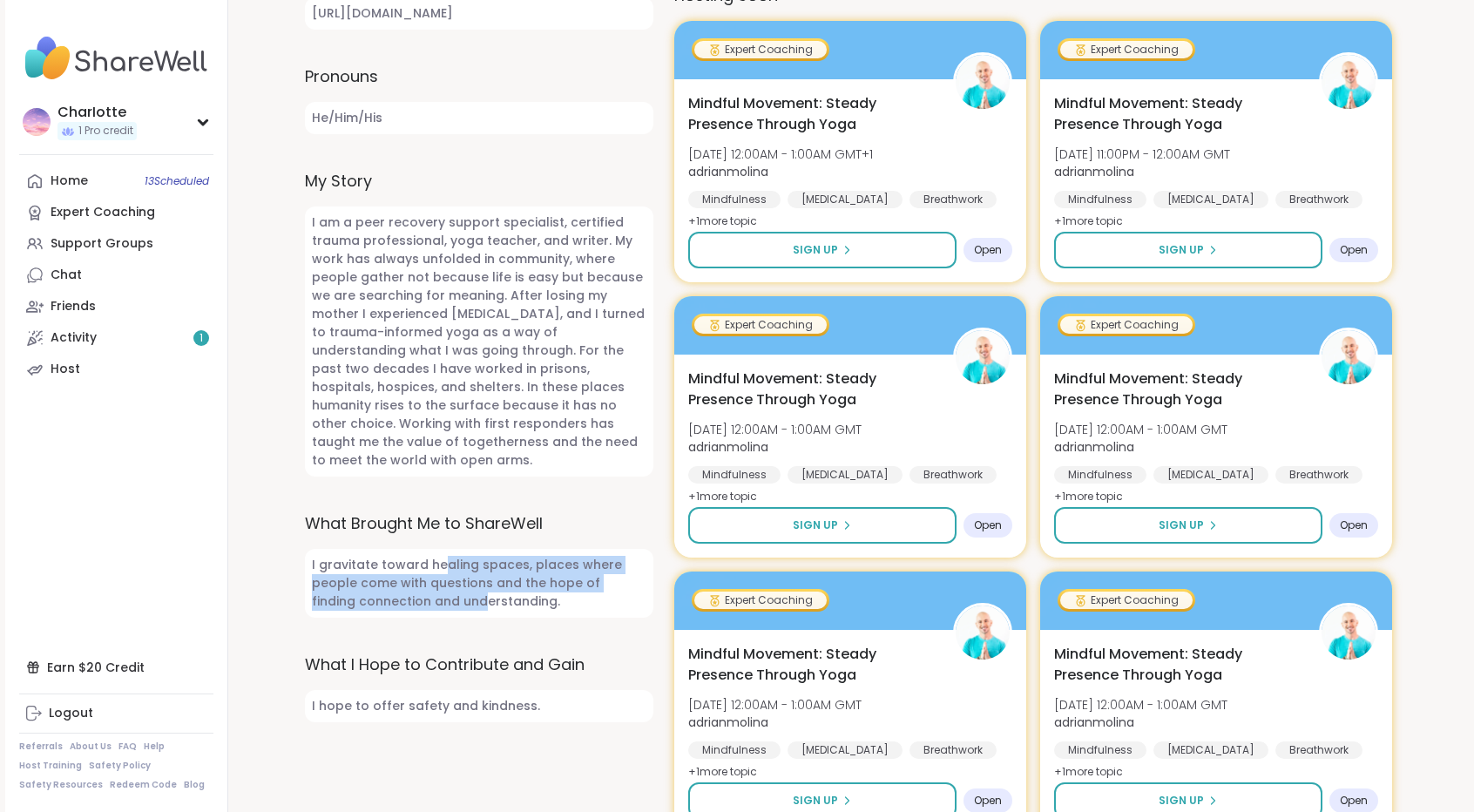
drag, startPoint x: 433, startPoint y: 578, endPoint x: 437, endPoint y: 546, distance: 32.2
click at [437, 549] on span "I gravitate toward healing spaces, places where people come with questions and …" at bounding box center [479, 584] width 348 height 69
drag, startPoint x: 437, startPoint y: 546, endPoint x: 430, endPoint y: 586, distance: 40.6
click at [430, 586] on span "I gravitate toward healing spaces, places where people come with questions and …" at bounding box center [479, 584] width 348 height 69
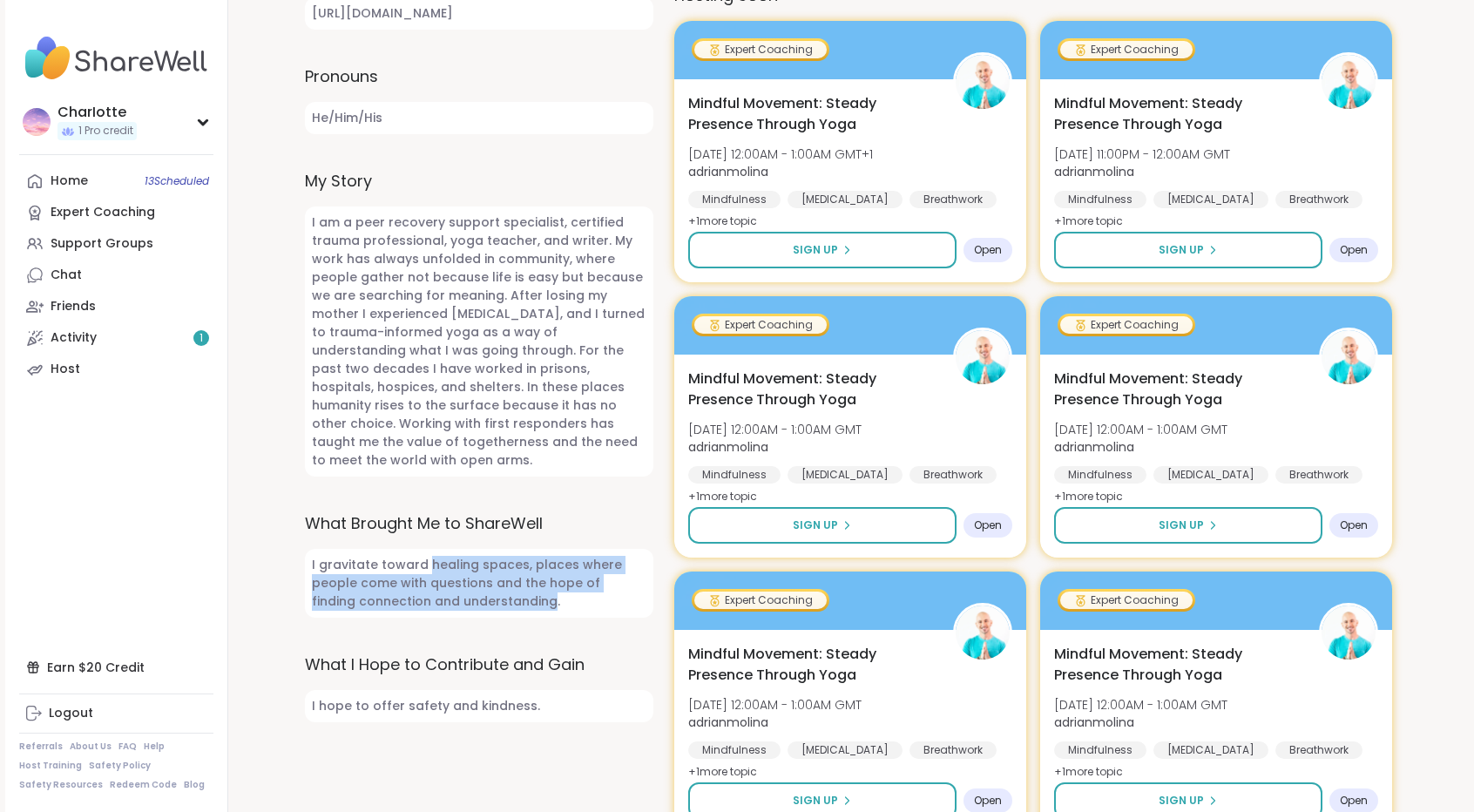
click at [430, 586] on span "I gravitate toward healing spaces, places where people come with questions and …" at bounding box center [479, 584] width 348 height 69
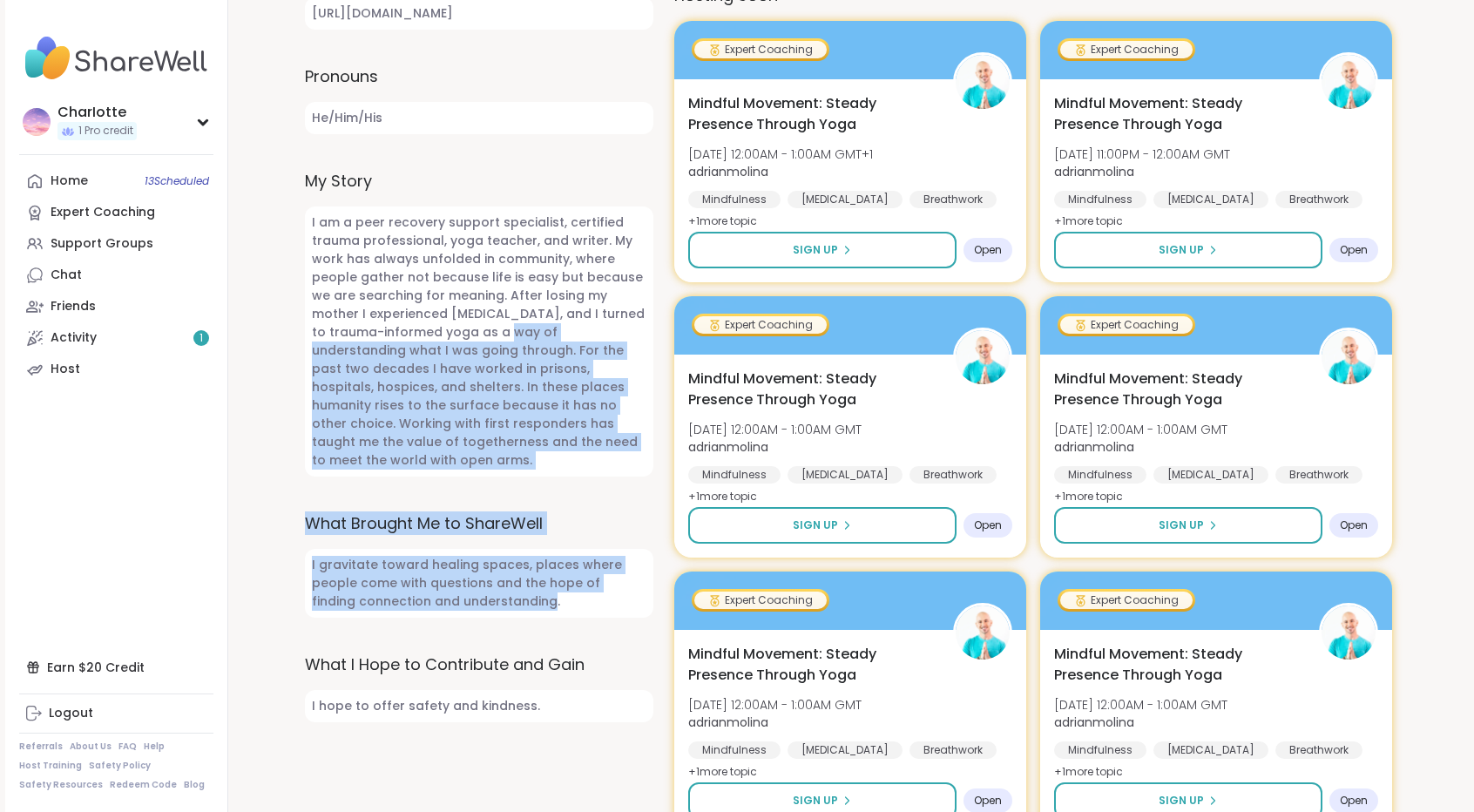
drag, startPoint x: 430, startPoint y: 586, endPoint x: 465, endPoint y: 324, distance: 264.3
click at [465, 324] on div "1 Sessions Attended 22 Peers Supported 2 Sessions Hosted 6 Positive Reviews Tag…" at bounding box center [479, 477] width 348 height 1887
click at [465, 324] on span "I am a peer recovery support specialist, certified trauma professional, yoga te…" at bounding box center [479, 341] width 348 height 270
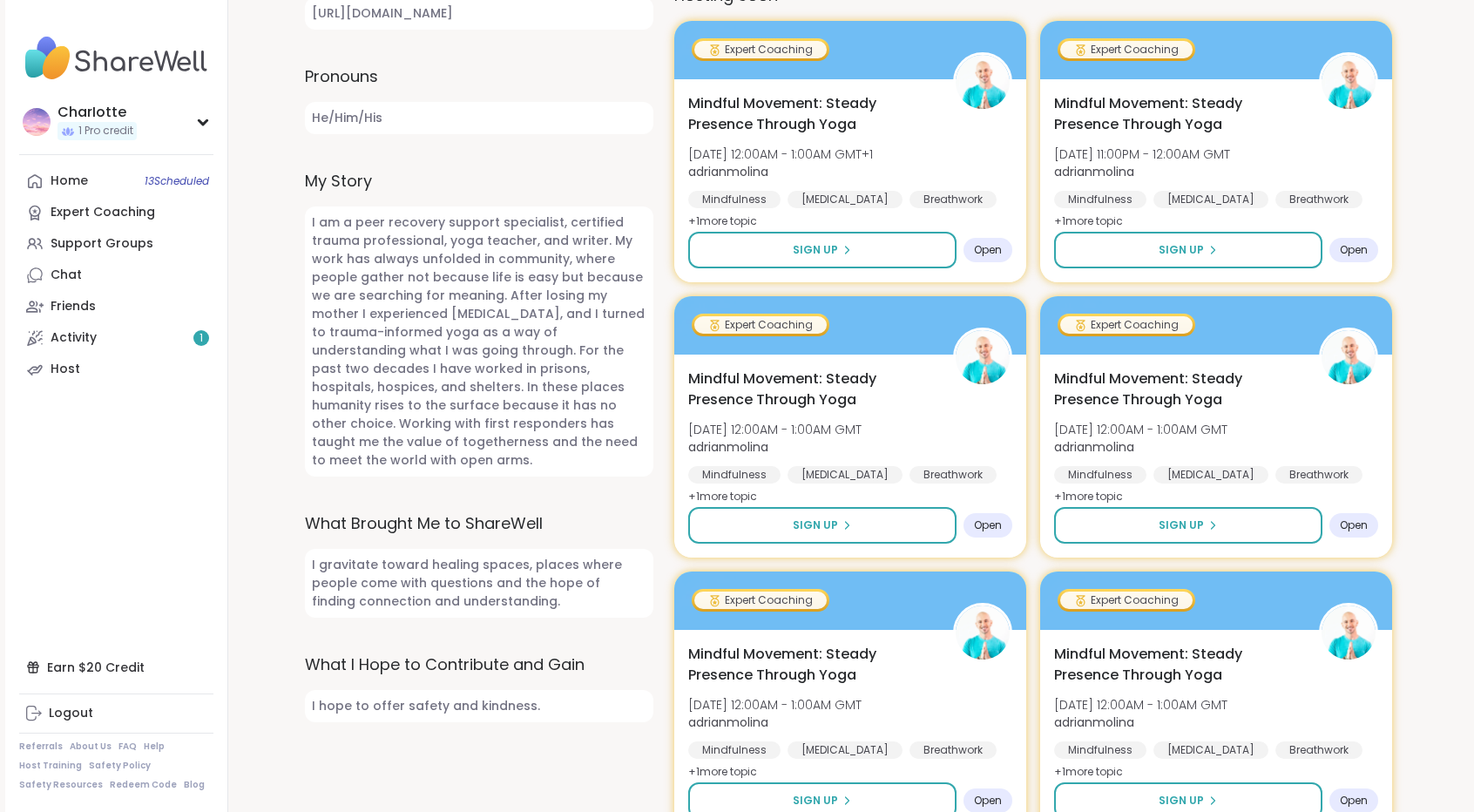
click at [497, 296] on span "I am a peer recovery support specialist, certified trauma professional, yoga te…" at bounding box center [479, 341] width 348 height 270
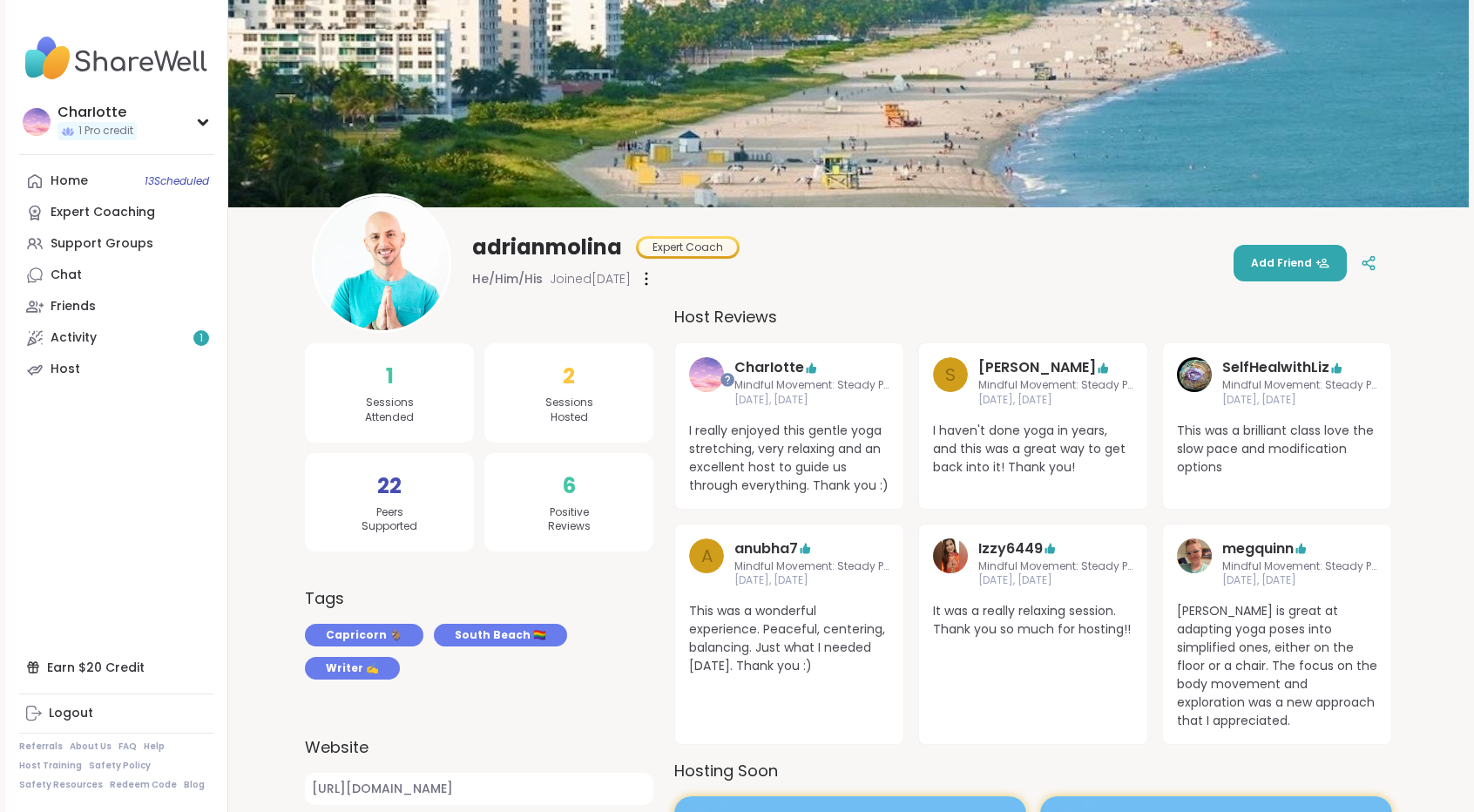
scroll to position [0, 0]
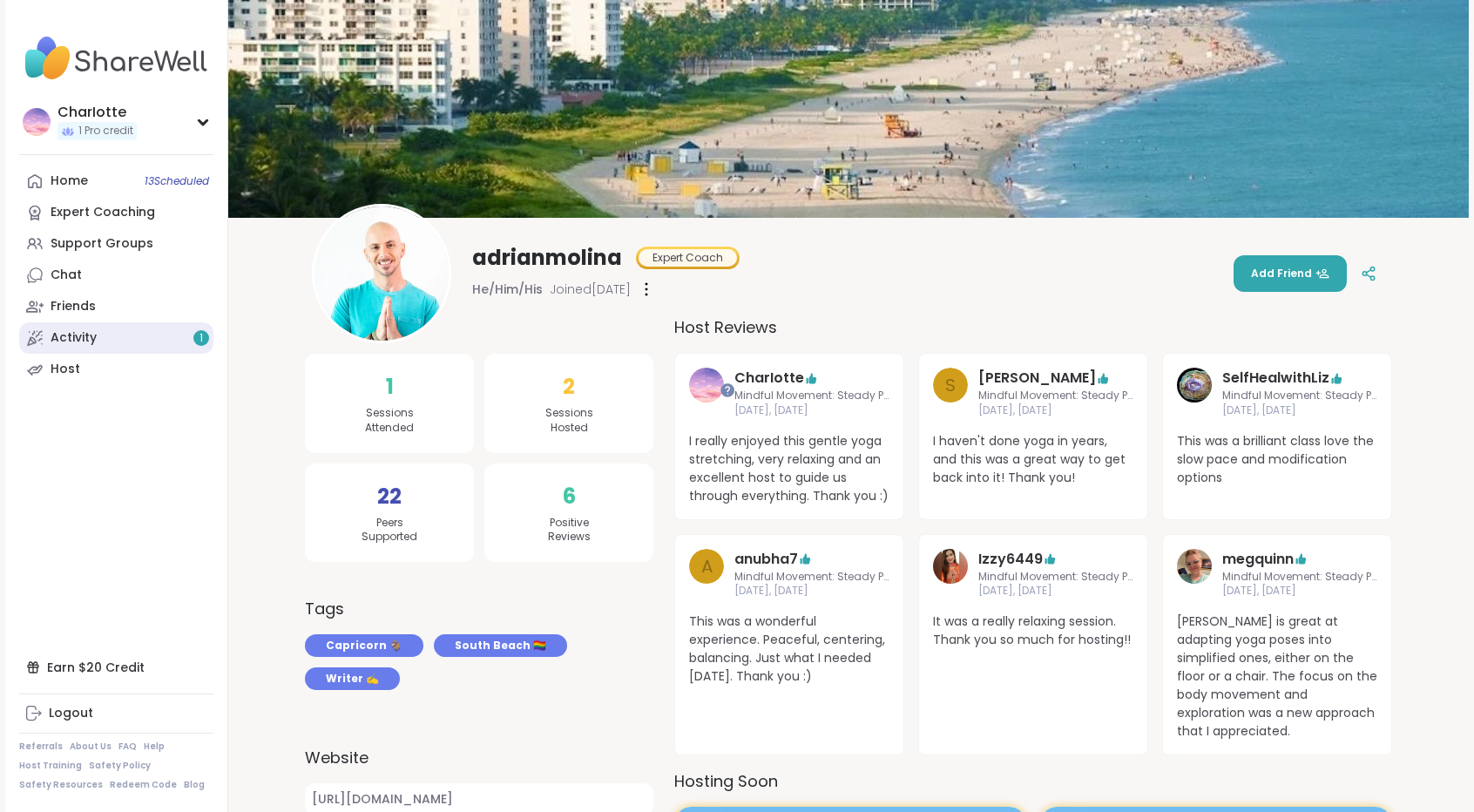
click at [119, 344] on link "Activity 1" at bounding box center [116, 338] width 194 height 32
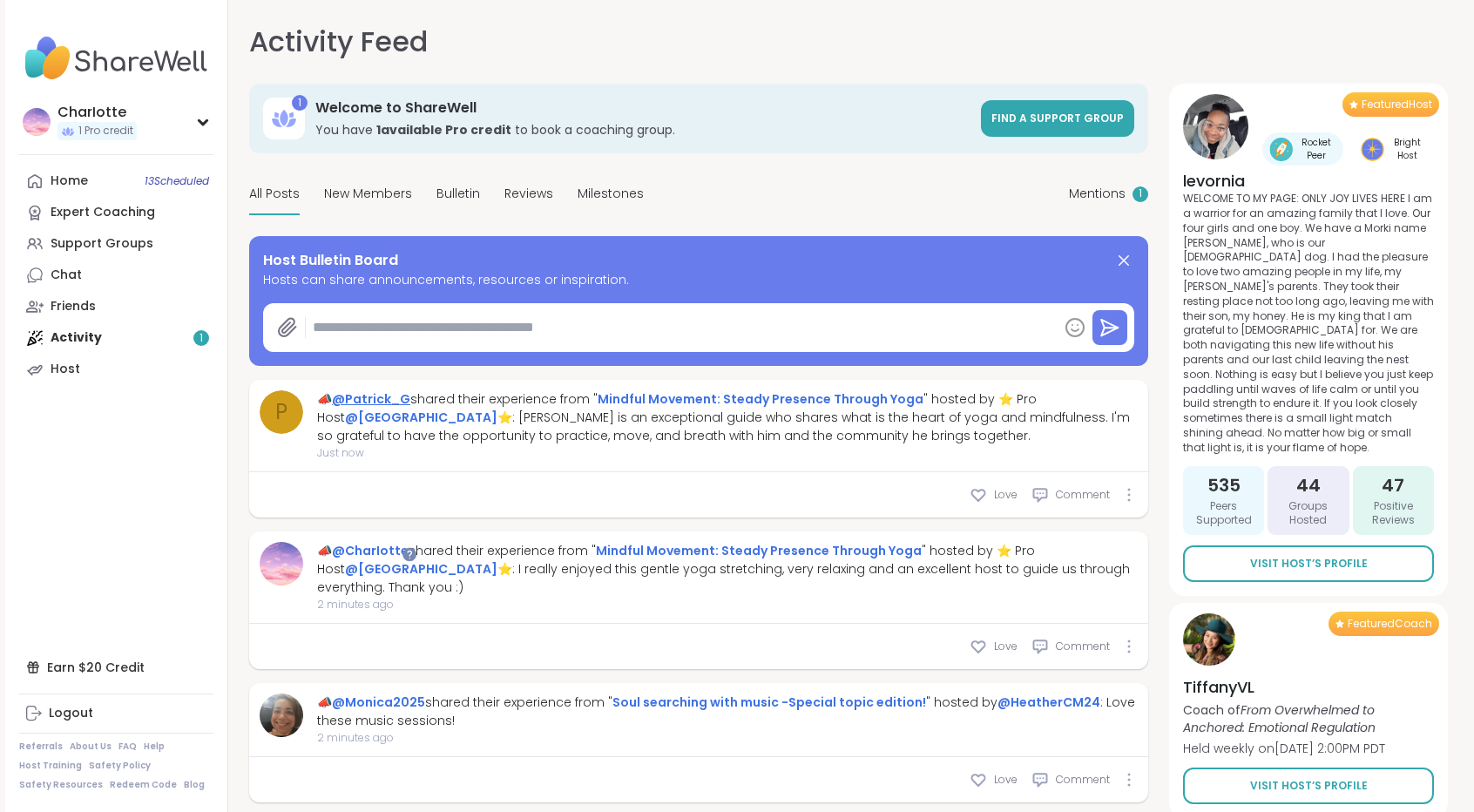
click at [381, 394] on link "@Patrick_G" at bounding box center [370, 399] width 78 height 18
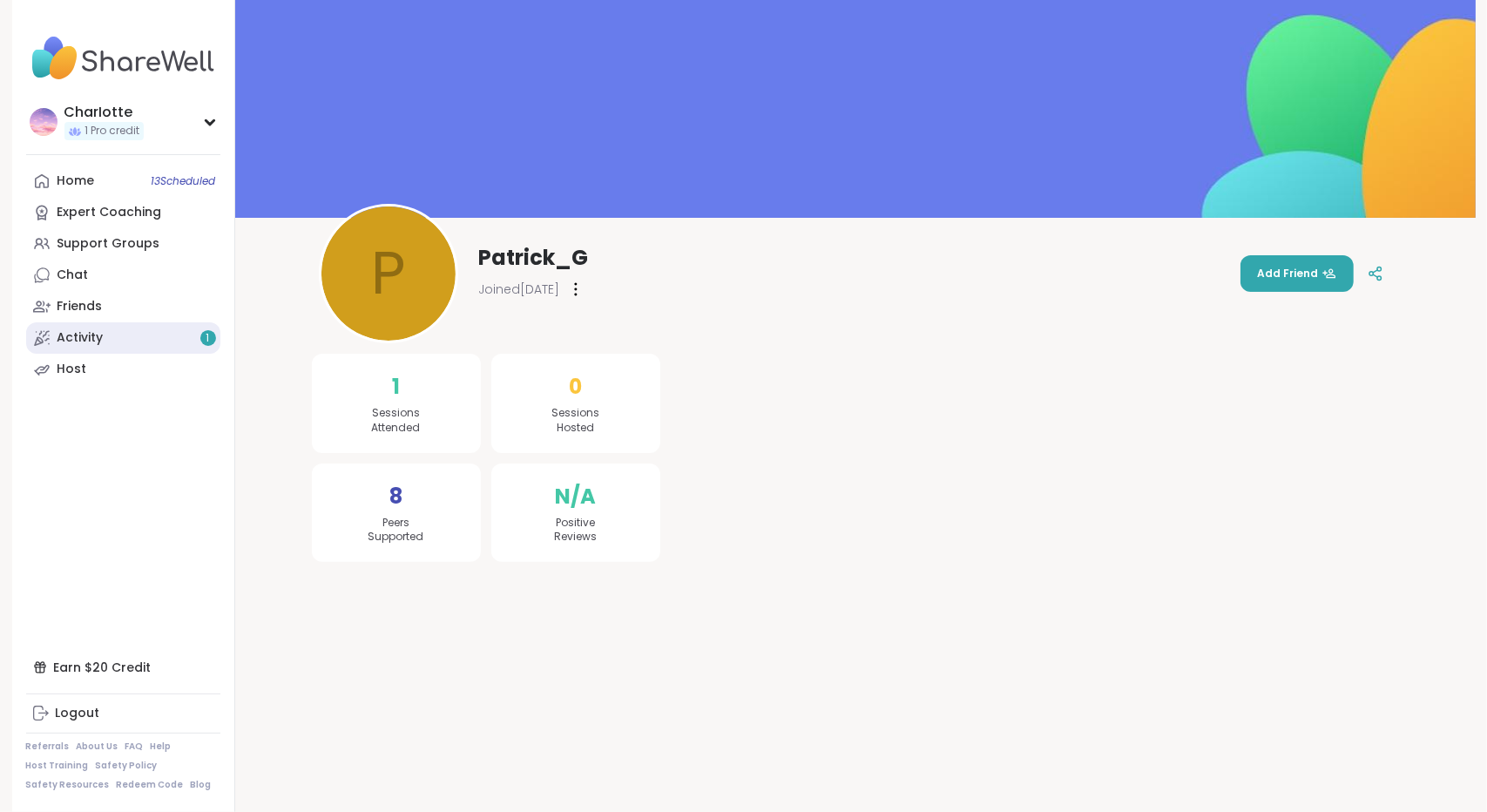
click at [160, 334] on link "Activity 1" at bounding box center [123, 338] width 194 height 32
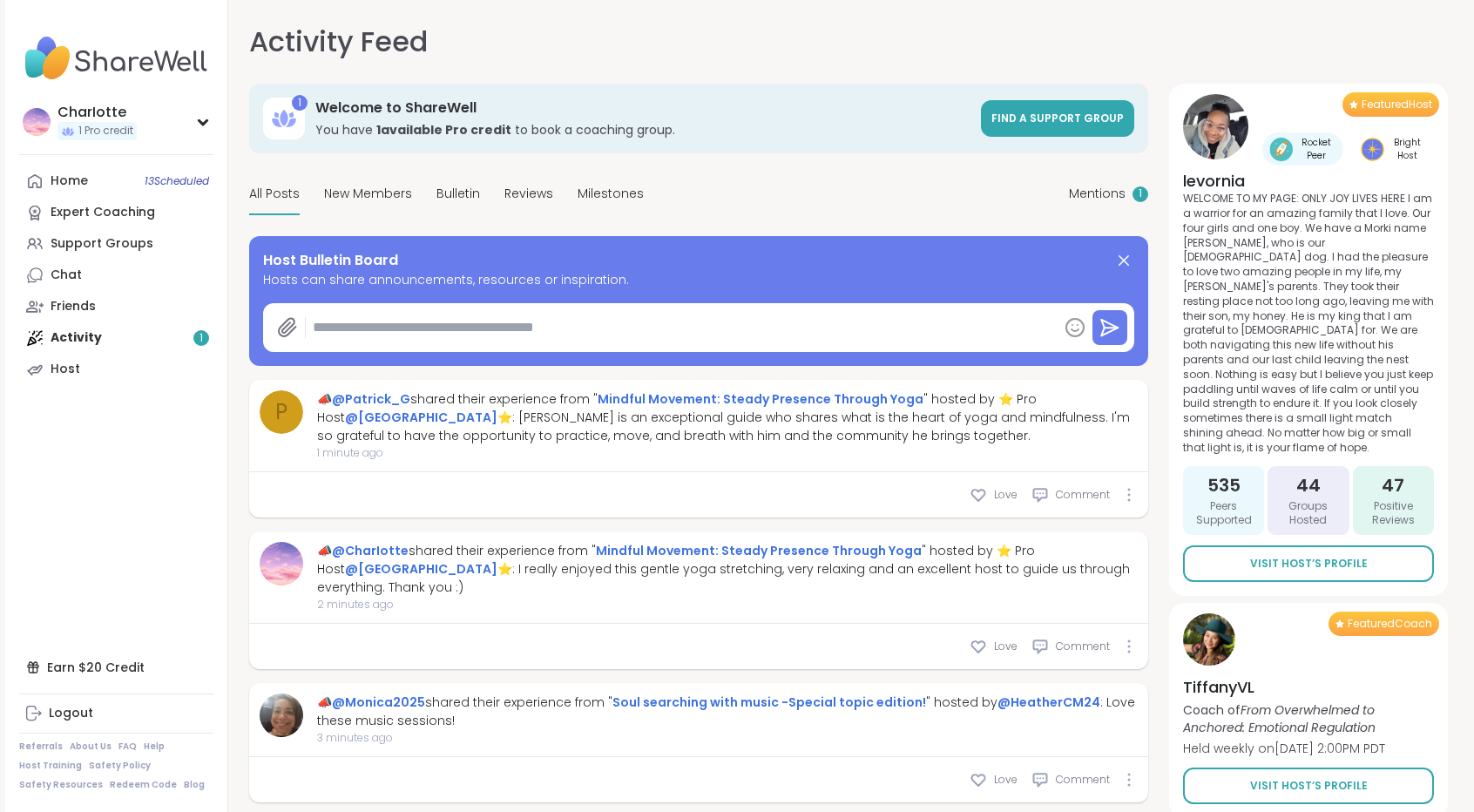
type textarea "*"
click at [382, 551] on link "@CharIotte" at bounding box center [369, 551] width 76 height 18
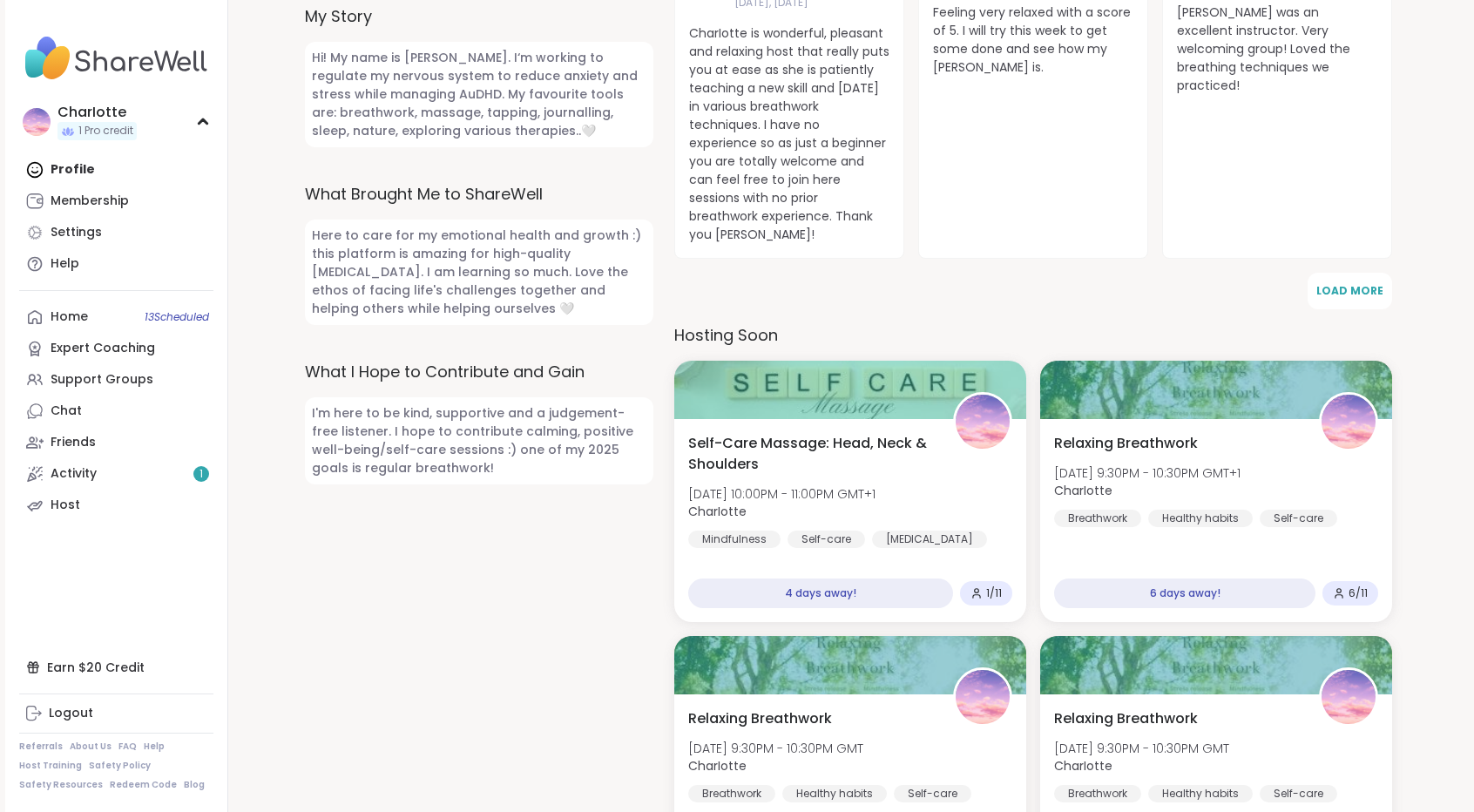
scroll to position [658, 0]
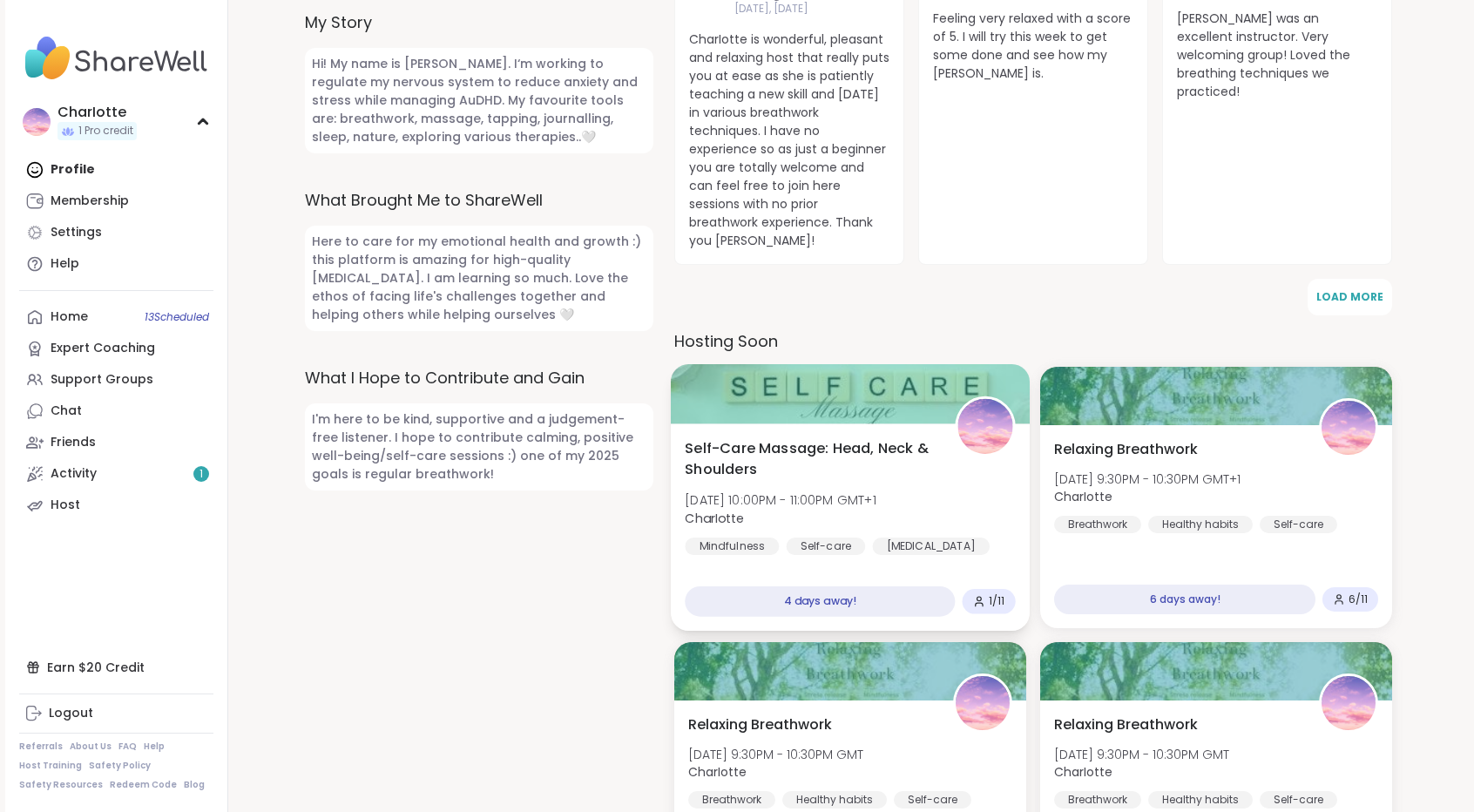
click at [900, 375] on div at bounding box center [850, 394] width 359 height 59
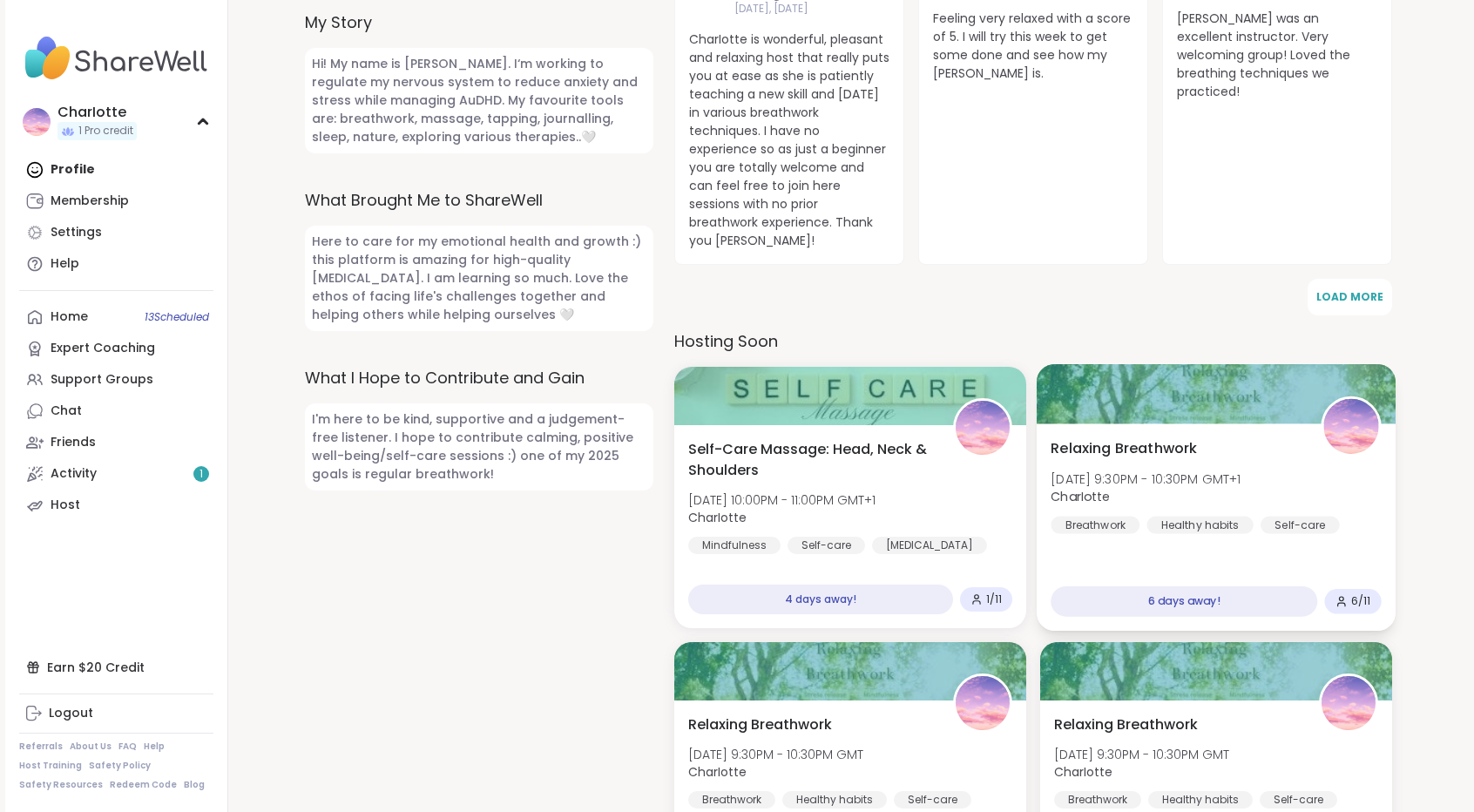
click at [1293, 438] on div "Relaxing Breathwork Mon, Oct 20 | 9:30PM - 10:30PM GMT+1 CharIotte Breathwork H…" at bounding box center [1216, 486] width 330 height 96
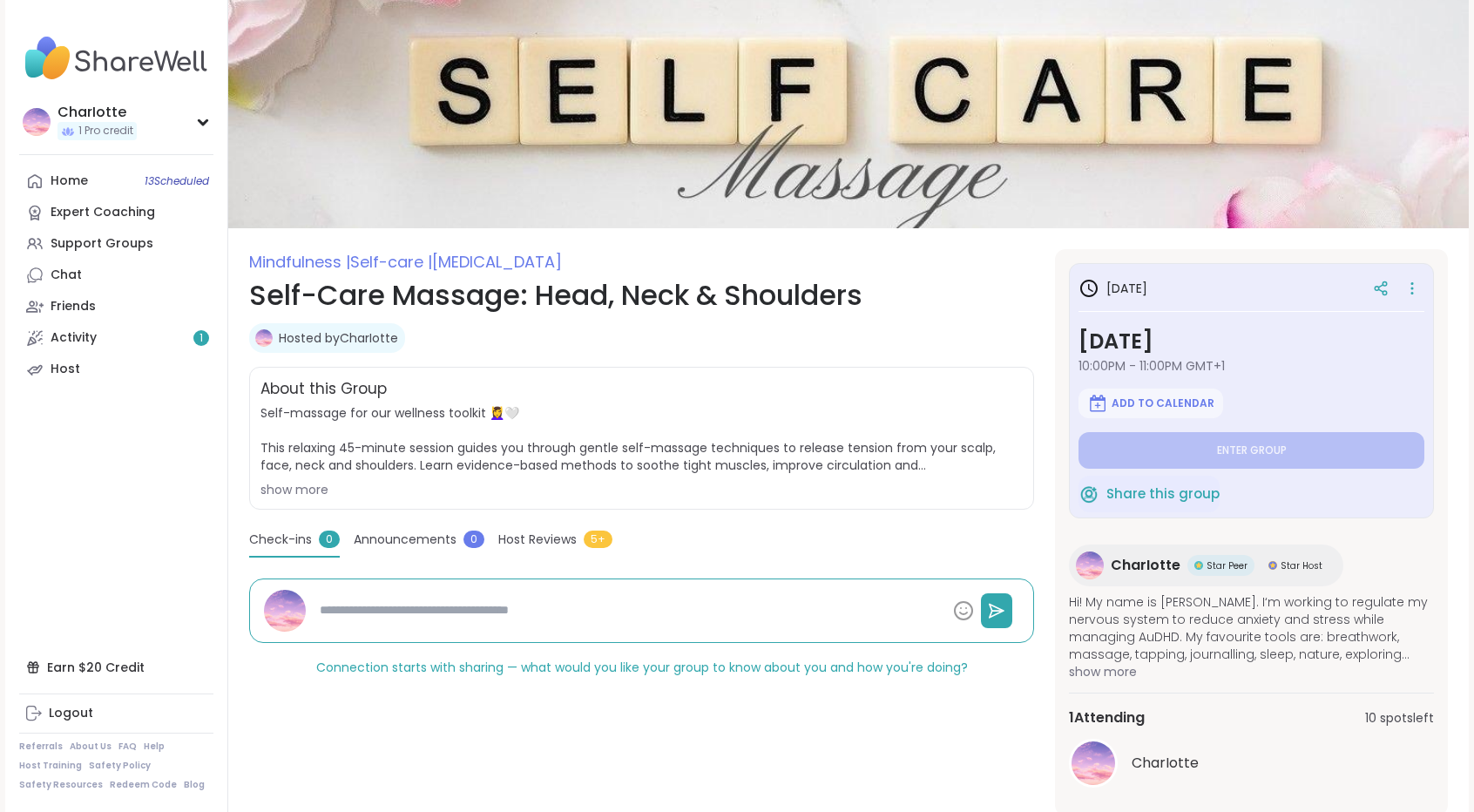
type textarea "*"
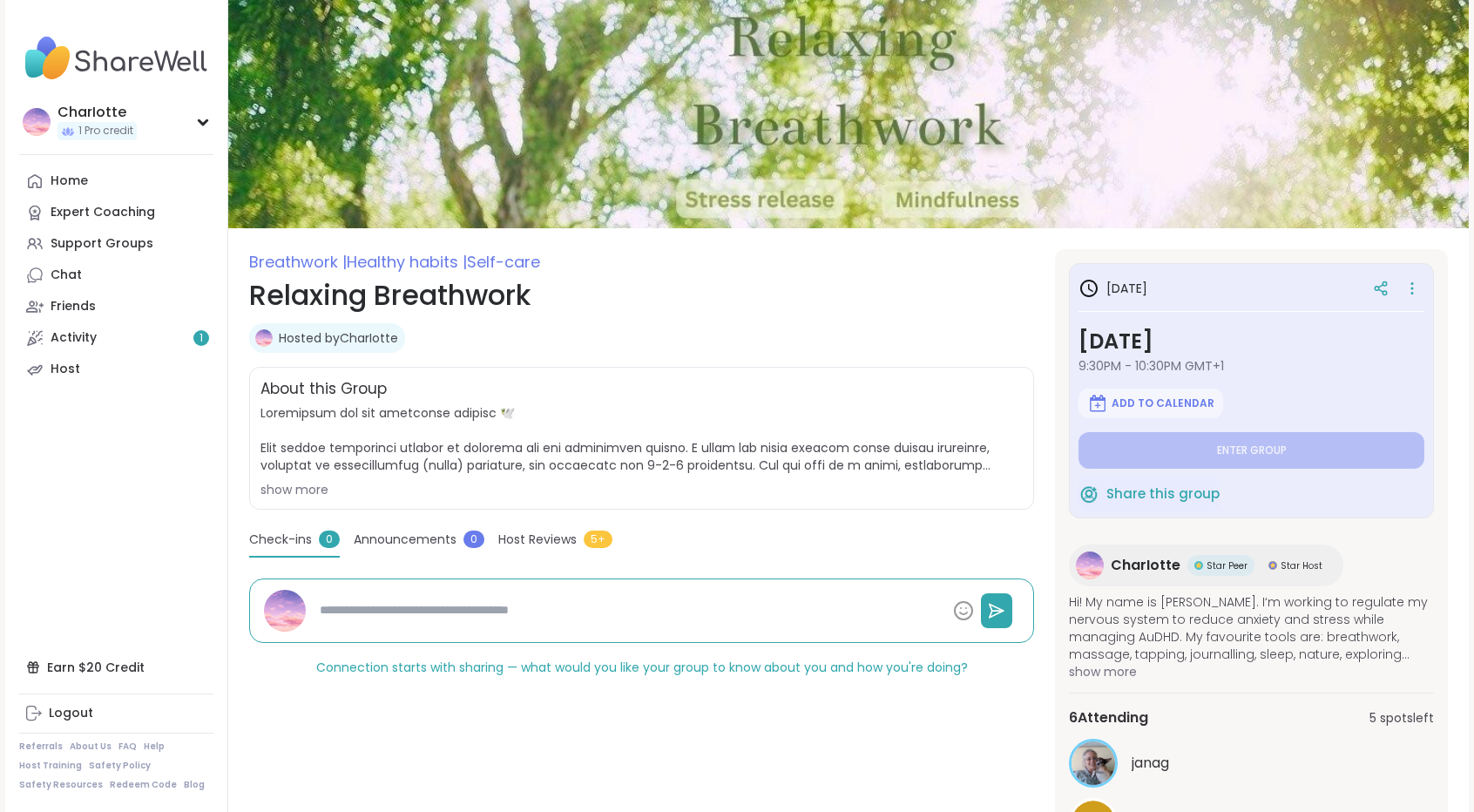
scroll to position [336, 0]
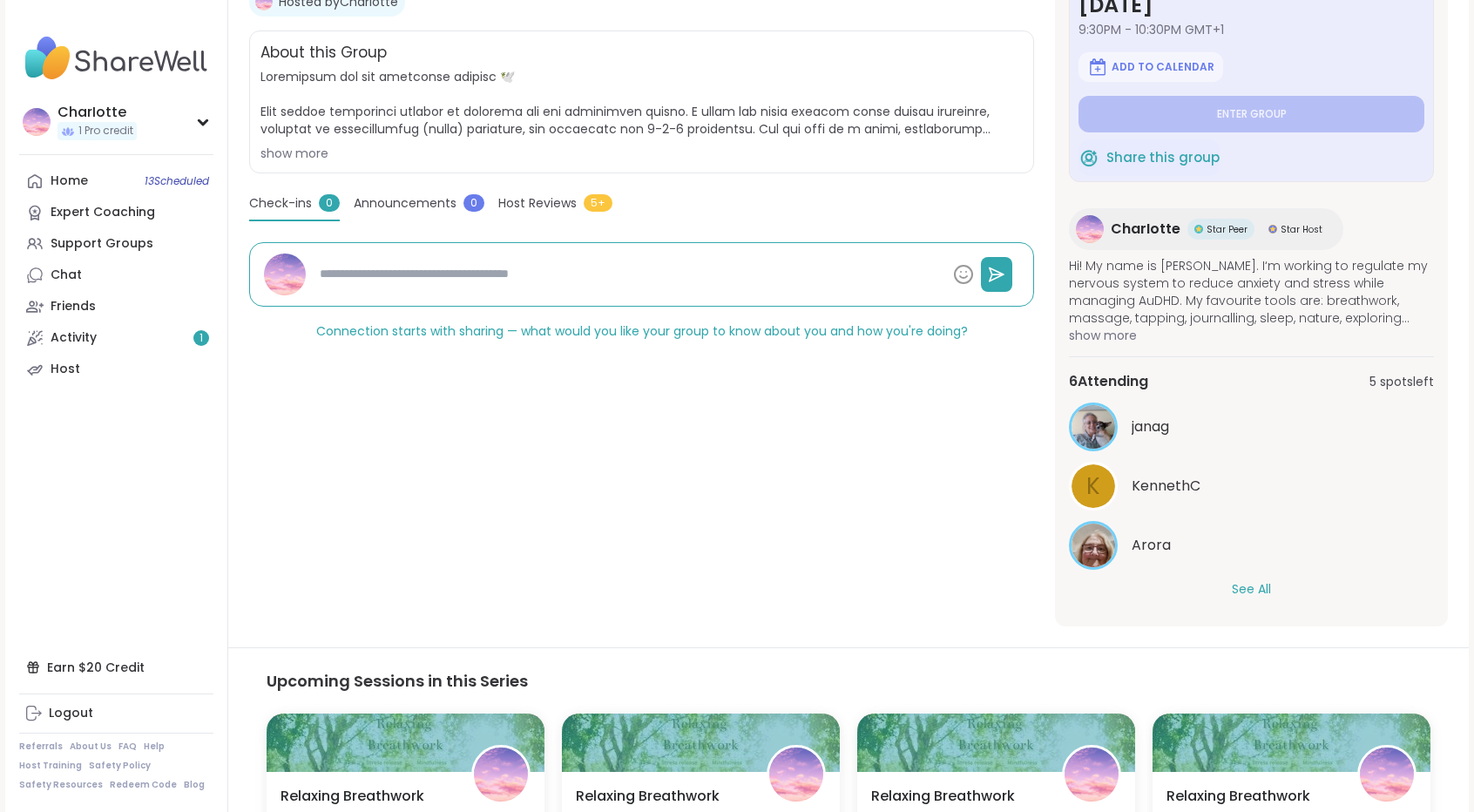
click at [1252, 593] on button "See All" at bounding box center [1251, 588] width 40 height 18
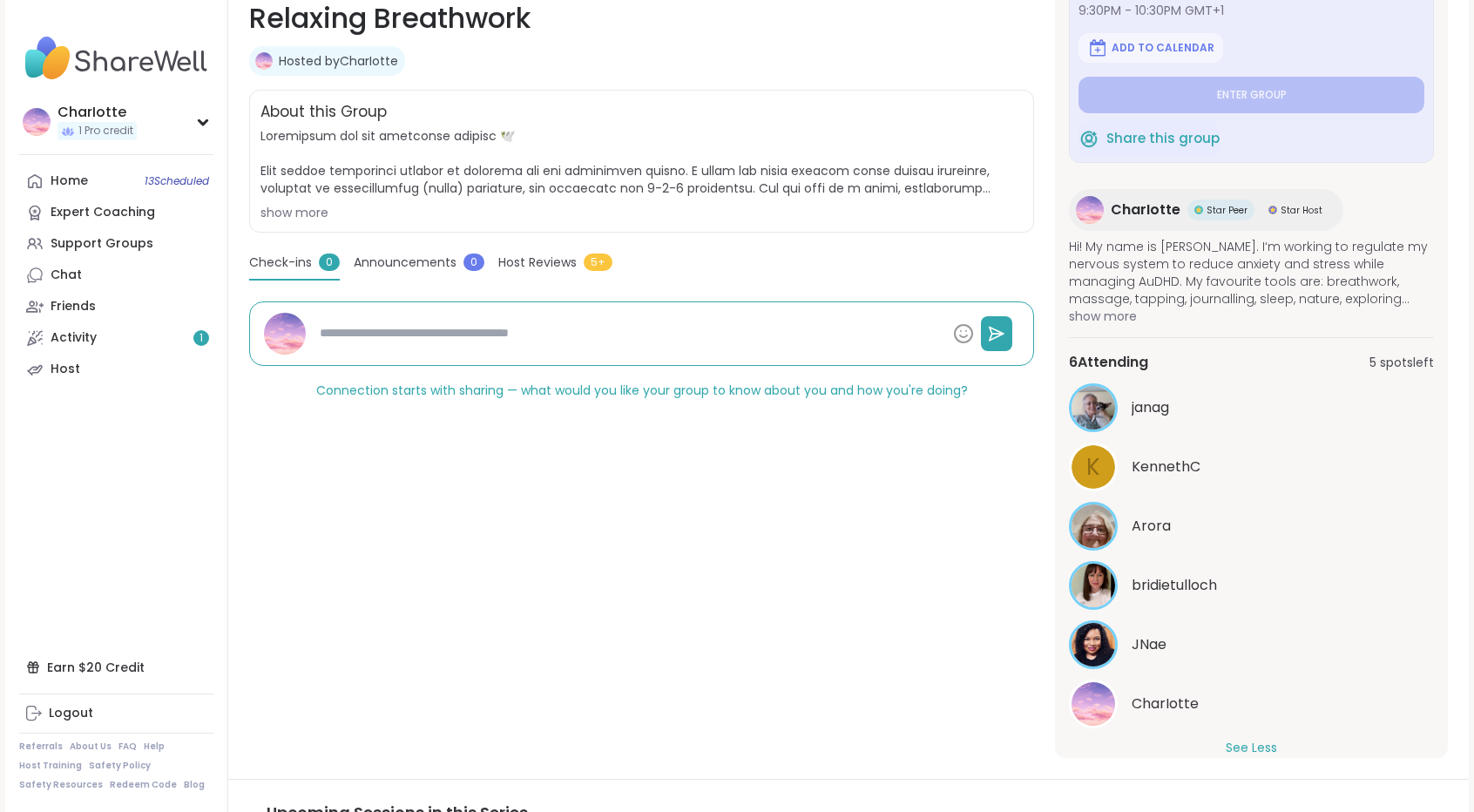
scroll to position [105, 0]
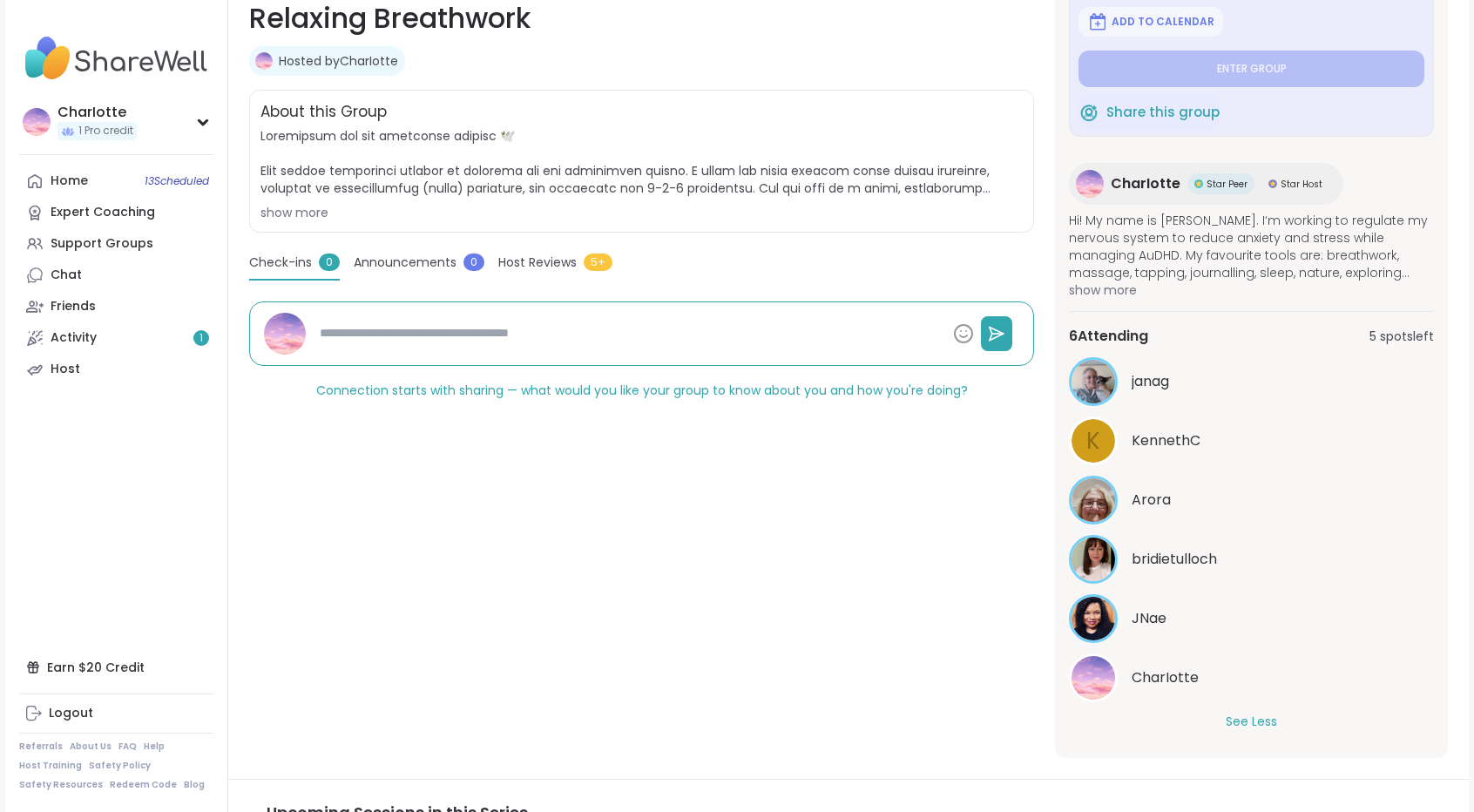
click at [1174, 391] on div "janag" at bounding box center [1250, 381] width 365 height 48
type textarea "*"
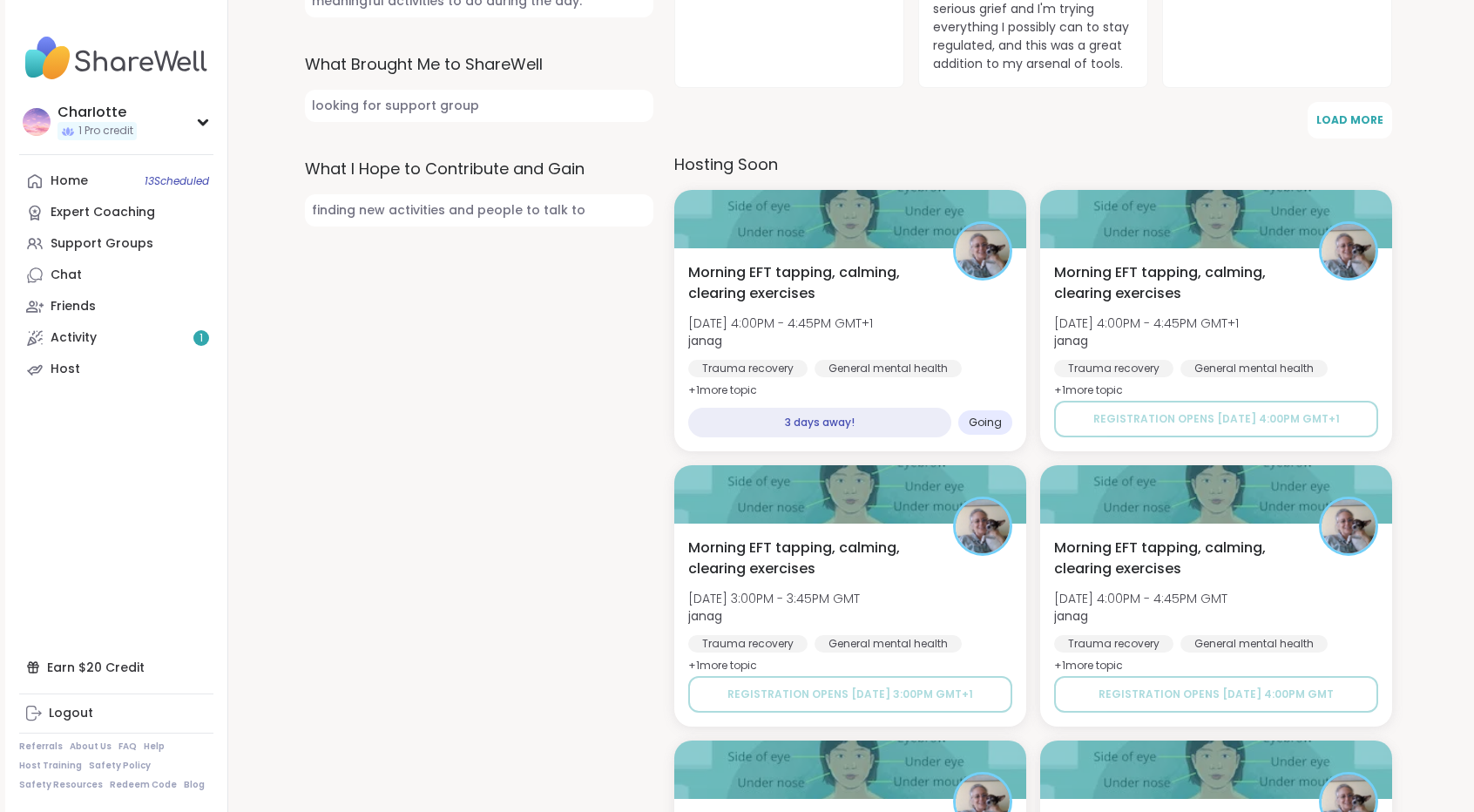
scroll to position [760, 0]
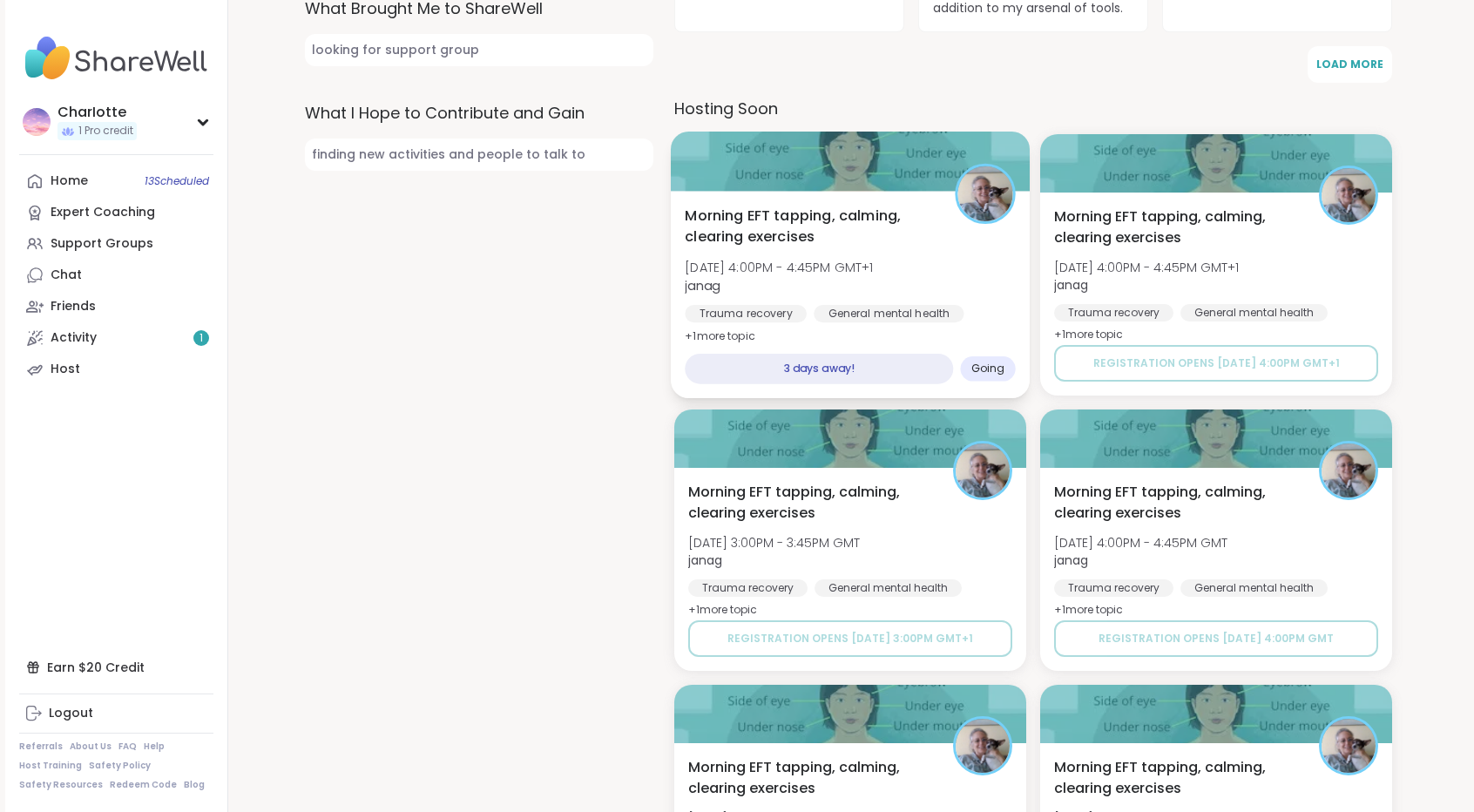
click at [906, 239] on span "Morning EFT tapping, calming, clearing exercises" at bounding box center [810, 226] width 251 height 43
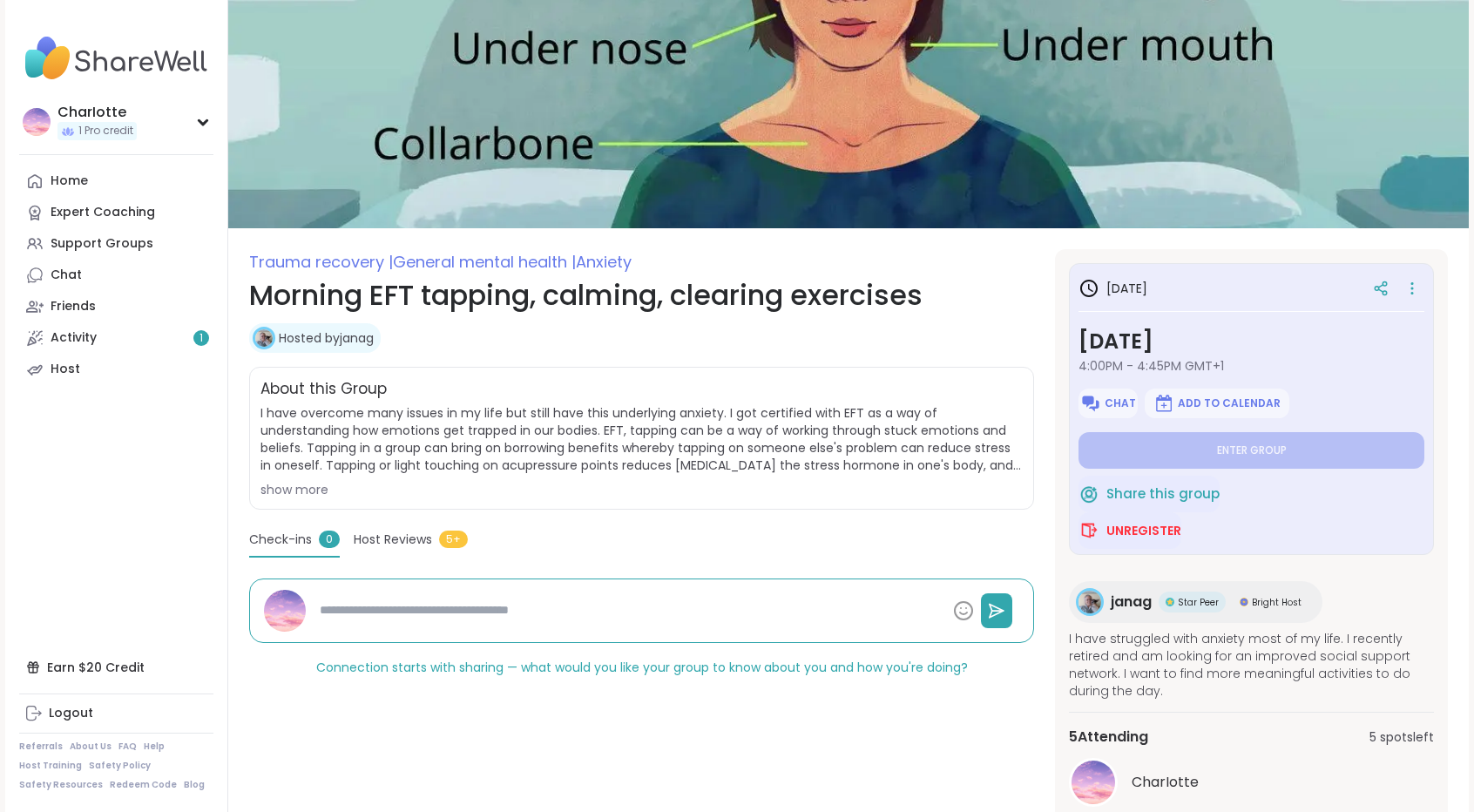
click at [1473, 388] on html "CharIotte 1 Pro credit CharIotte 1 Pro credit Profile Membership Settings Help …" at bounding box center [737, 703] width 1474 height 1406
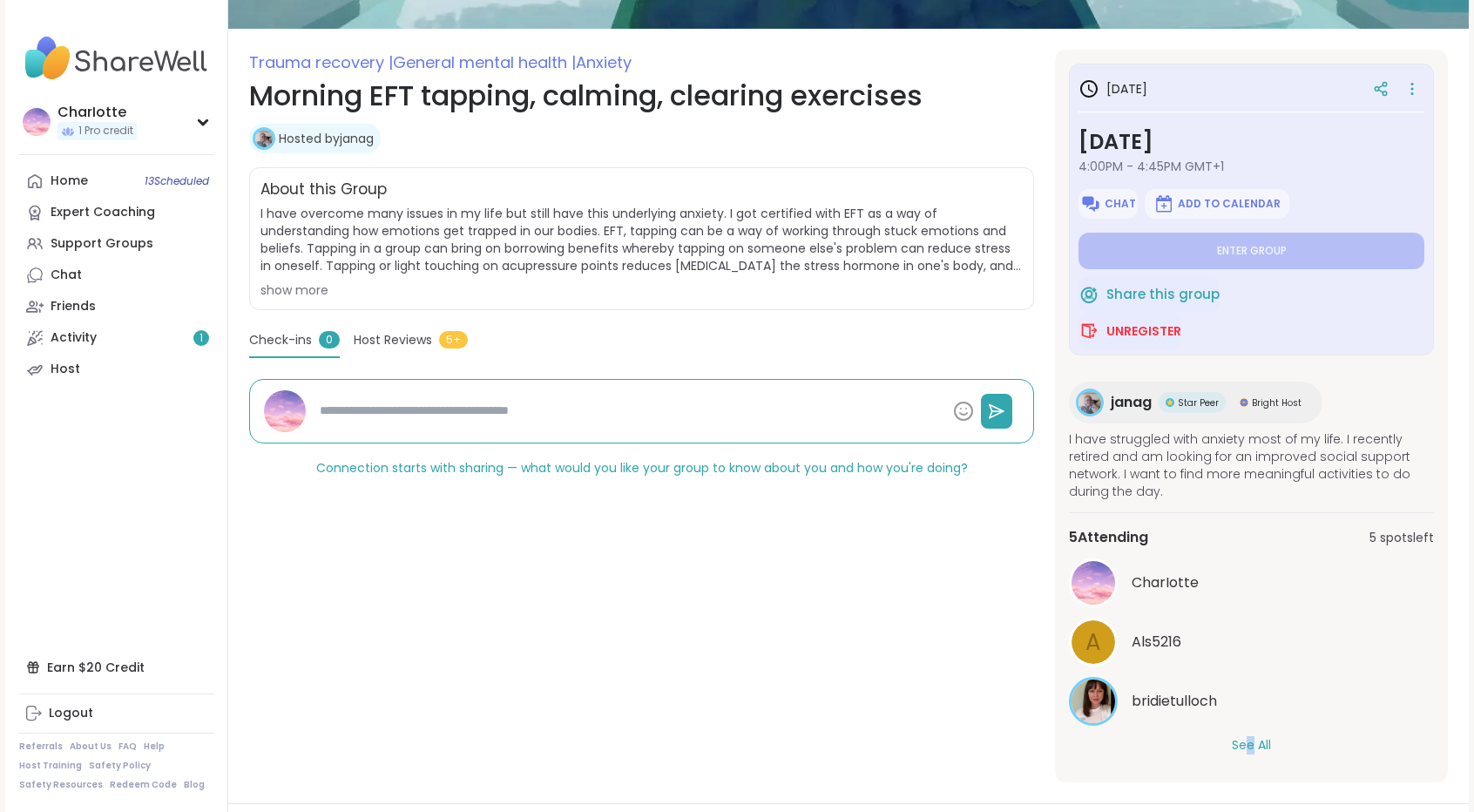
drag, startPoint x: 1248, startPoint y: 755, endPoint x: 1250, endPoint y: 743, distance: 12.2
click at [1250, 743] on div "5 Attending 5 spots left CharIotte A Als5216 bridietulloch See All" at bounding box center [1250, 640] width 365 height 256
click at [1250, 743] on button "See All" at bounding box center [1251, 745] width 40 height 18
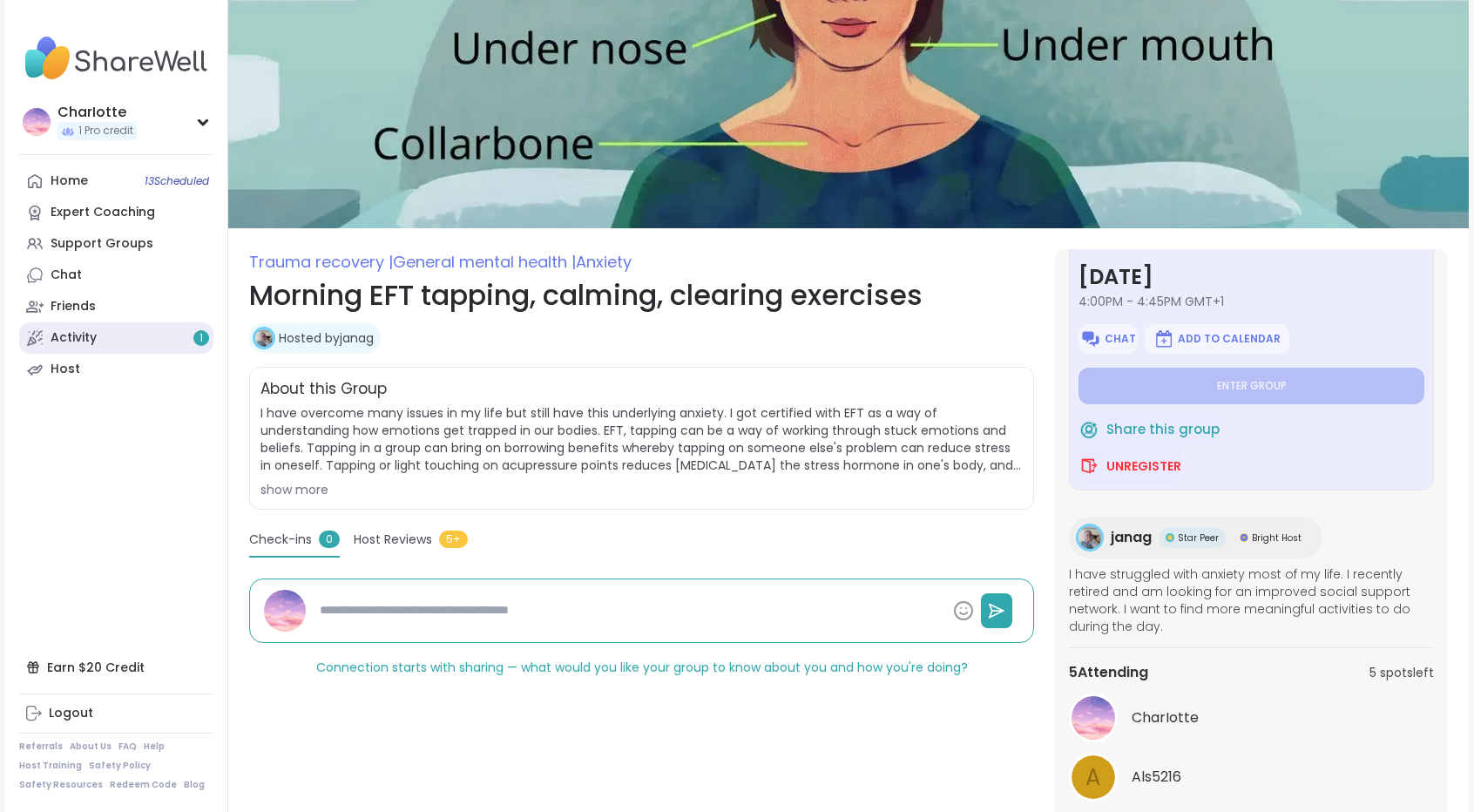
click at [126, 337] on link "Activity 1" at bounding box center [116, 338] width 194 height 32
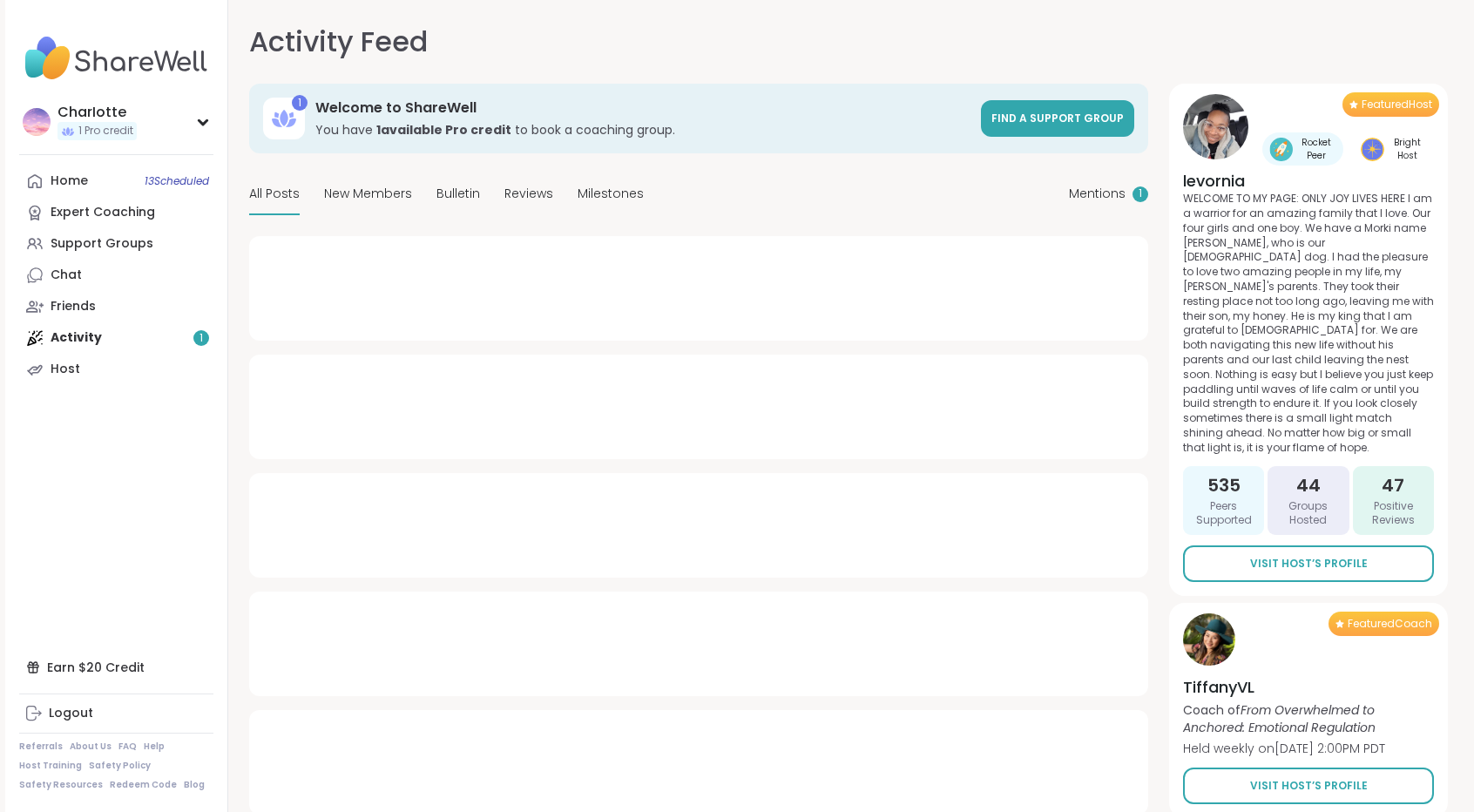
type textarea "*"
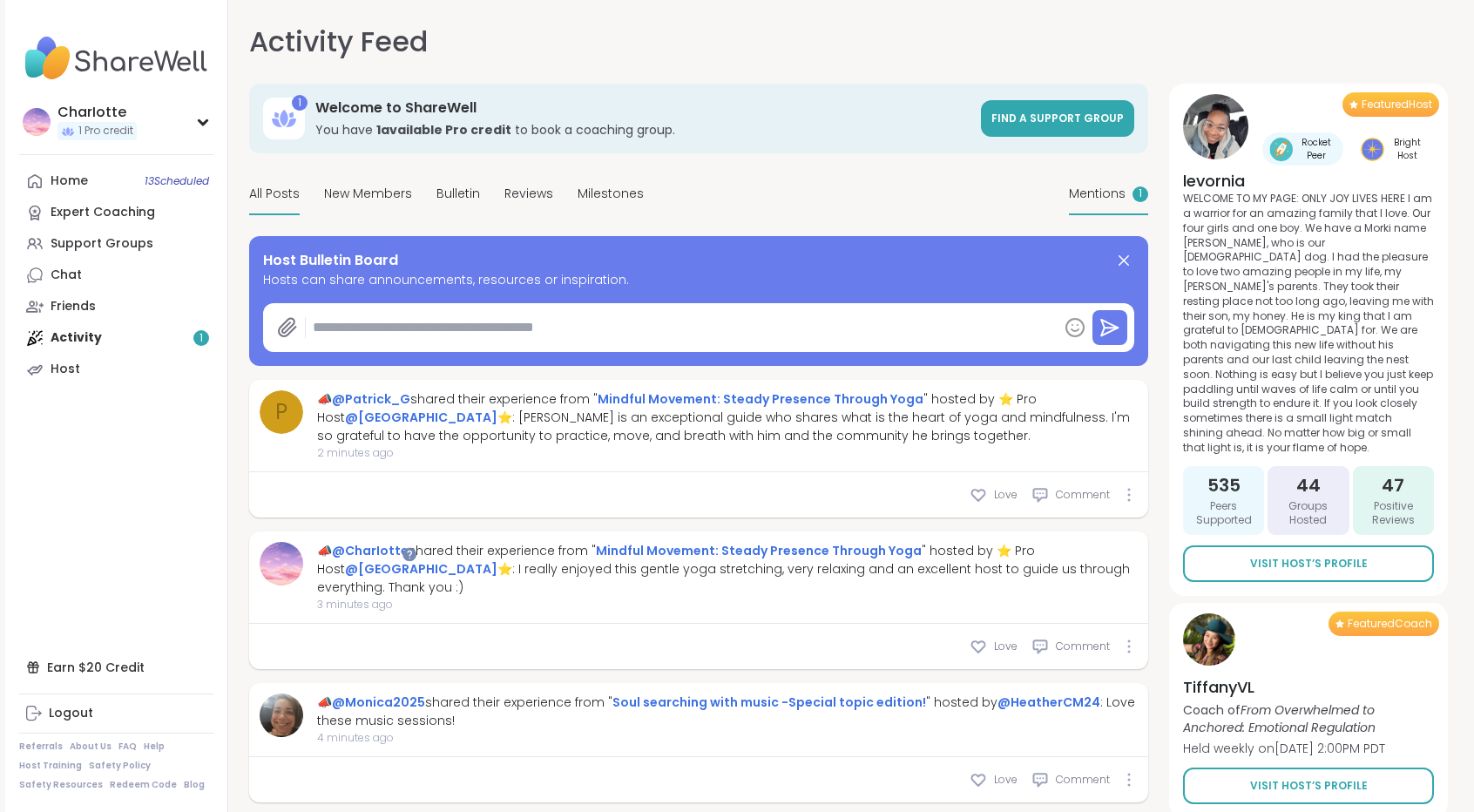
click at [1077, 201] on span "Mentions" at bounding box center [1096, 194] width 56 height 18
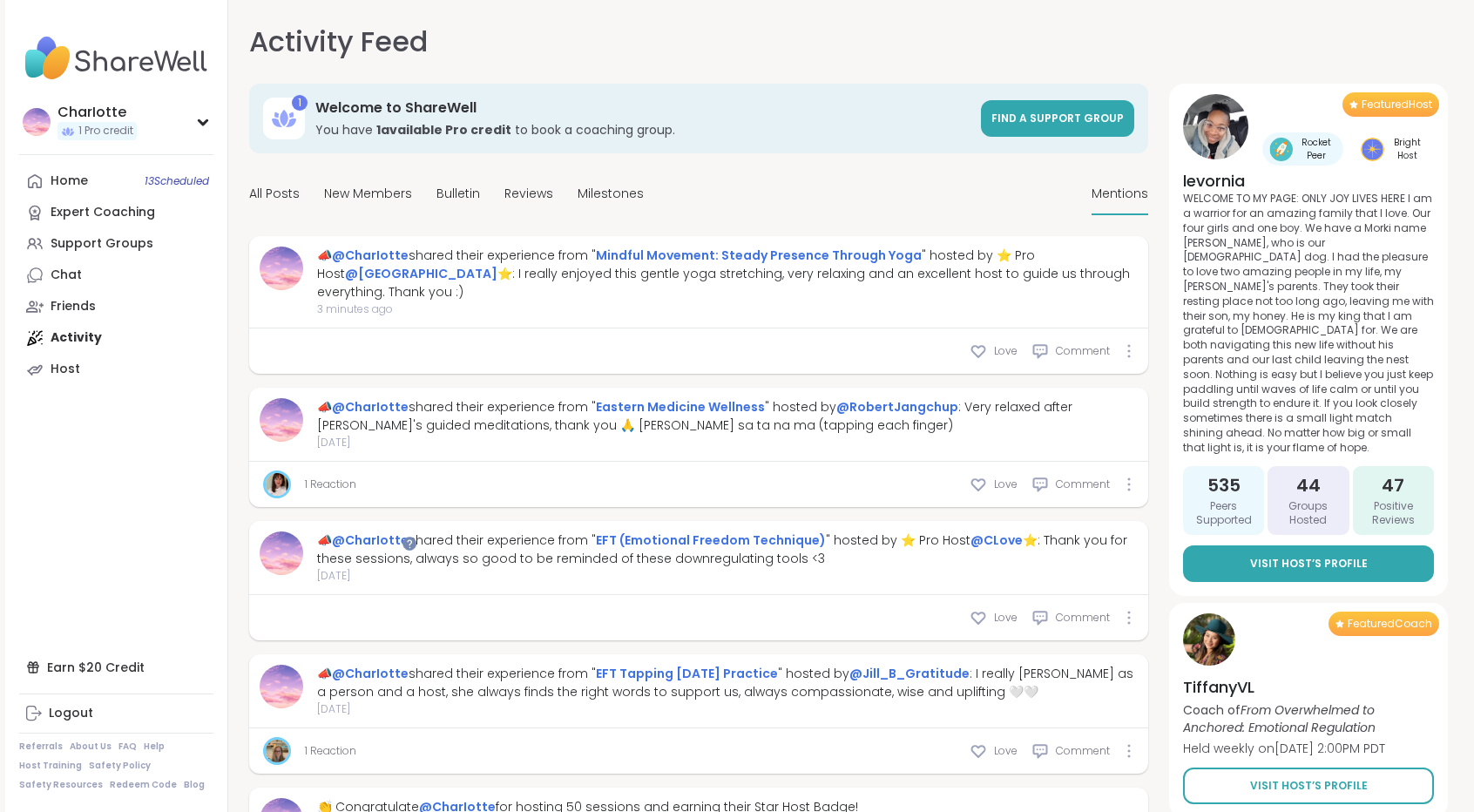
click at [1284, 556] on span "Visit Host’s Profile" at bounding box center [1308, 564] width 118 height 16
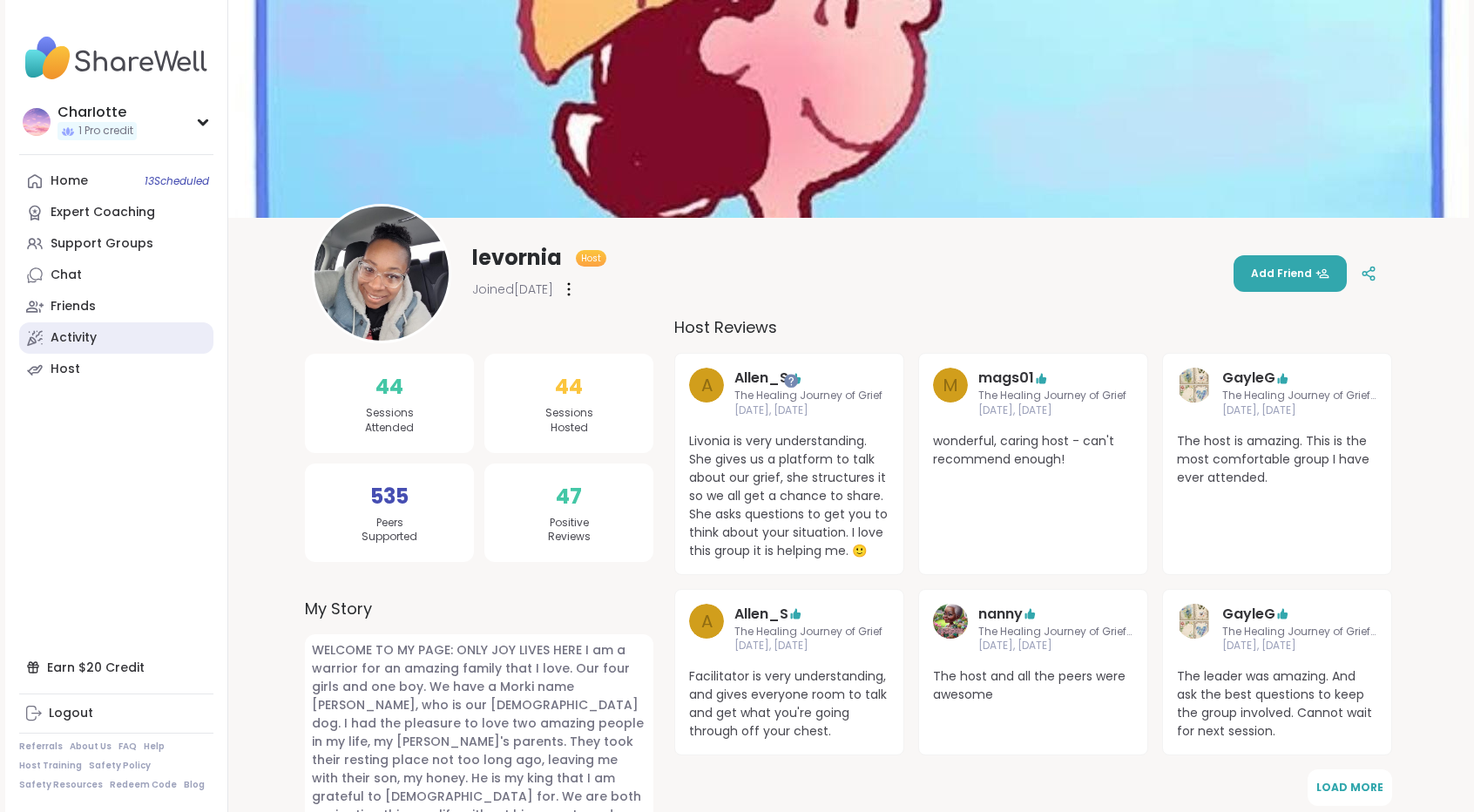
click at [75, 341] on div "Activity" at bounding box center [73, 338] width 46 height 18
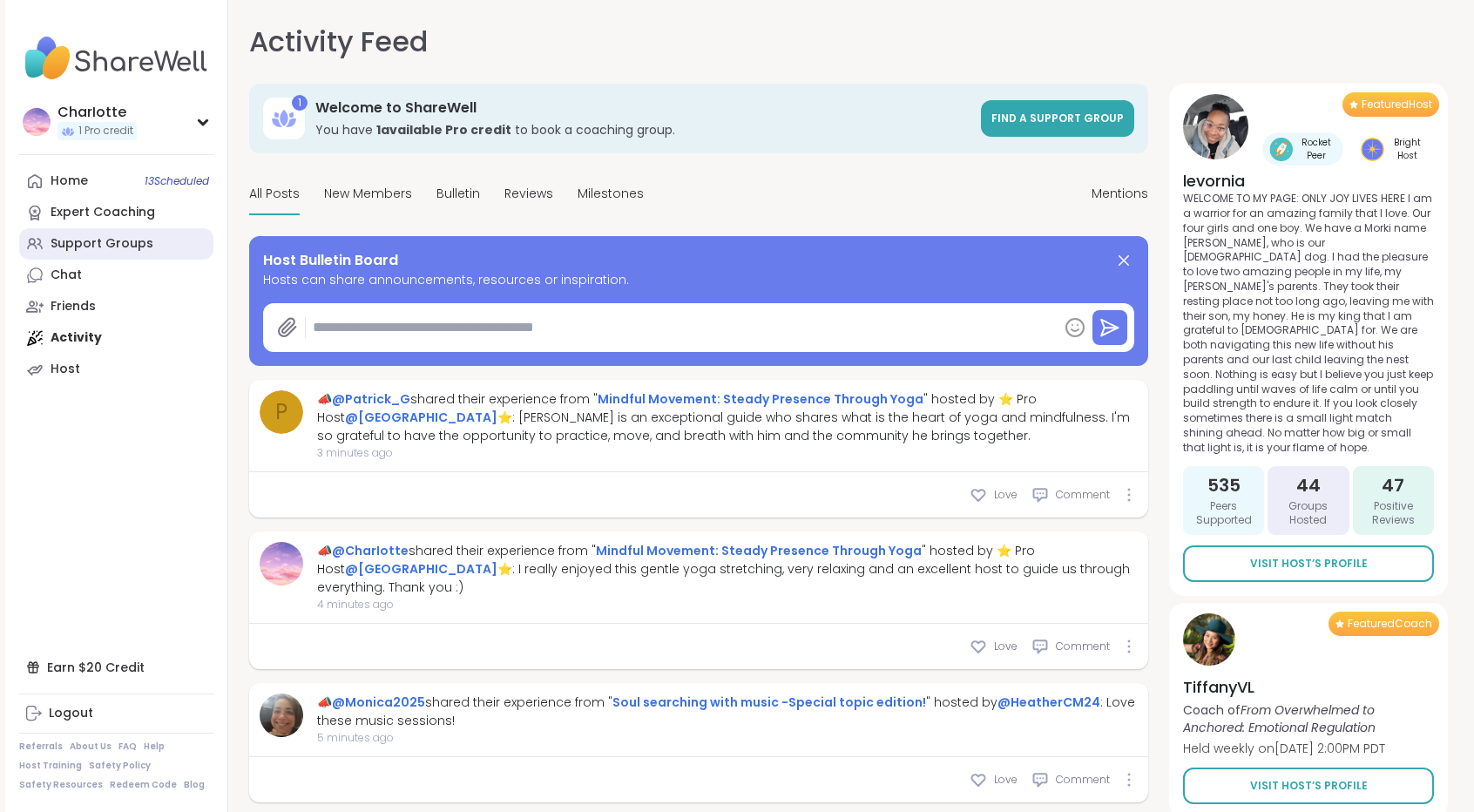
click at [92, 236] on div "Support Groups" at bounding box center [102, 244] width 103 height 18
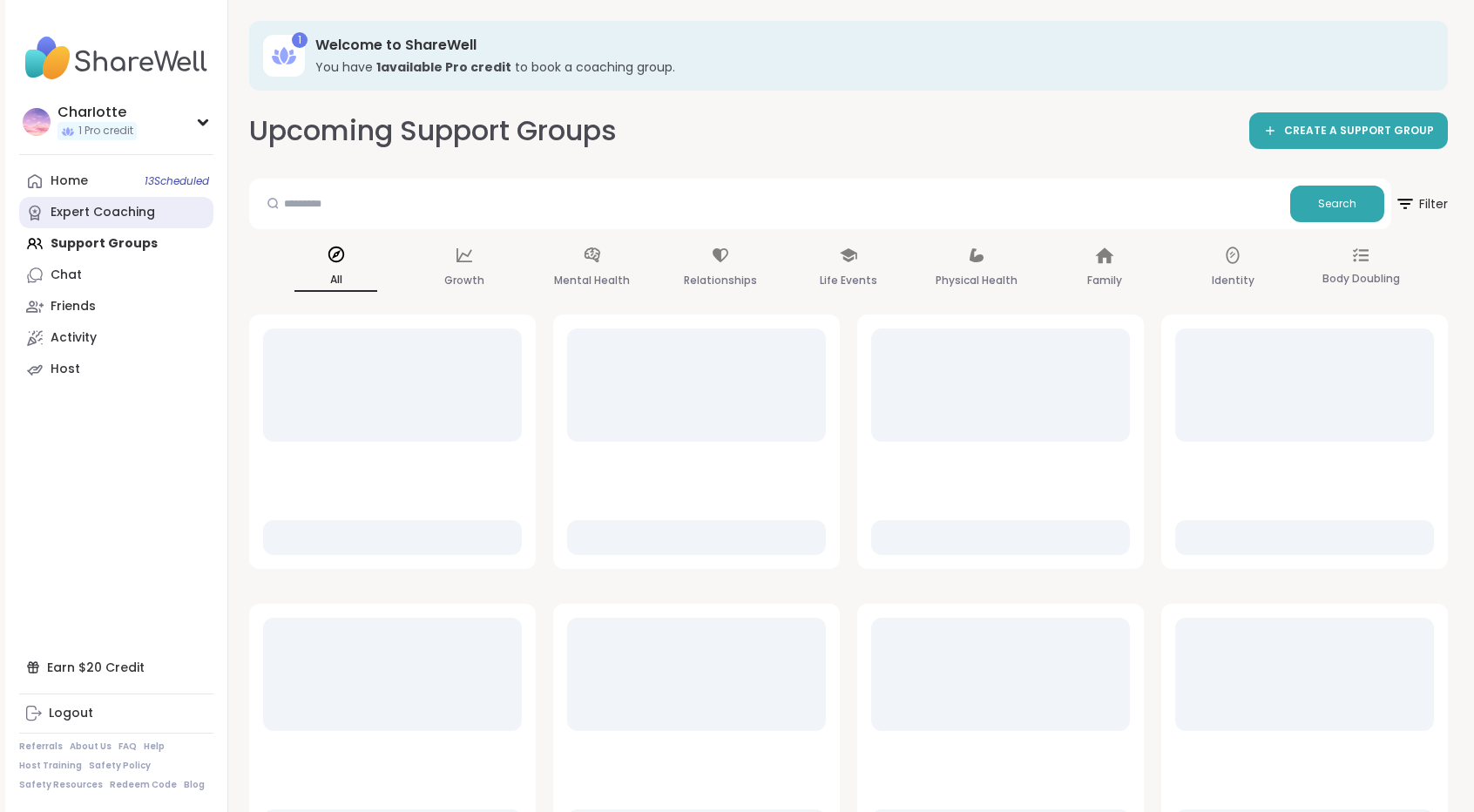
click at [109, 202] on link "Expert Coaching" at bounding box center [116, 213] width 194 height 32
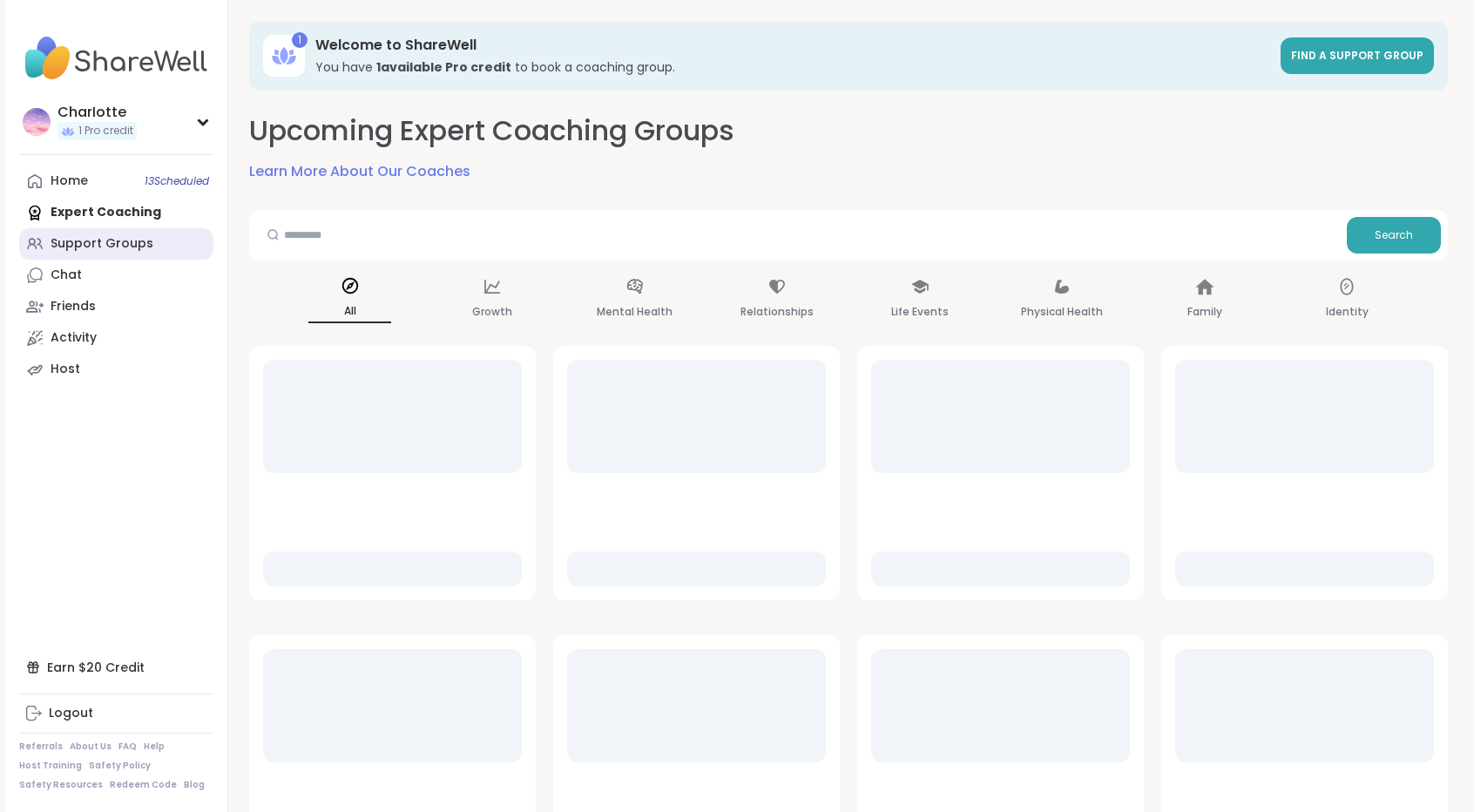
click at [99, 251] on div "Support Groups" at bounding box center [102, 244] width 103 height 18
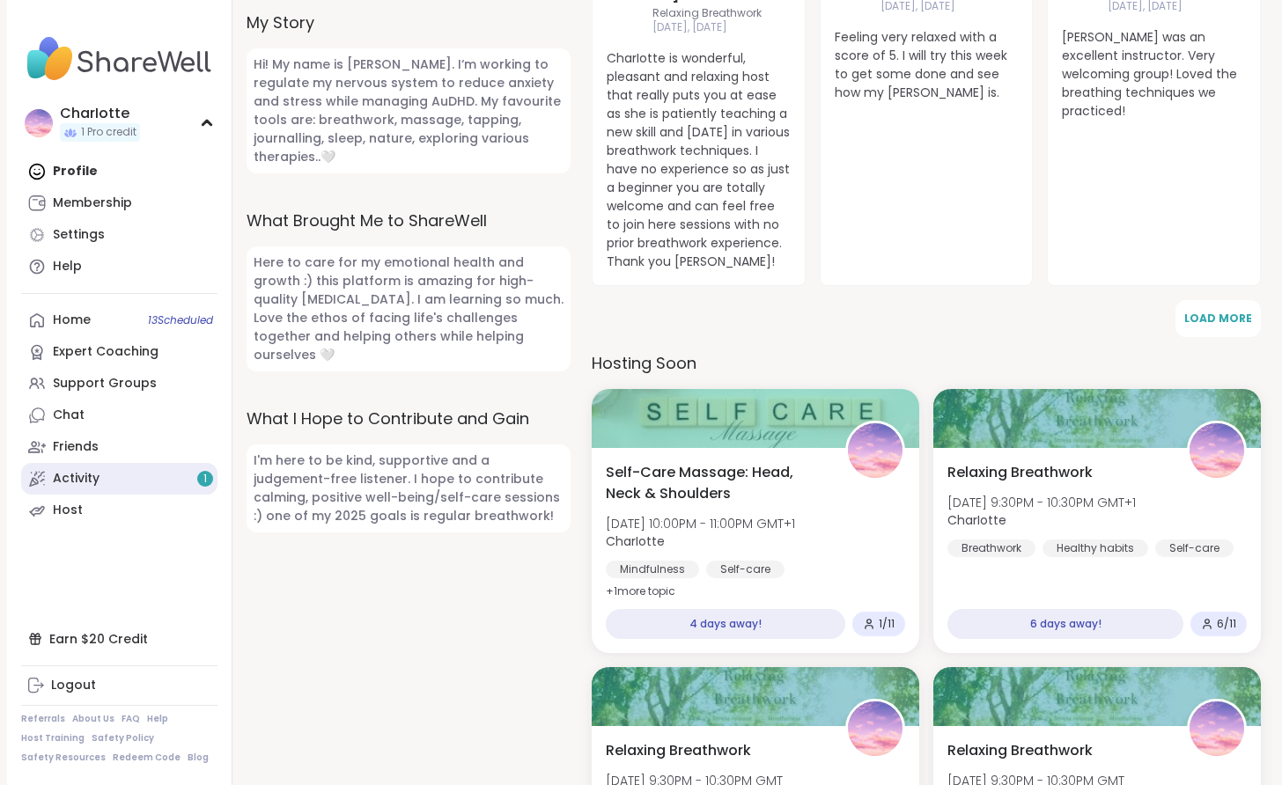
drag, startPoint x: 0, startPoint y: 0, endPoint x: 85, endPoint y: 467, distance: 474.2
click at [85, 467] on link "Activity 1" at bounding box center [119, 479] width 196 height 32
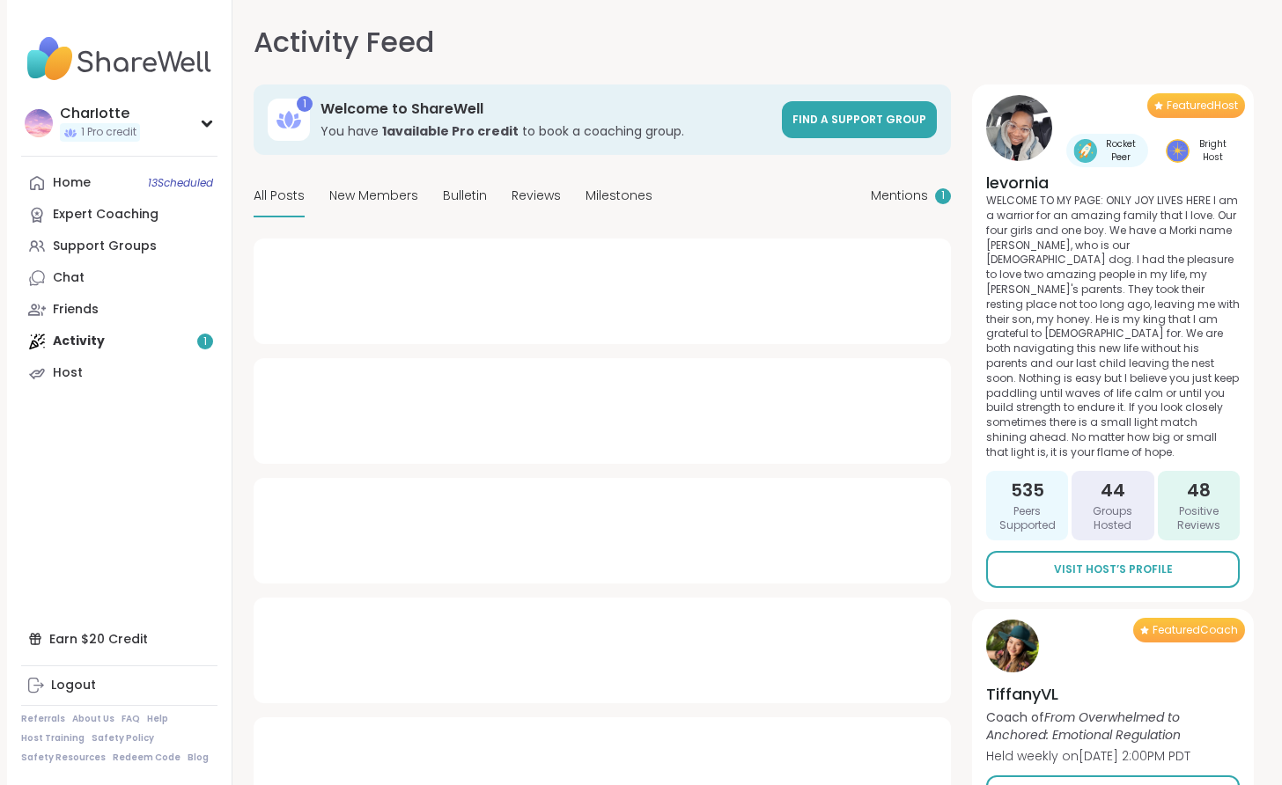
type textarea "*"
